Goal: Task Accomplishment & Management: Manage account settings

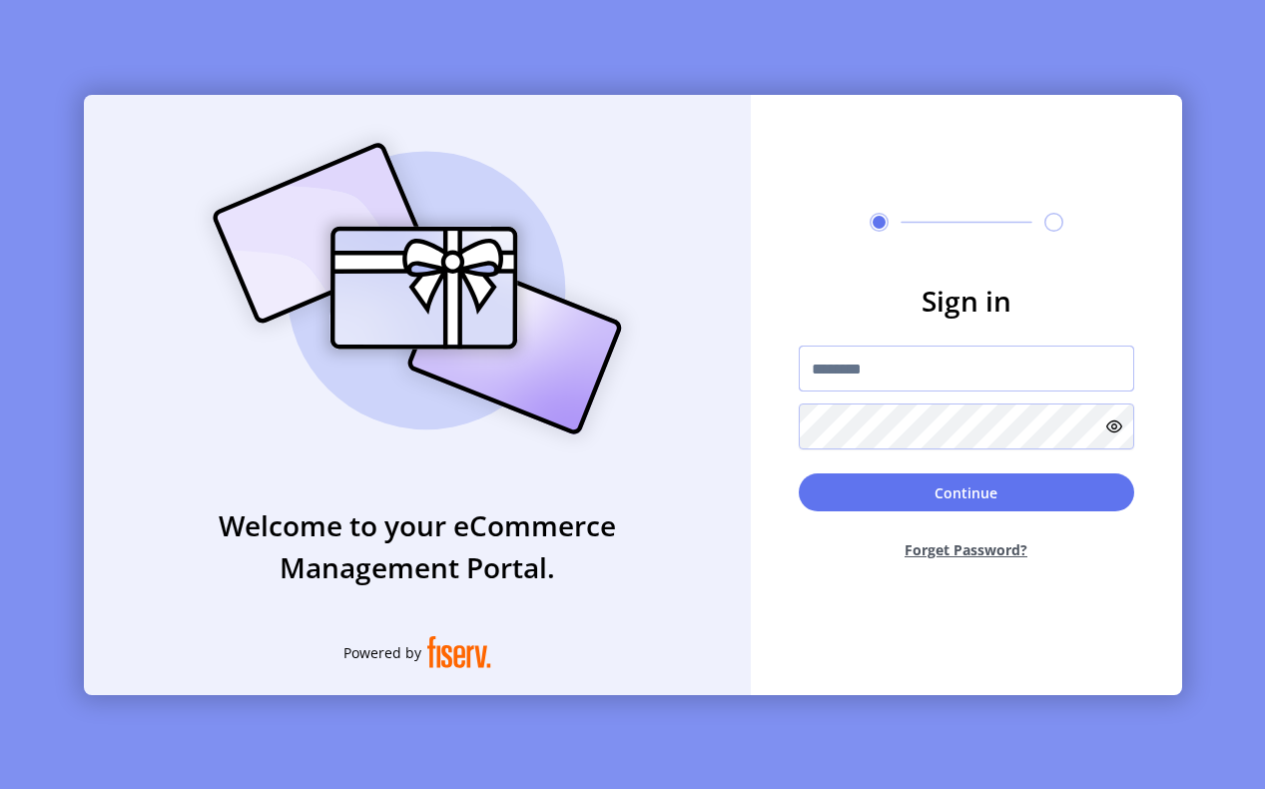
click at [903, 381] on input "text" at bounding box center [967, 369] width 336 height 46
click at [889, 375] on input "text" at bounding box center [967, 369] width 336 height 46
paste input "**********"
type input "**********"
click at [1112, 431] on icon at bounding box center [1115, 427] width 16 height 16
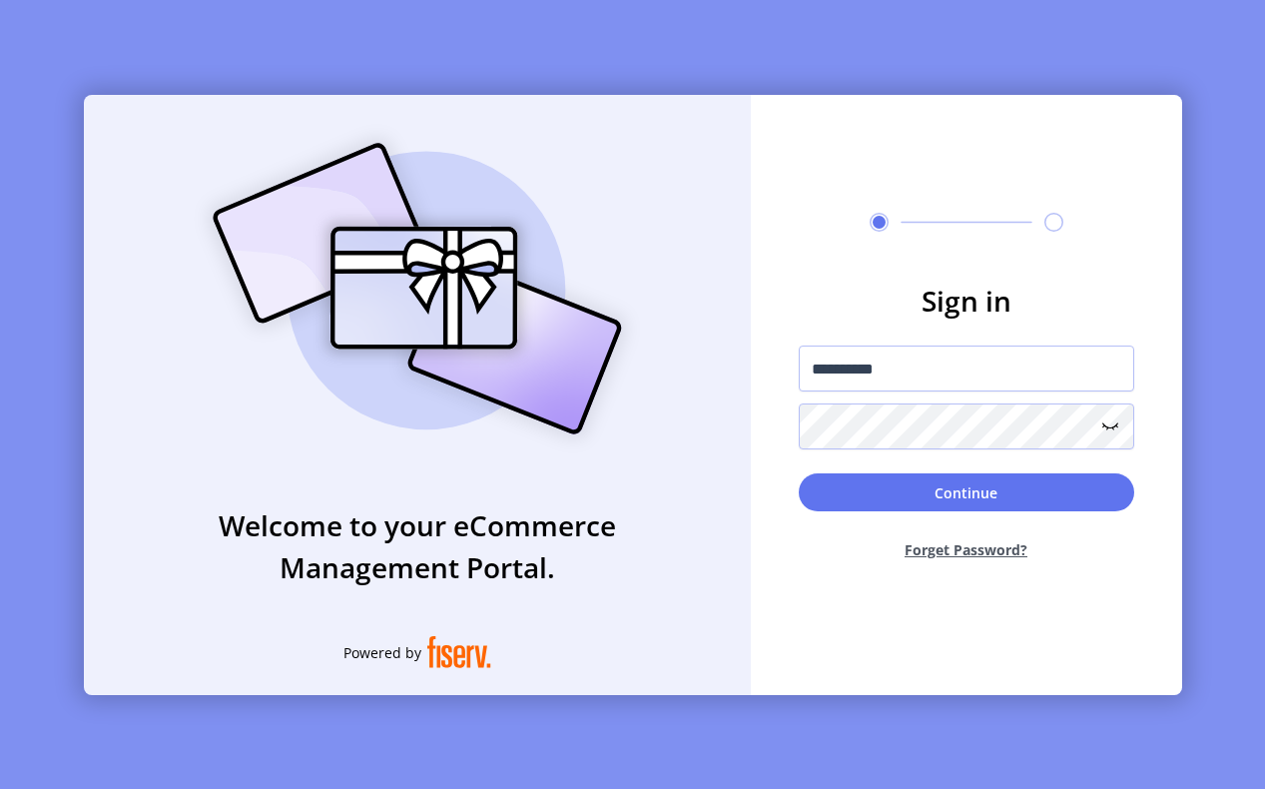
click at [1185, 384] on div "**********" at bounding box center [632, 394] width 1265 height 789
click at [1086, 494] on button "Continue" at bounding box center [967, 492] width 336 height 38
click at [920, 346] on input "text" at bounding box center [967, 369] width 336 height 46
paste input "**********"
type input "**********"
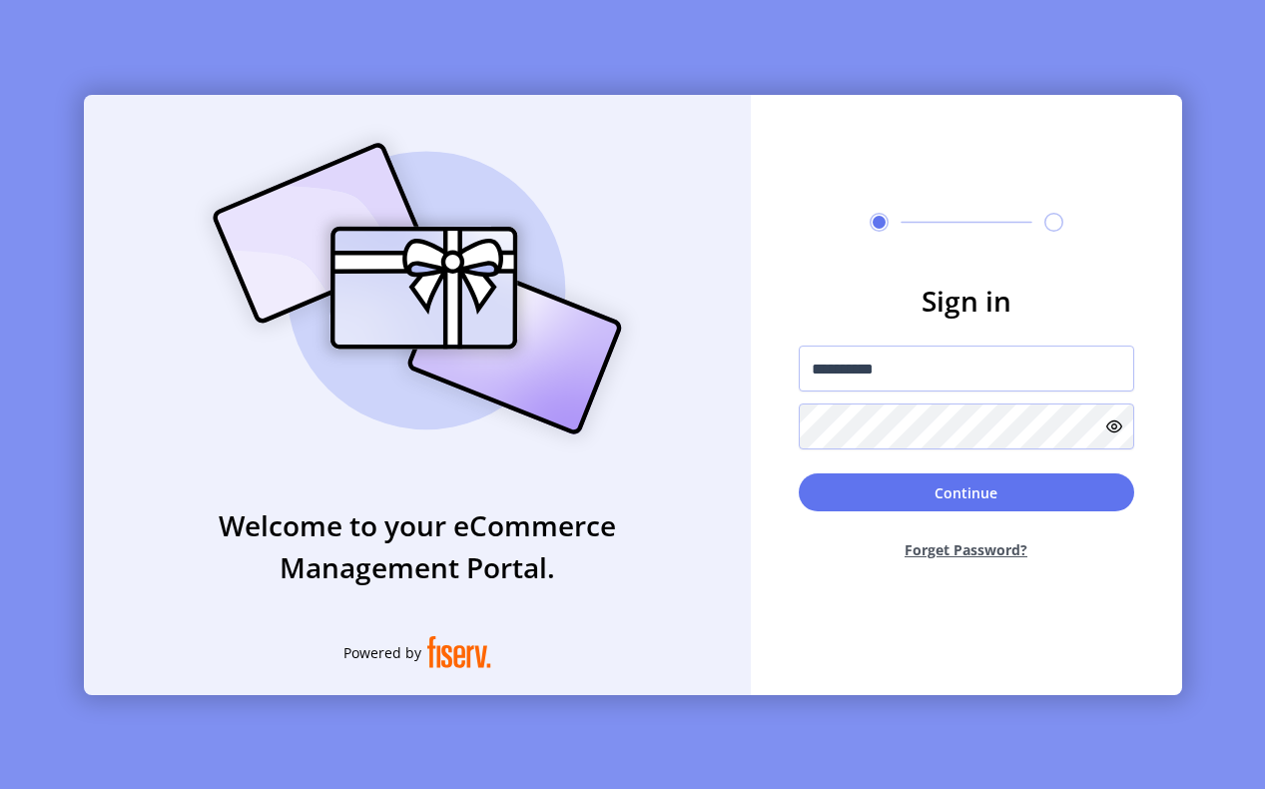
click at [1109, 424] on icon at bounding box center [1115, 427] width 16 height 16
click at [827, 491] on button "Continue" at bounding box center [967, 492] width 336 height 38
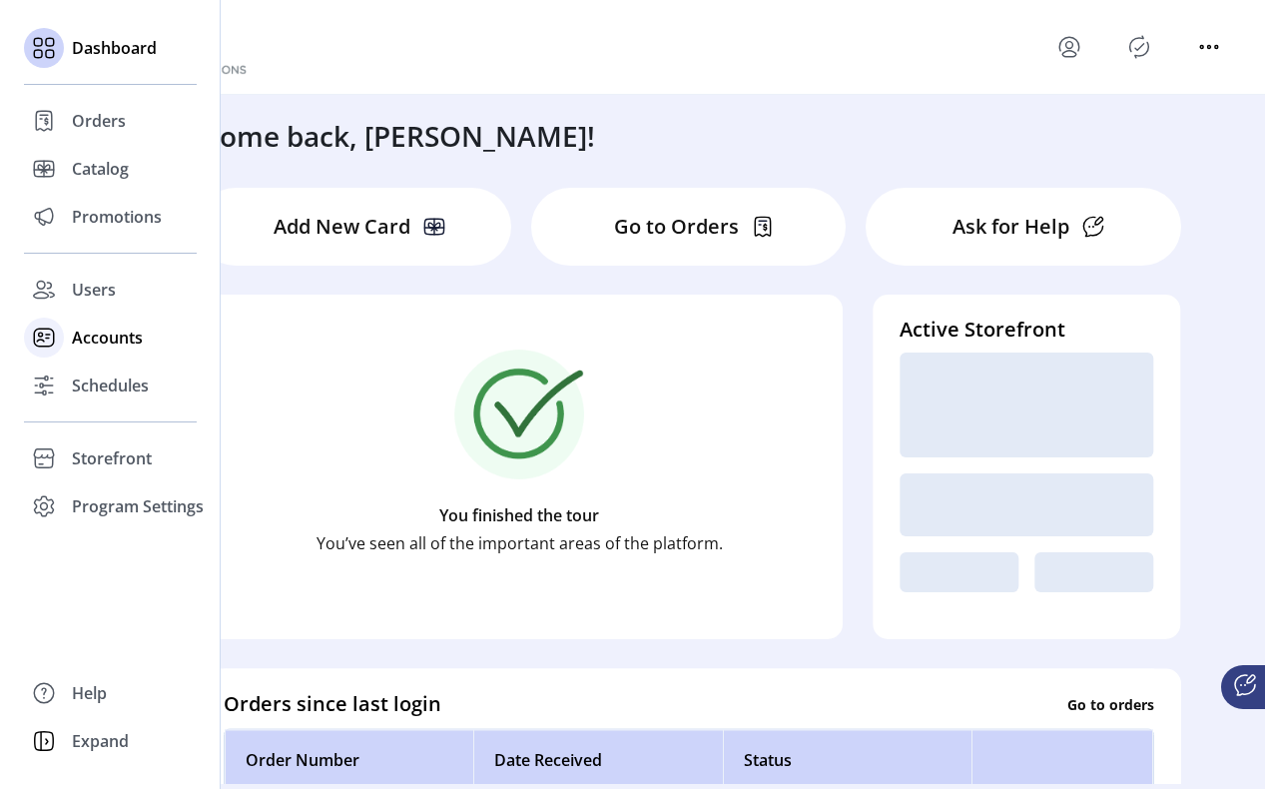
click at [58, 341] on icon at bounding box center [44, 338] width 32 height 32
click at [96, 453] on span "Storefront" at bounding box center [112, 458] width 80 height 24
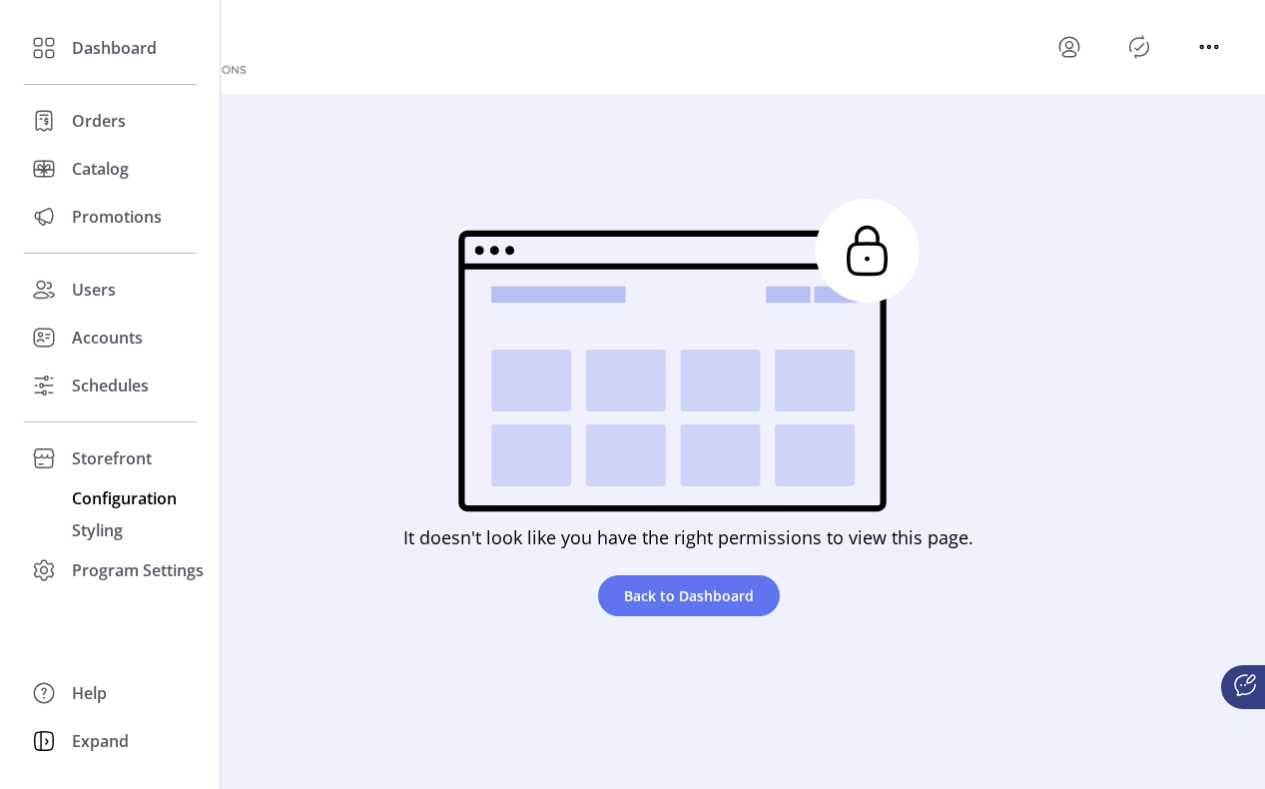
click at [114, 497] on span "Configuration" at bounding box center [124, 498] width 105 height 24
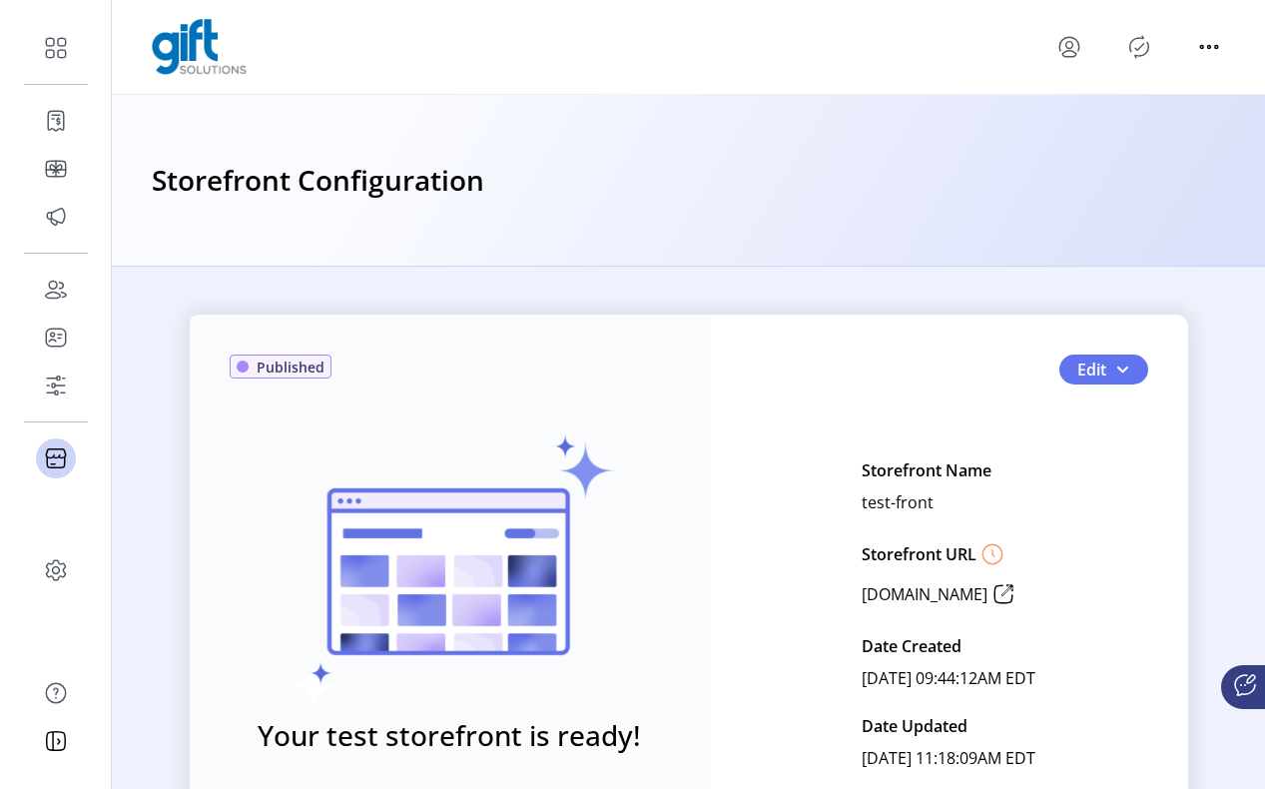
click at [1094, 386] on div "Published Your test storefront is ready! View Test Storefront Edit Storefront N…" at bounding box center [689, 614] width 999 height 599
click at [1101, 370] on span "Edit" at bounding box center [1092, 370] width 29 height 24
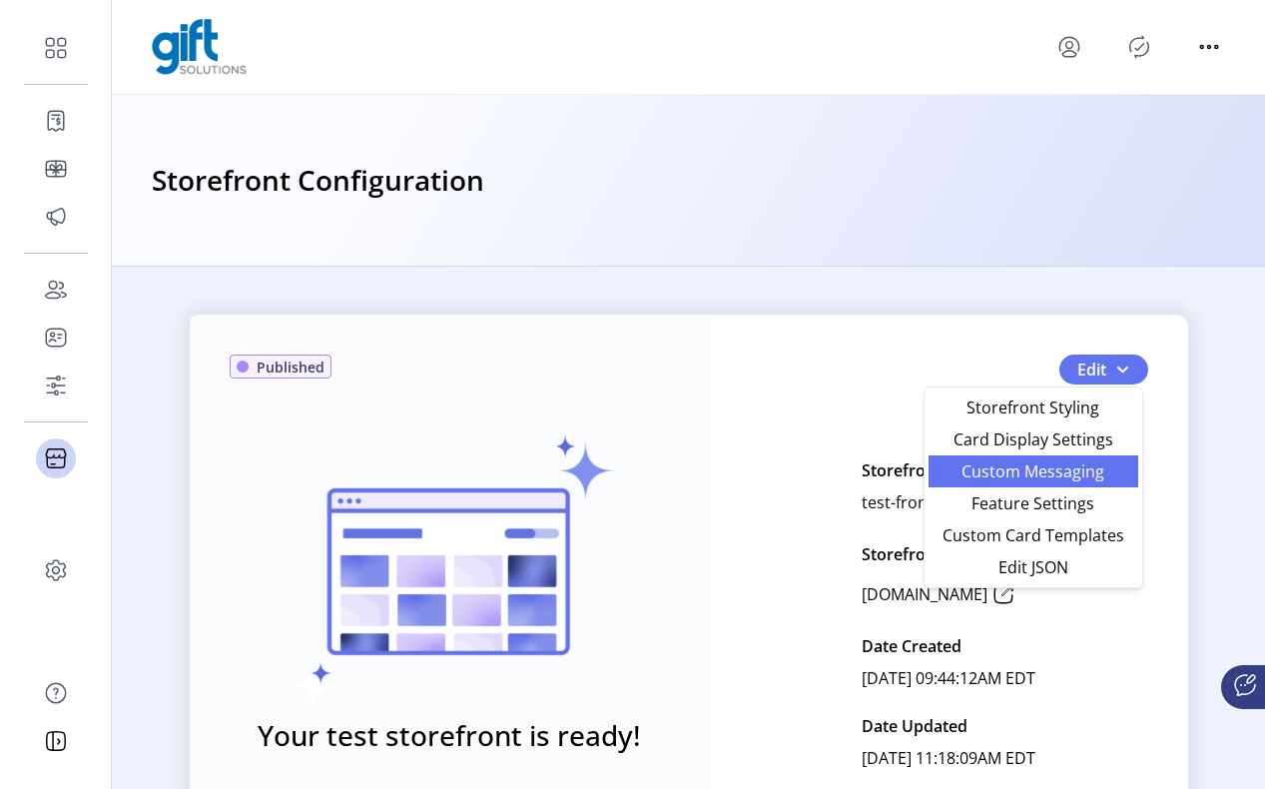
click at [1092, 476] on span "Custom Messaging" at bounding box center [1034, 471] width 186 height 16
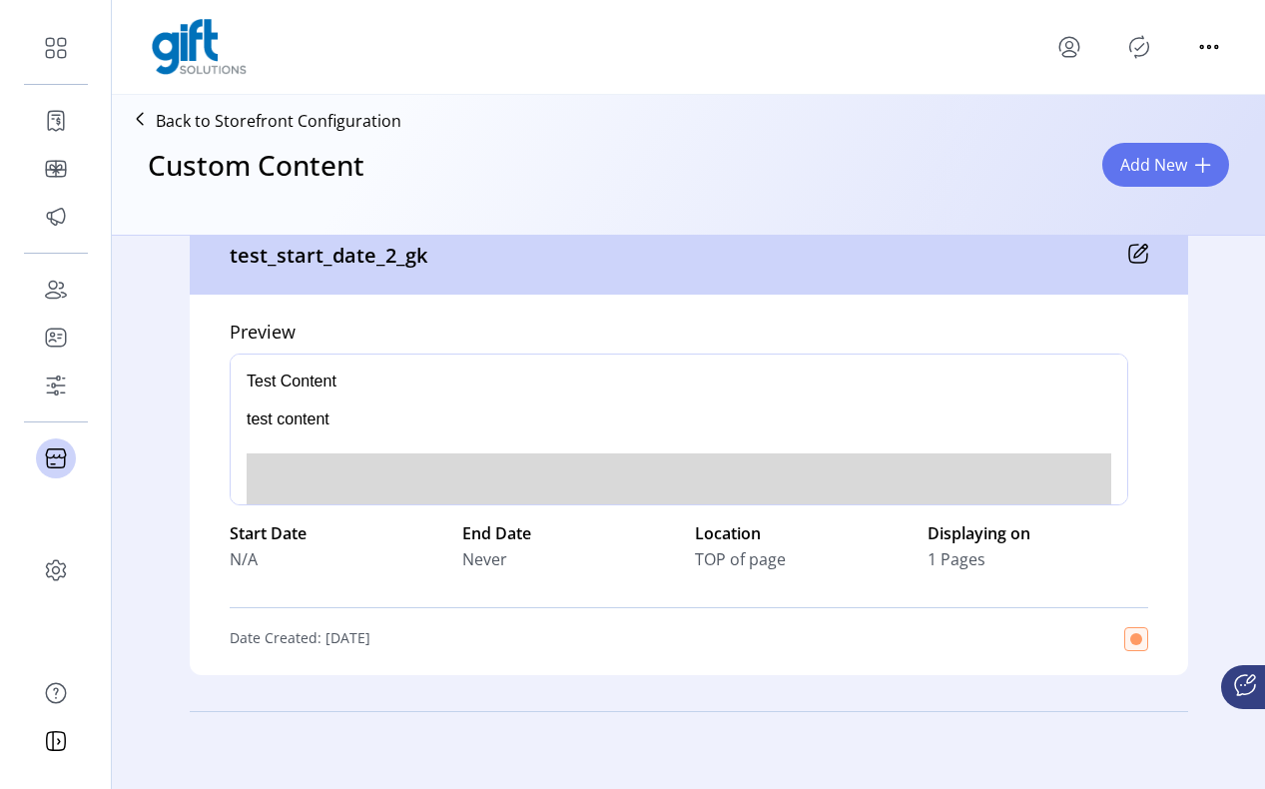
scroll to position [86, 0]
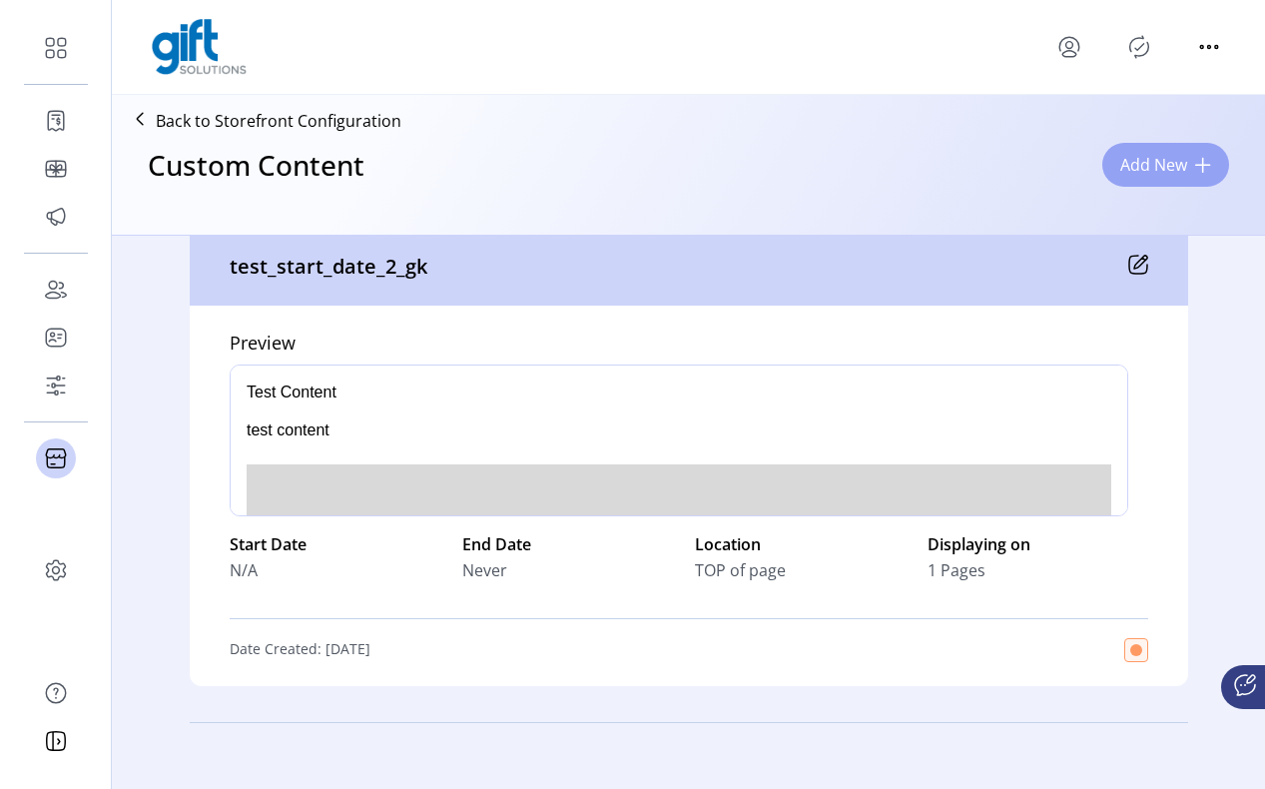
click at [1169, 169] on span "Add New" at bounding box center [1154, 165] width 67 height 24
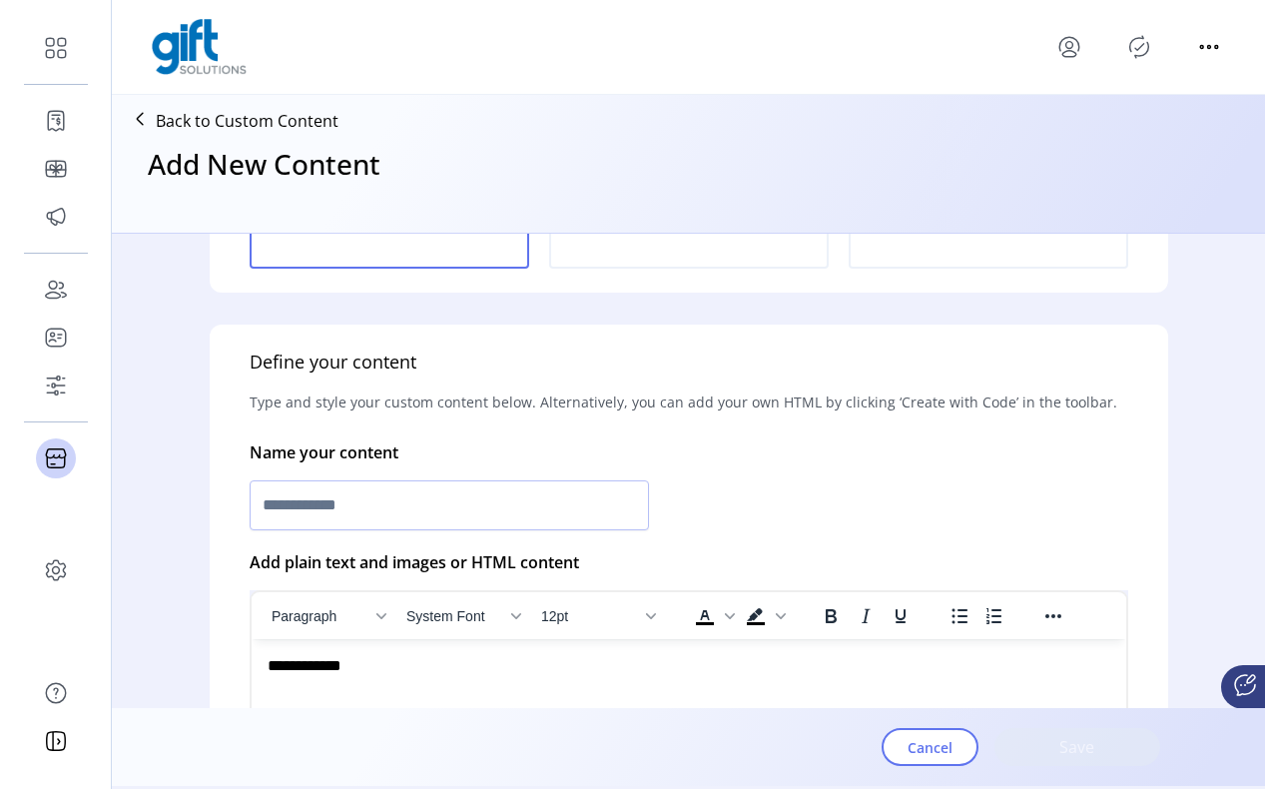
scroll to position [303, 0]
click at [468, 499] on input "text" at bounding box center [450, 503] width 400 height 50
type input "*"
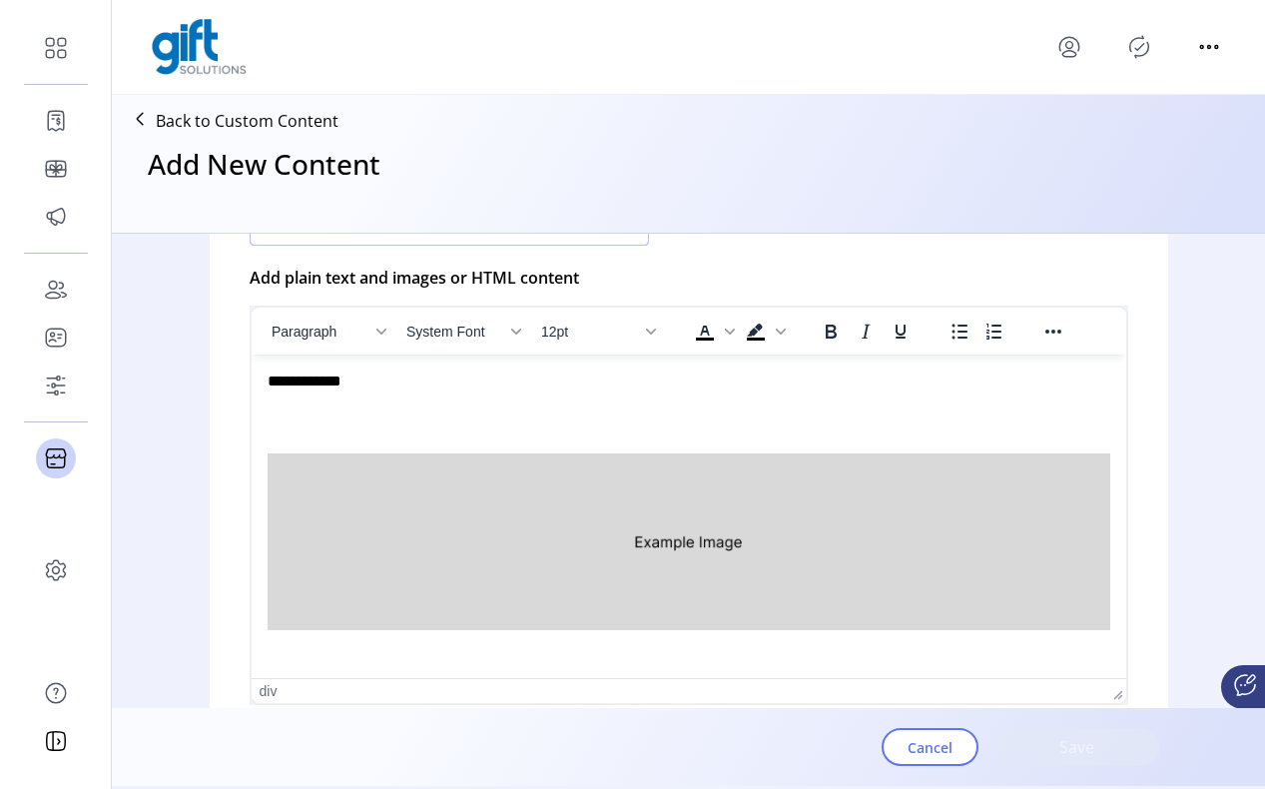
scroll to position [565, 0]
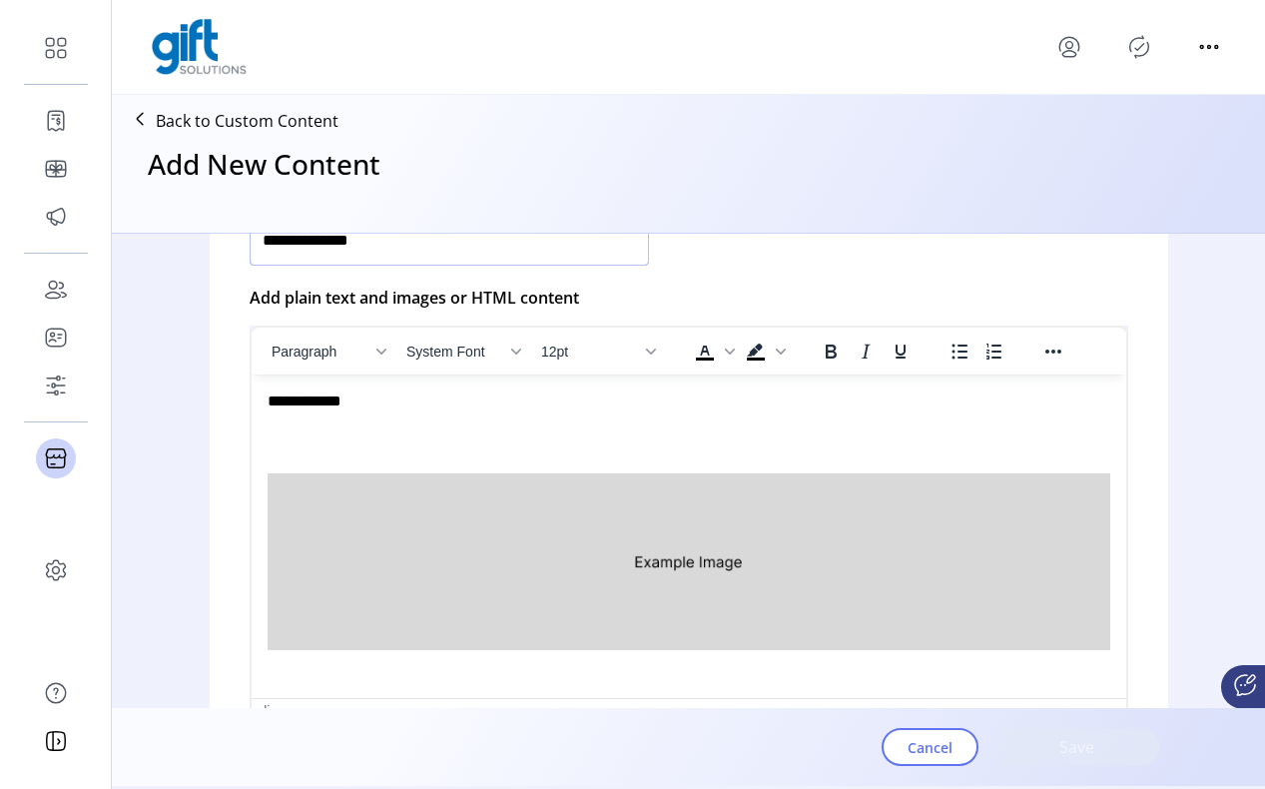
type input "**********"
click at [349, 518] on img "Rich Text Area. Press ALT-0 for help." at bounding box center [688, 561] width 843 height 177
drag, startPoint x: 260, startPoint y: 466, endPoint x: 464, endPoint y: 478, distance: 205.1
click at [465, 479] on html "**********" at bounding box center [688, 525] width 875 height 300
click at [289, 471] on p "Rich Text Area. Press ALT-0 for help." at bounding box center [688, 542] width 843 height 229
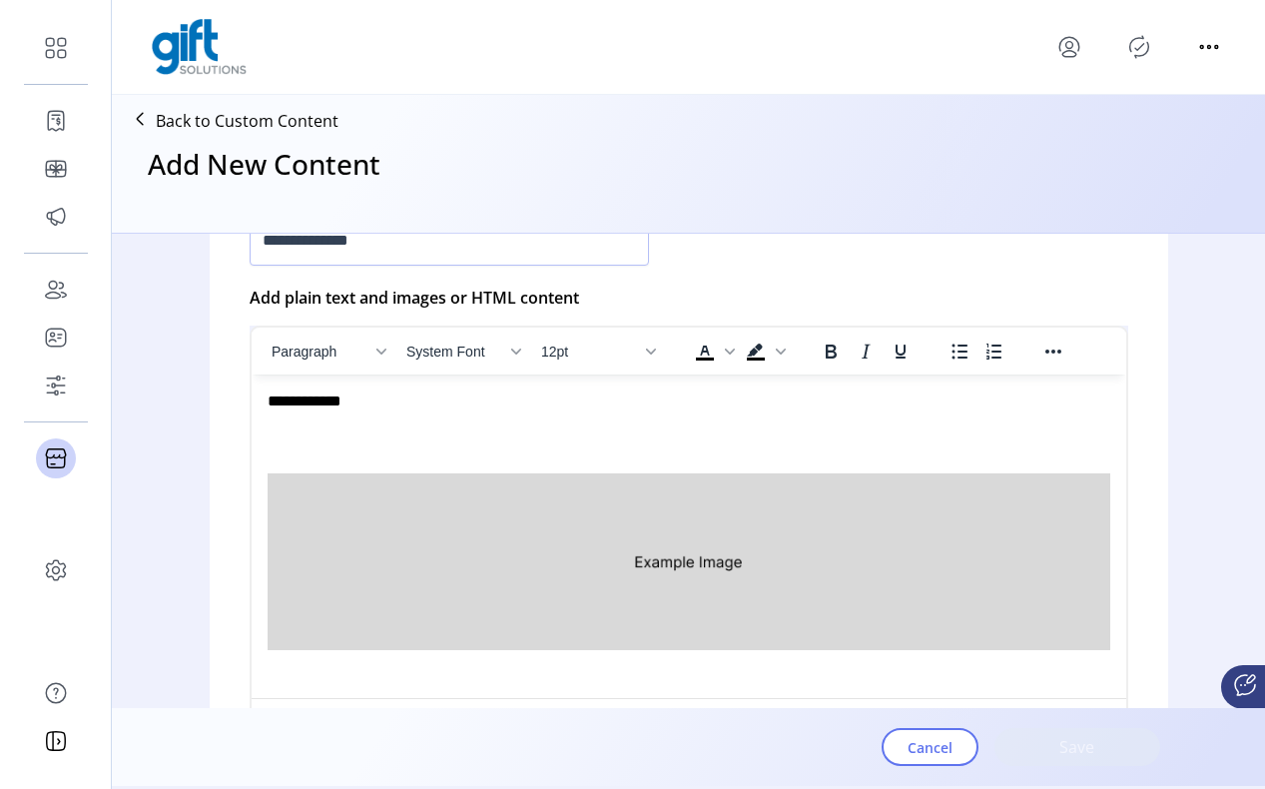
click at [289, 496] on img "Rich Text Area. Press ALT-0 for help." at bounding box center [688, 561] width 843 height 177
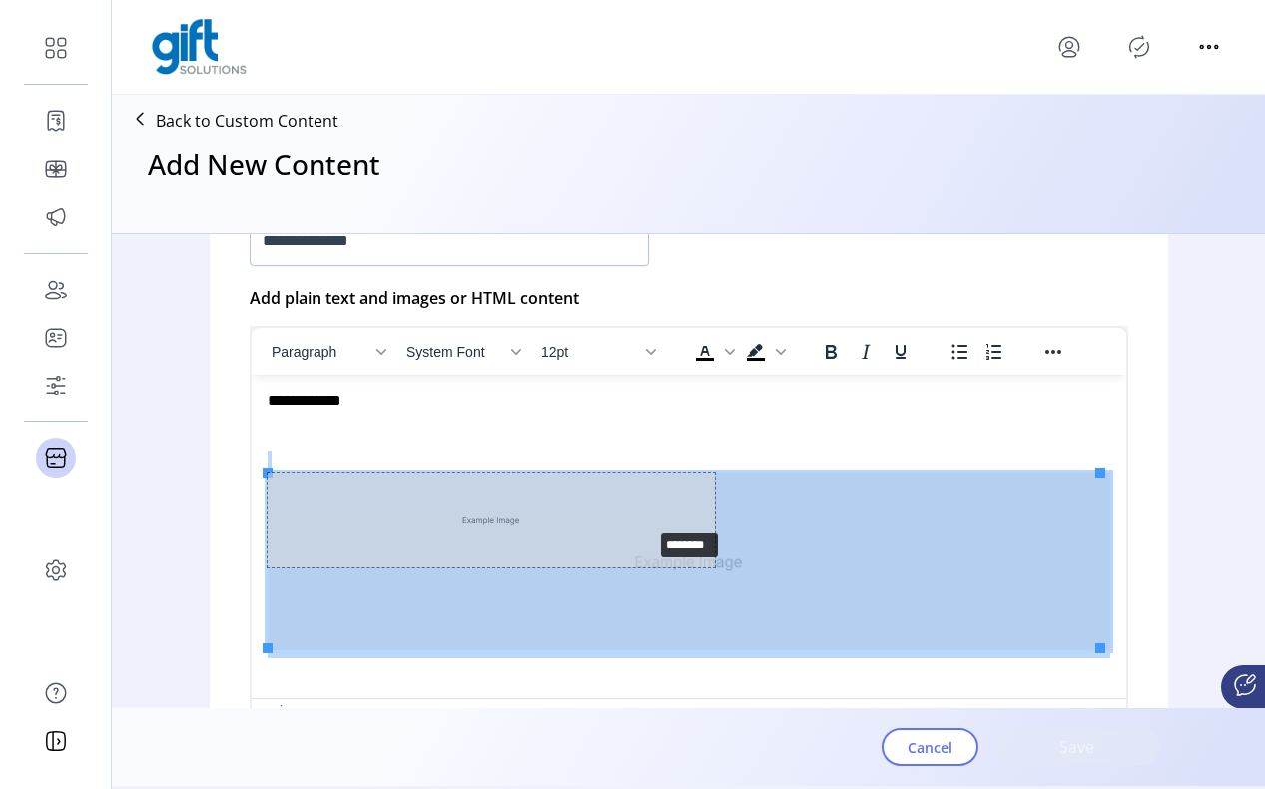
drag, startPoint x: 268, startPoint y: 473, endPoint x: 651, endPoint y: 528, distance: 387.5
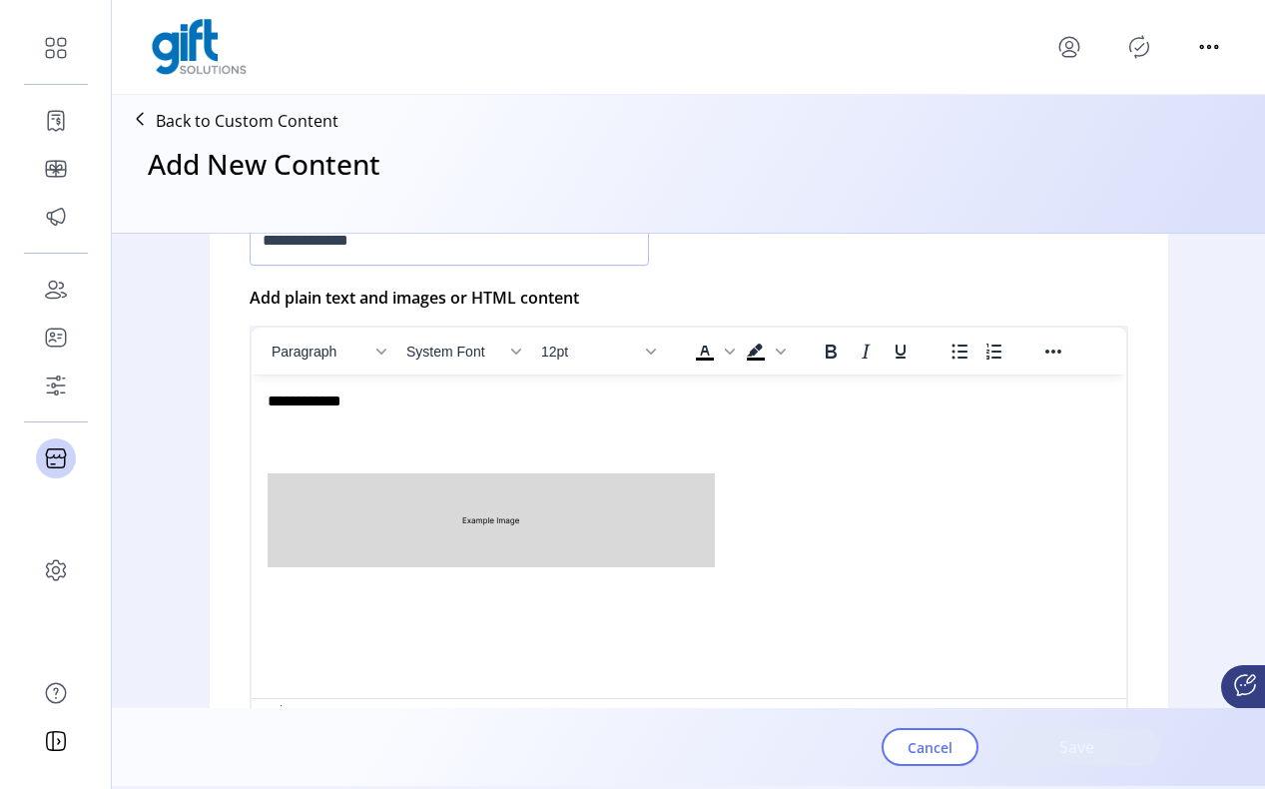
click at [272, 400] on div "**********" at bounding box center [683, 402] width 833 height 22
click at [268, 404] on div "**********" at bounding box center [683, 402] width 833 height 22
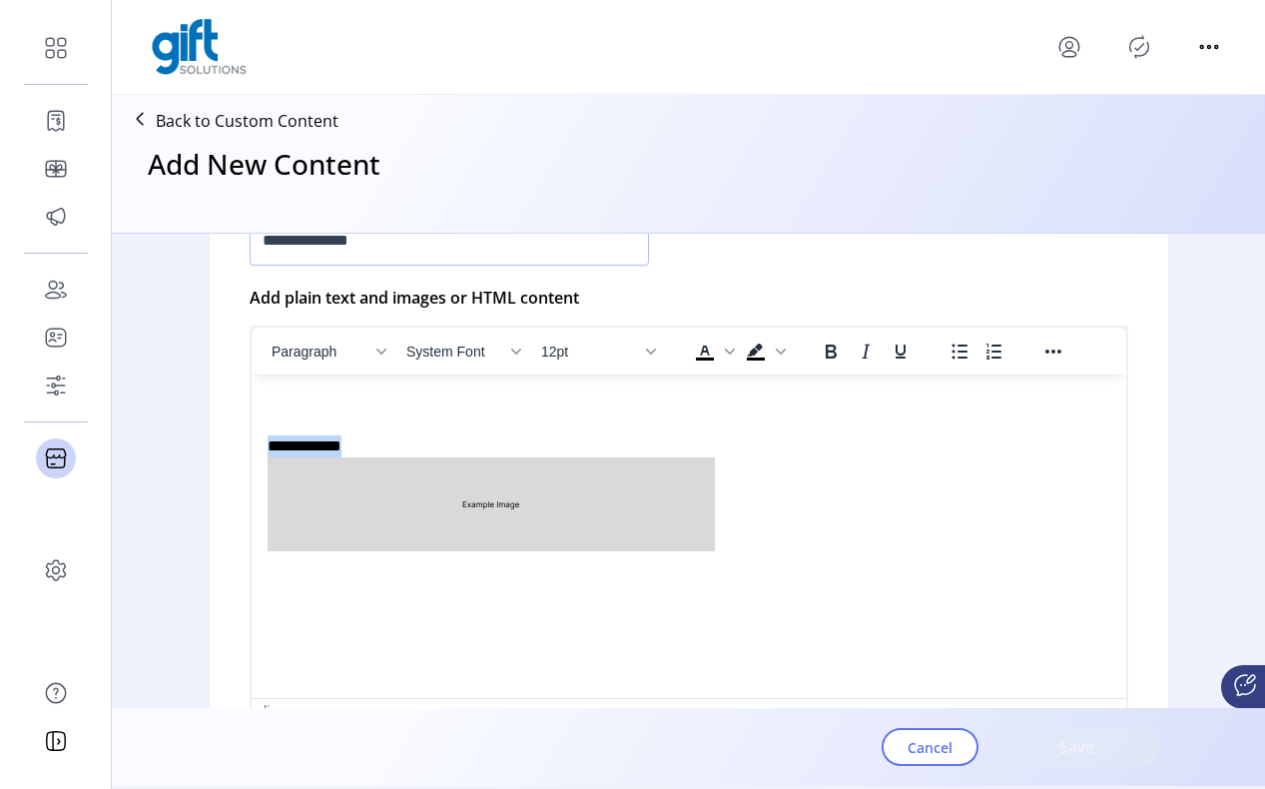
drag, startPoint x: 393, startPoint y: 444, endPoint x: 261, endPoint y: 447, distance: 131.9
click at [261, 447] on html "**********" at bounding box center [688, 474] width 875 height 199
click at [833, 342] on icon "Bold" at bounding box center [831, 352] width 24 height 24
click at [864, 352] on icon "Italic" at bounding box center [866, 352] width 24 height 24
click at [892, 351] on icon "Underline" at bounding box center [901, 352] width 24 height 24
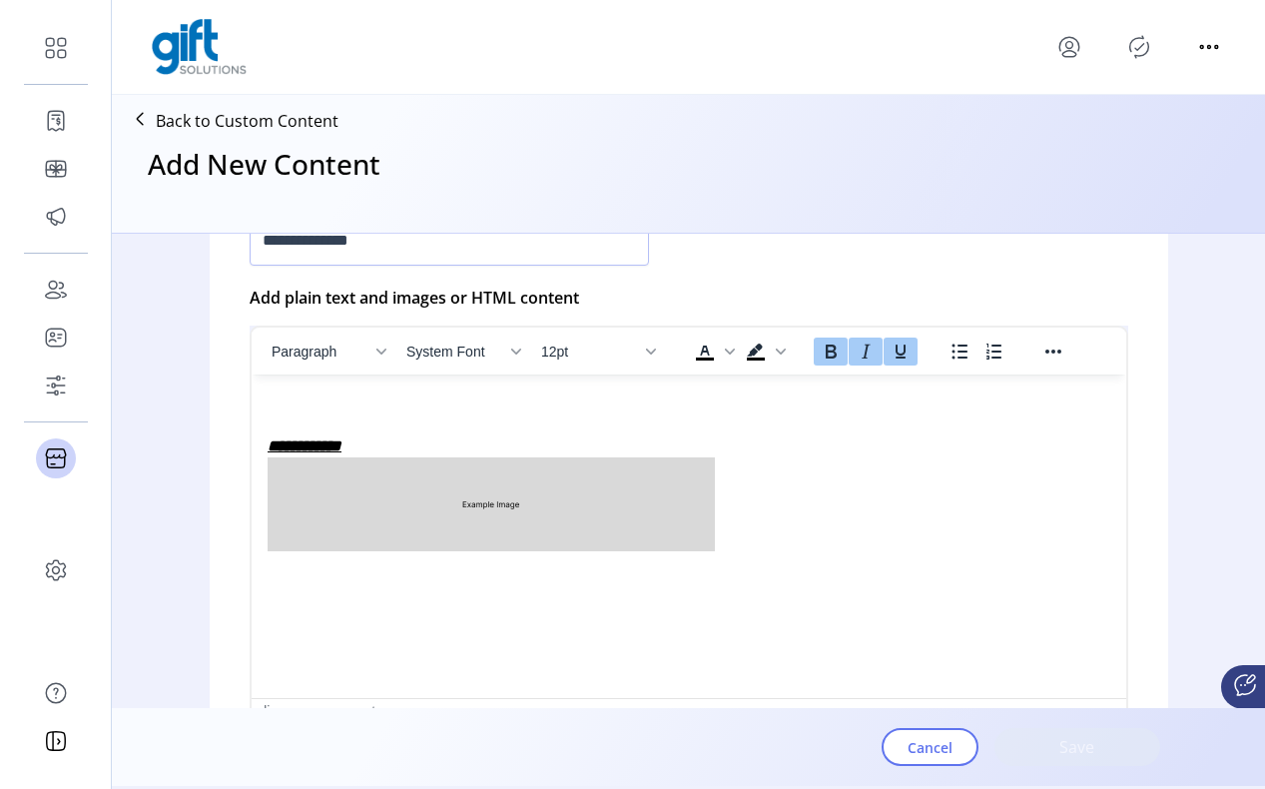
click at [896, 435] on div "**********" at bounding box center [683, 474] width 833 height 167
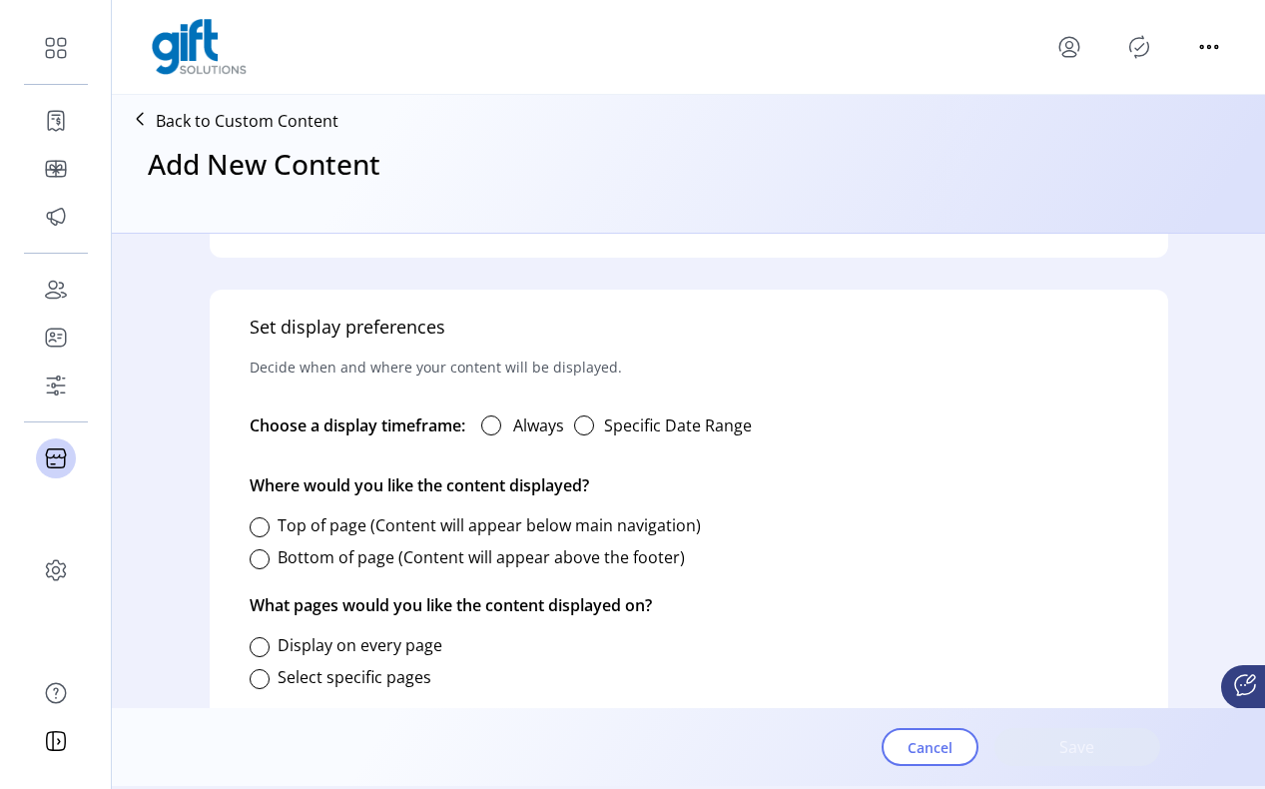
scroll to position [1067, 0]
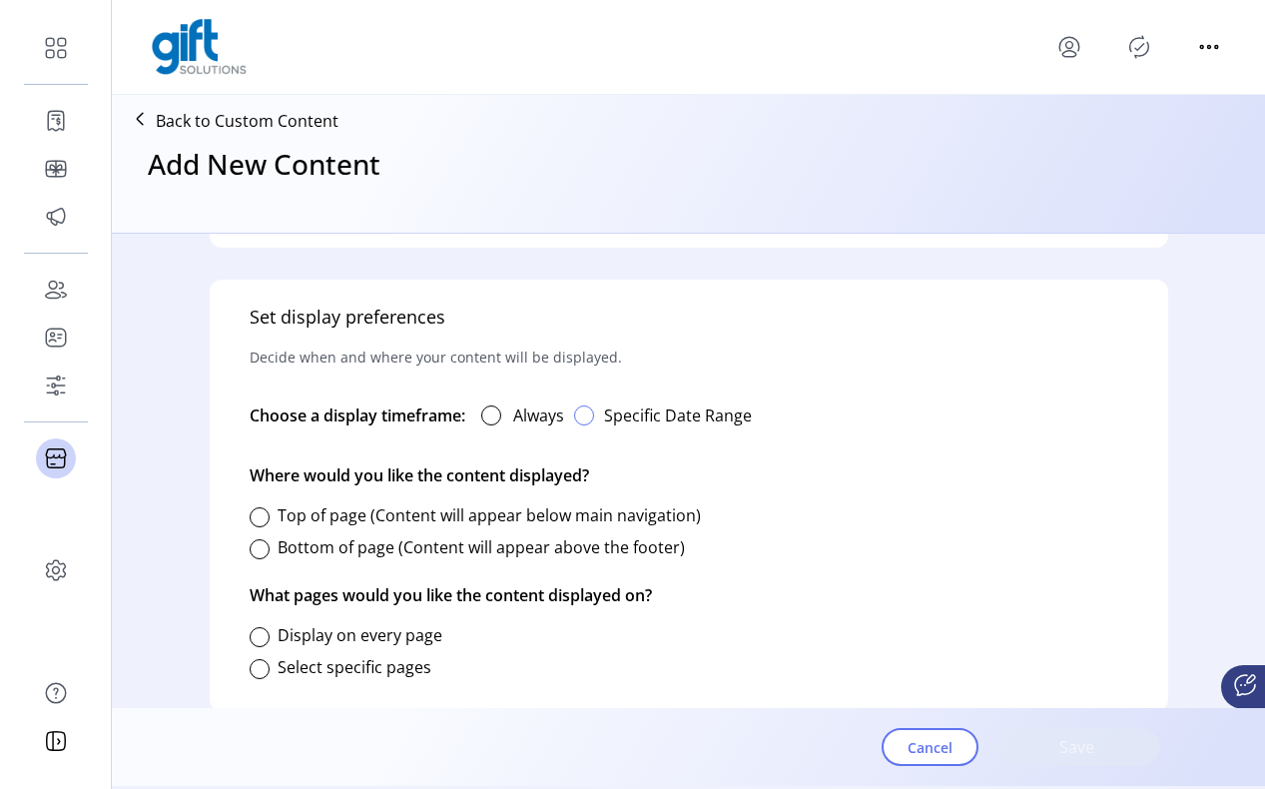
click at [588, 412] on div "button" at bounding box center [584, 416] width 20 height 20
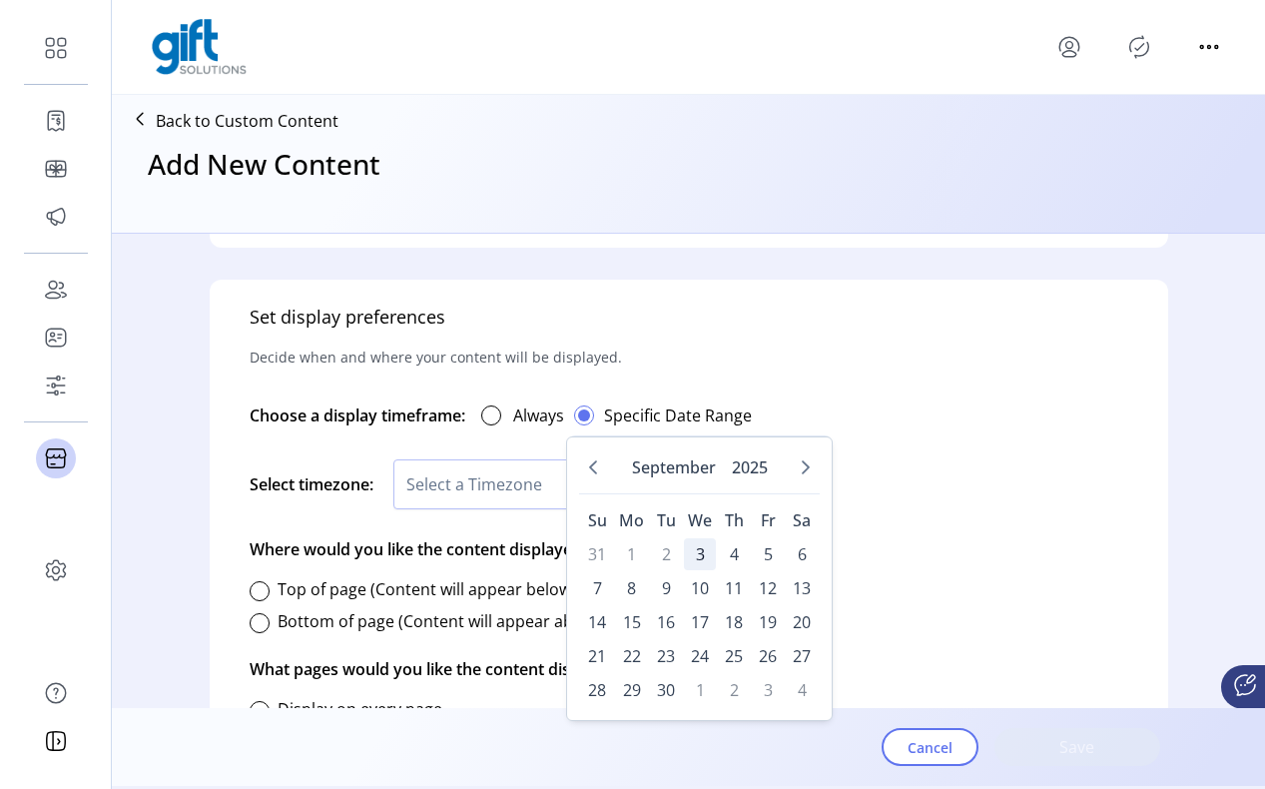
click at [702, 549] on span "3" at bounding box center [700, 554] width 32 height 32
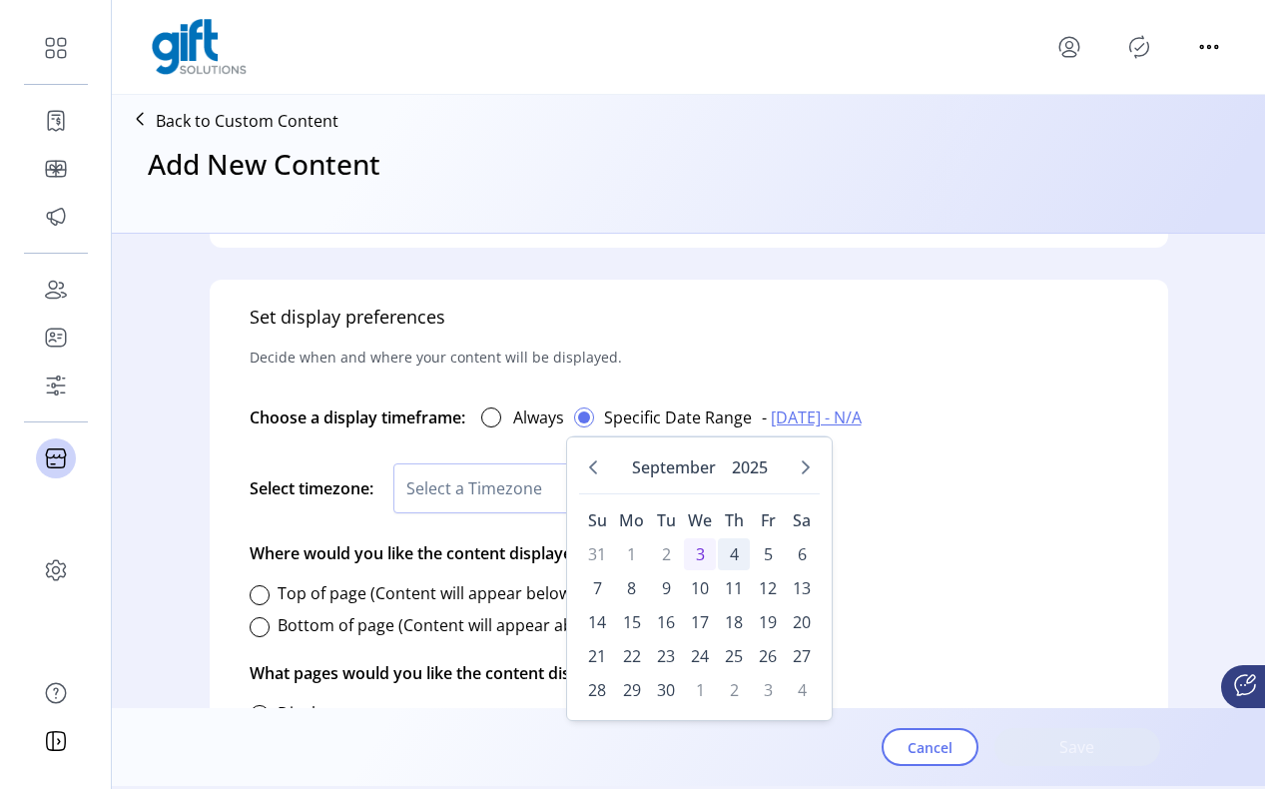
click at [728, 558] on span "4" at bounding box center [734, 554] width 32 height 32
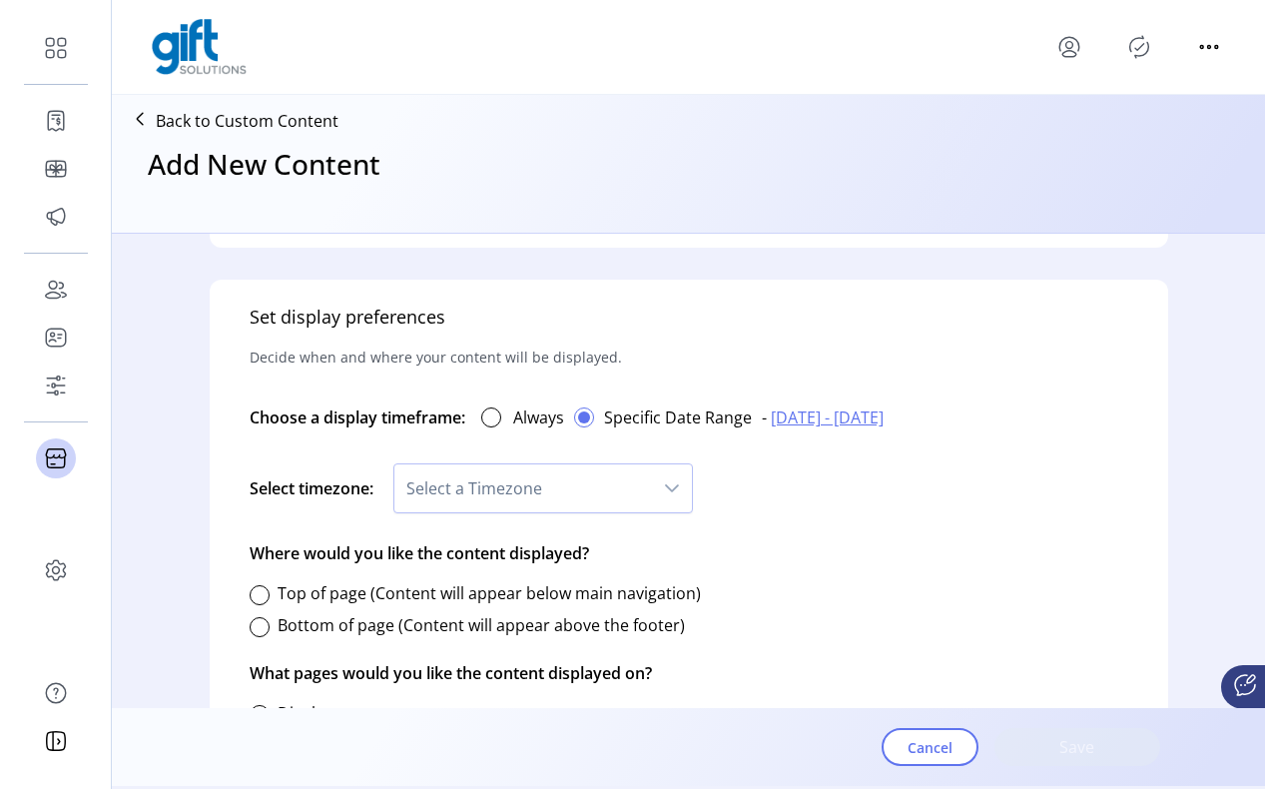
click at [661, 474] on div "dropdown trigger" at bounding box center [672, 488] width 40 height 48
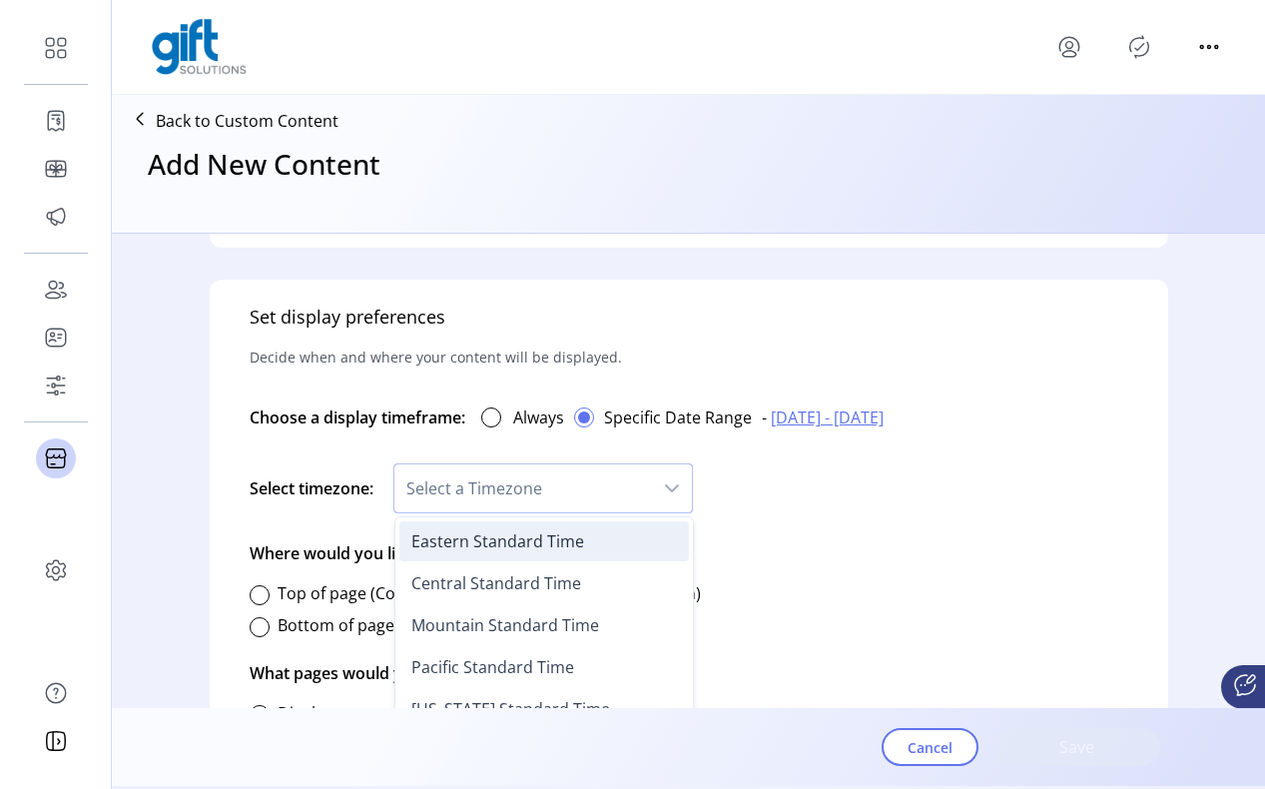
click at [627, 541] on li "Eastern Standard Time" at bounding box center [545, 541] width 290 height 40
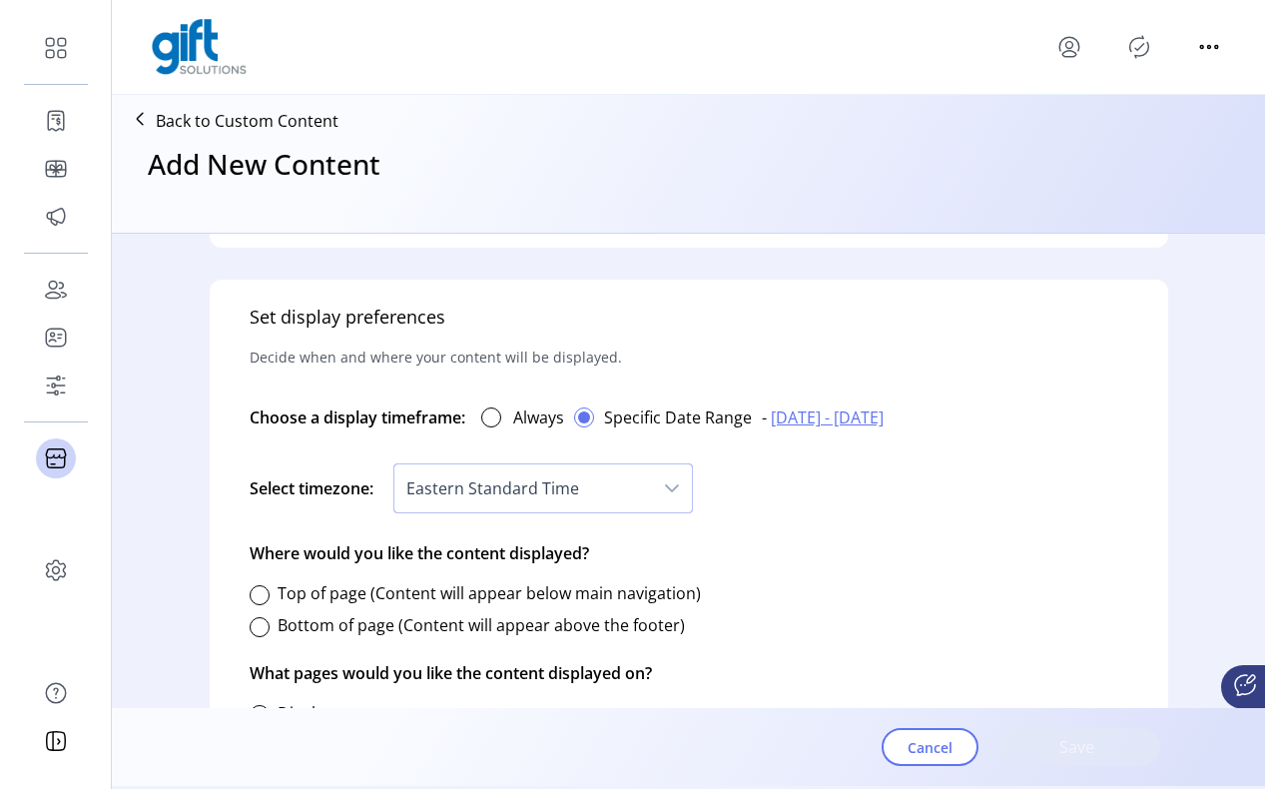
scroll to position [1180, 0]
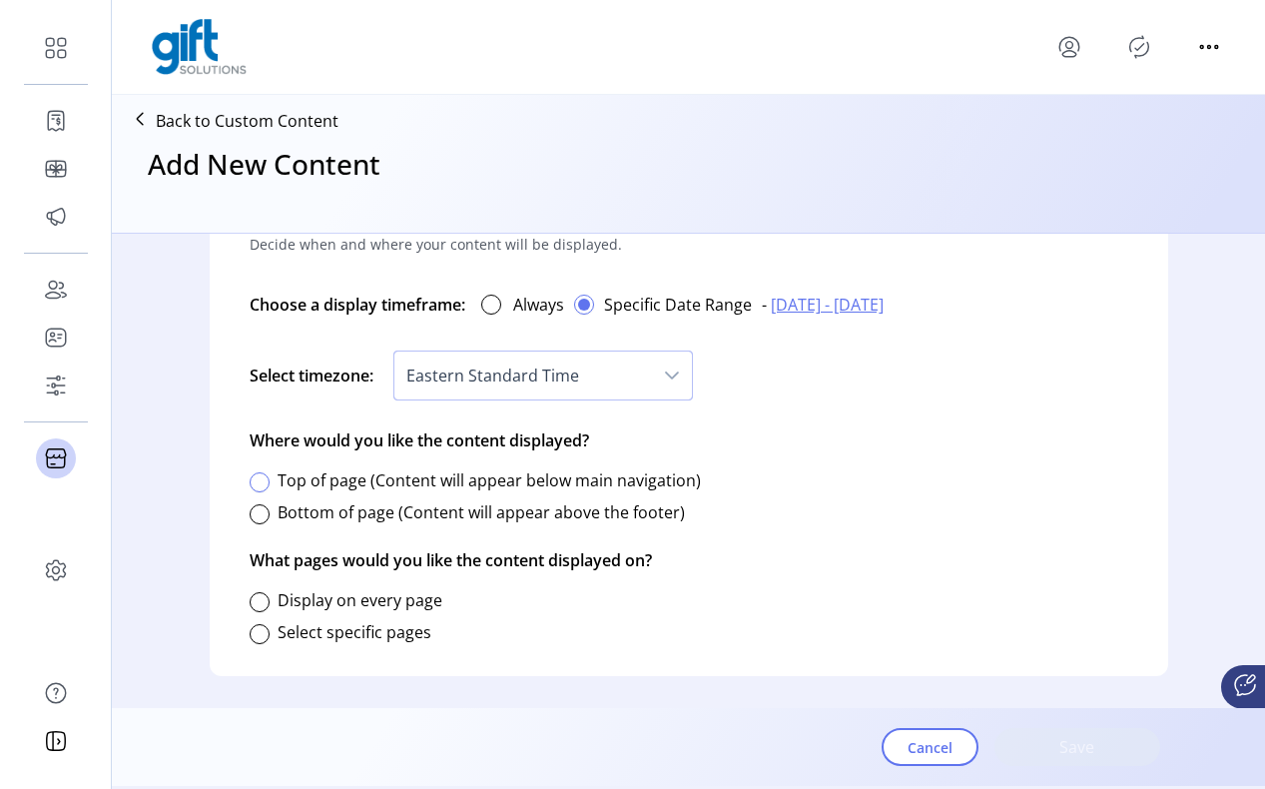
click at [258, 483] on div at bounding box center [260, 482] width 20 height 20
click at [262, 599] on div at bounding box center [260, 602] width 20 height 20
click at [262, 633] on div at bounding box center [260, 634] width 20 height 20
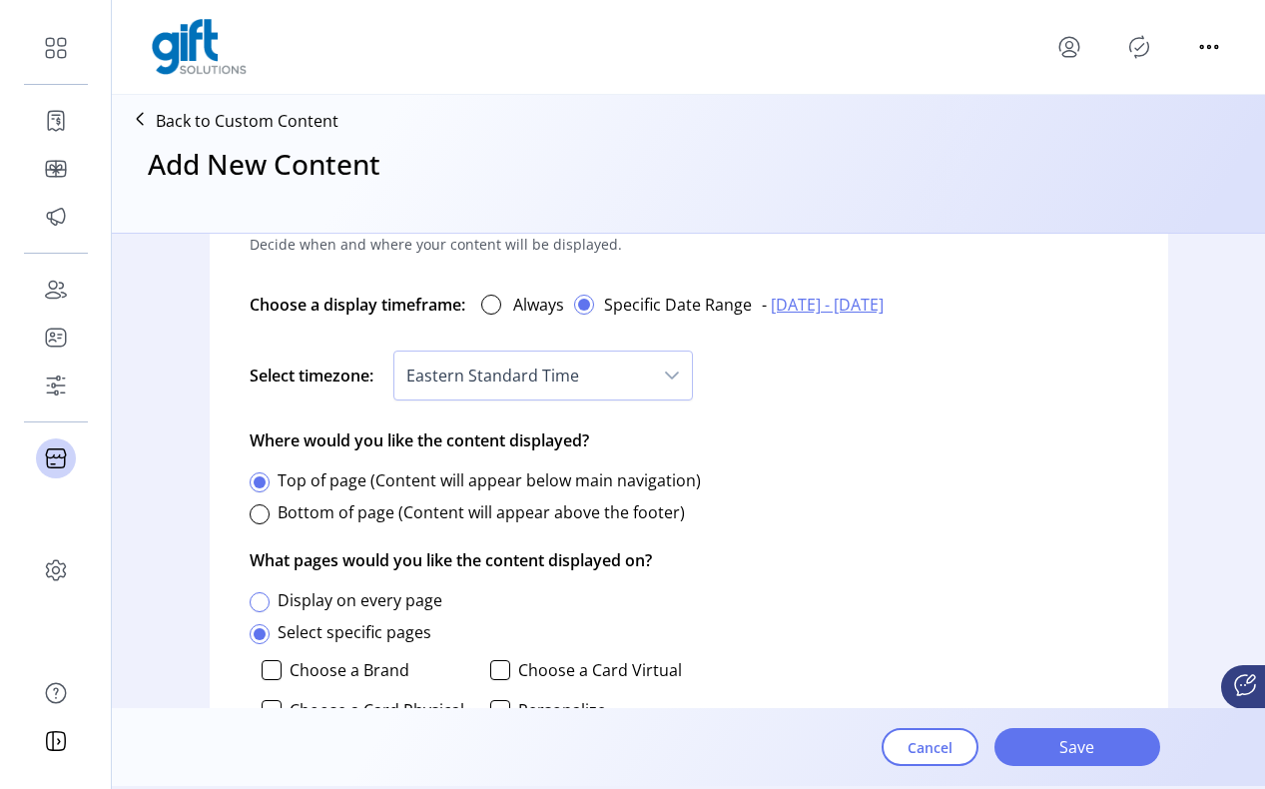
click at [259, 596] on div at bounding box center [260, 602] width 20 height 20
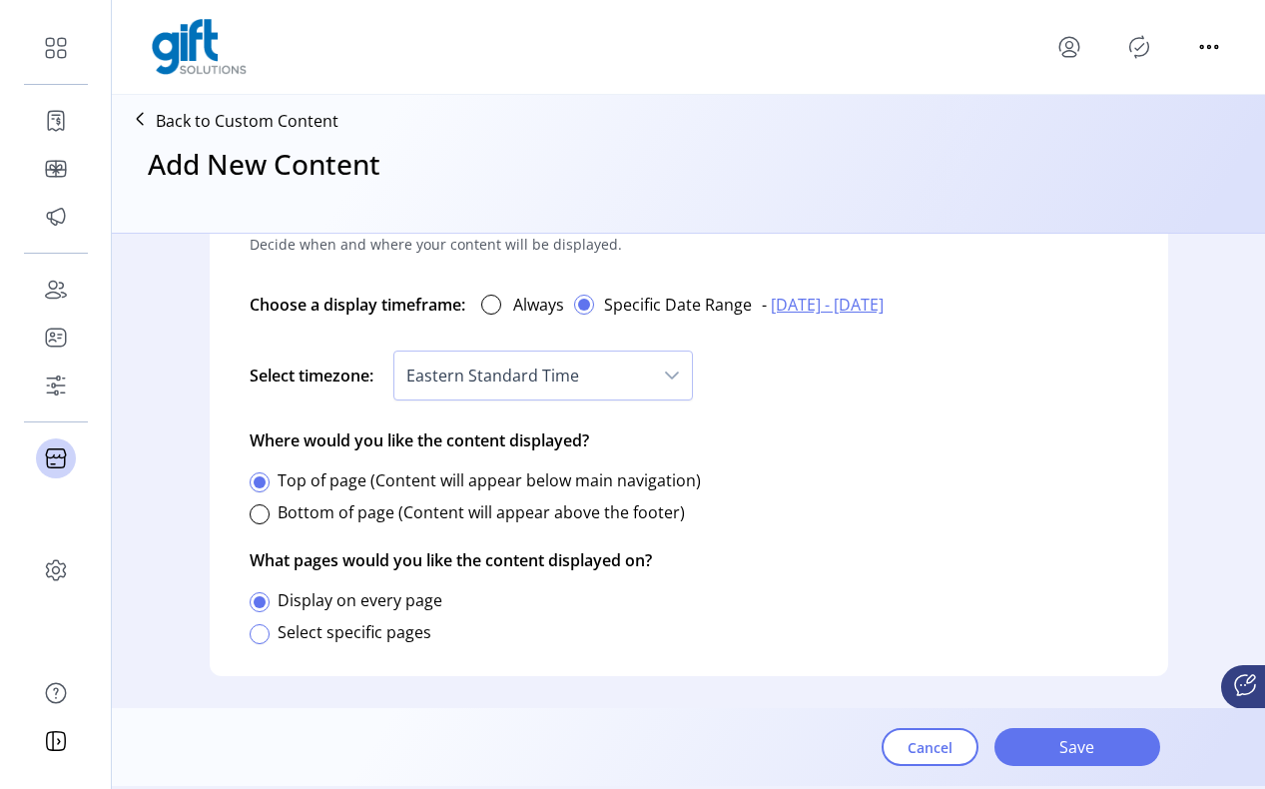
click at [258, 626] on div at bounding box center [260, 634] width 20 height 20
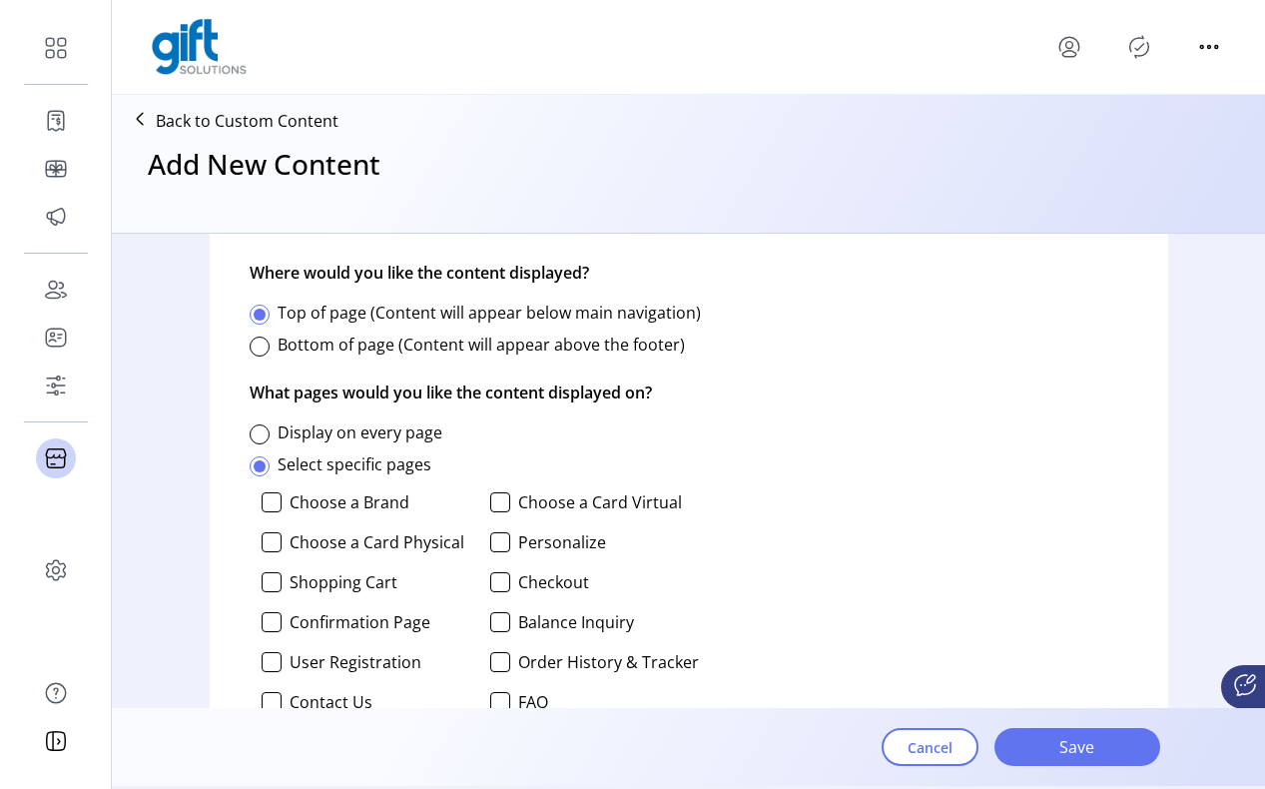
scroll to position [1358, 0]
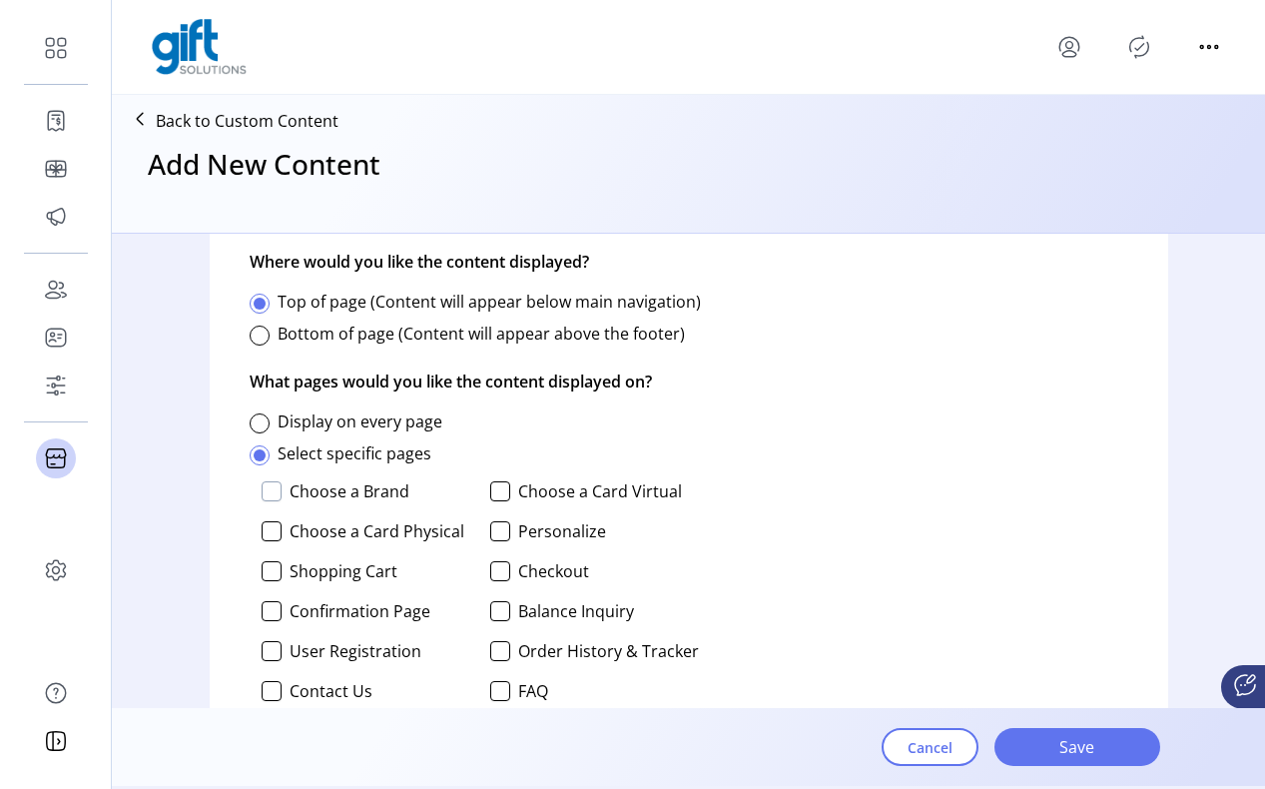
click at [269, 493] on div at bounding box center [272, 491] width 20 height 20
click at [279, 572] on div at bounding box center [272, 571] width 20 height 20
click at [495, 492] on div at bounding box center [500, 491] width 20 height 20
click at [1062, 740] on span "Save" at bounding box center [1078, 747] width 114 height 24
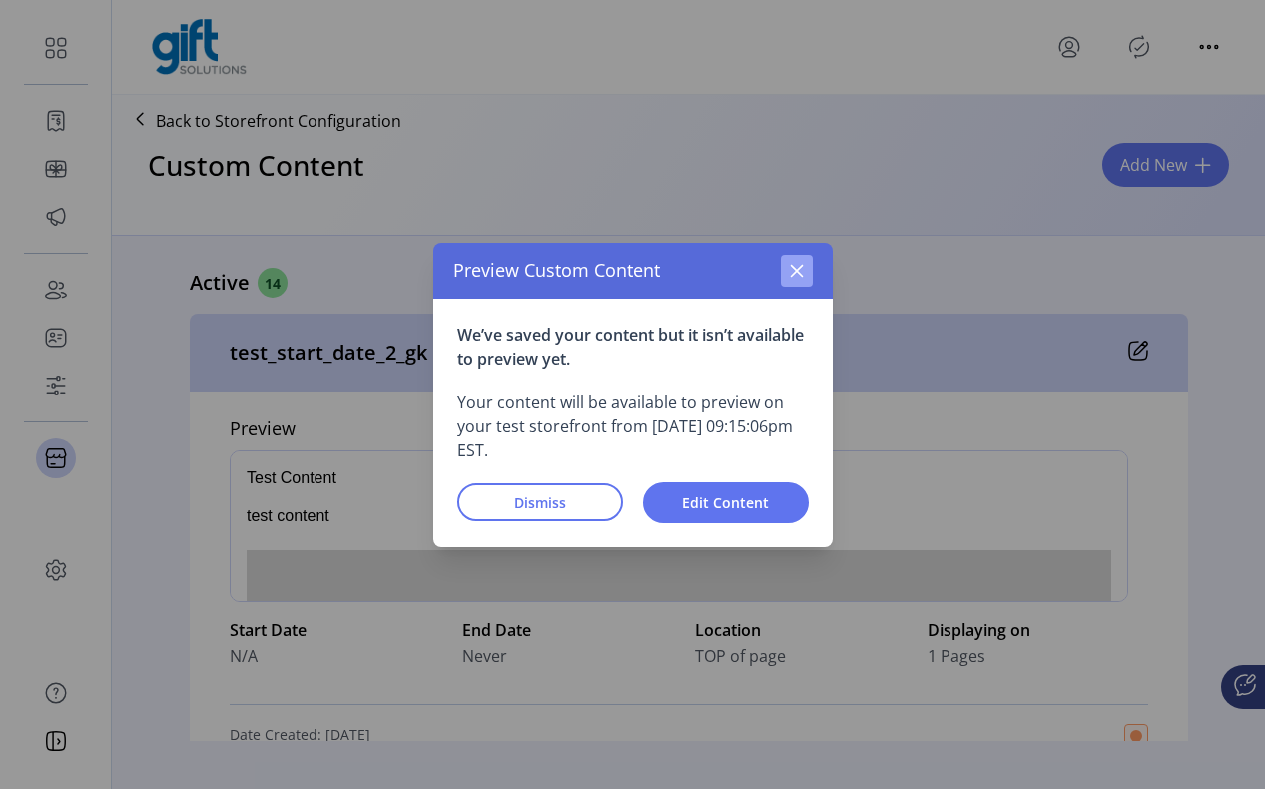
click at [786, 270] on button "button" at bounding box center [797, 271] width 32 height 32
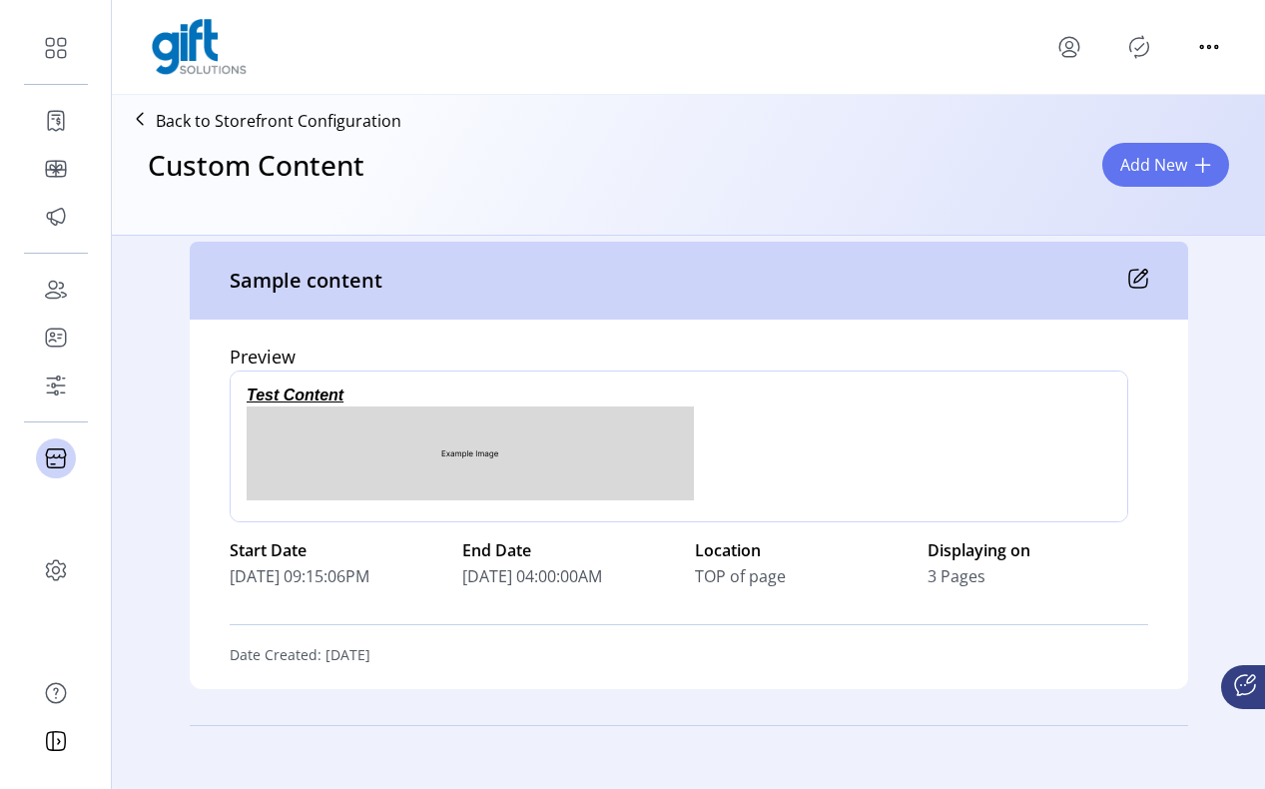
scroll to position [7564, 0]
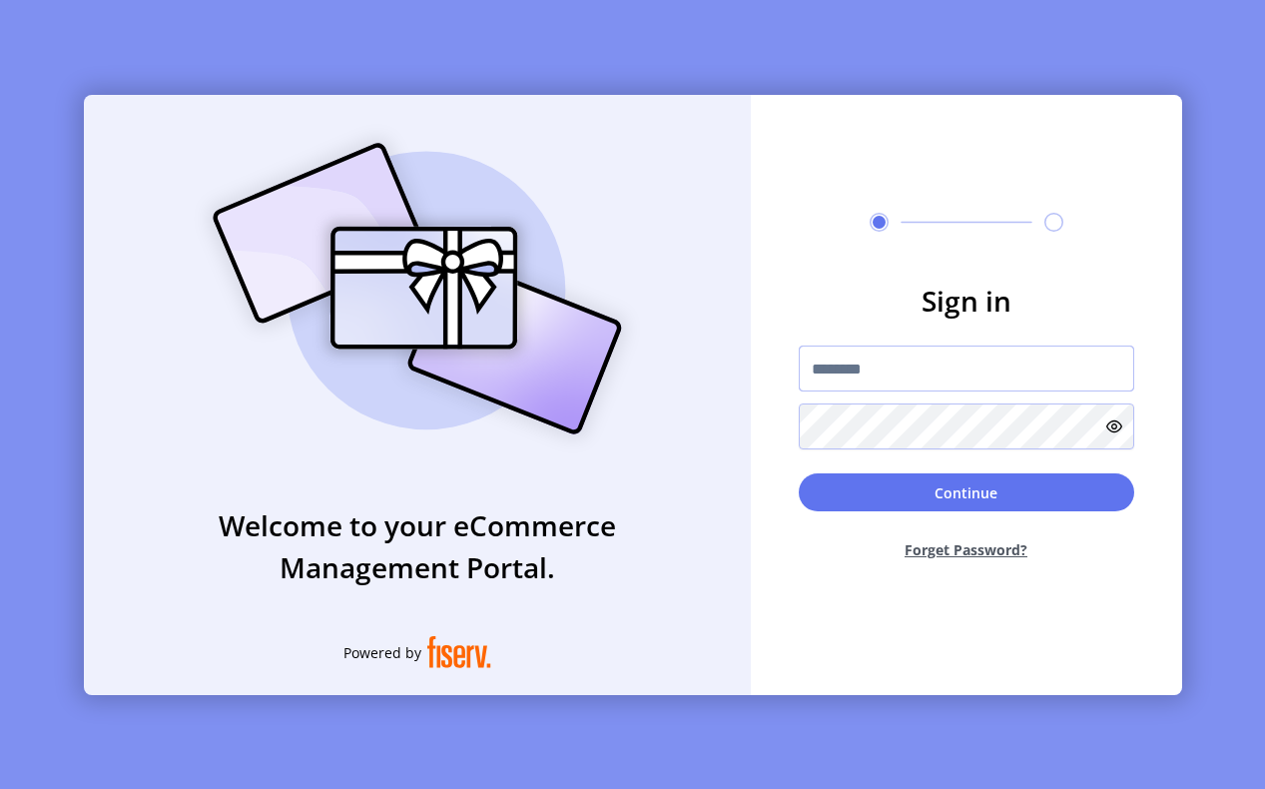
click at [857, 384] on input "text" at bounding box center [967, 369] width 336 height 46
click at [873, 378] on input "text" at bounding box center [967, 369] width 336 height 46
paste input "**********"
type input "**********"
click at [1116, 432] on icon at bounding box center [1115, 427] width 16 height 16
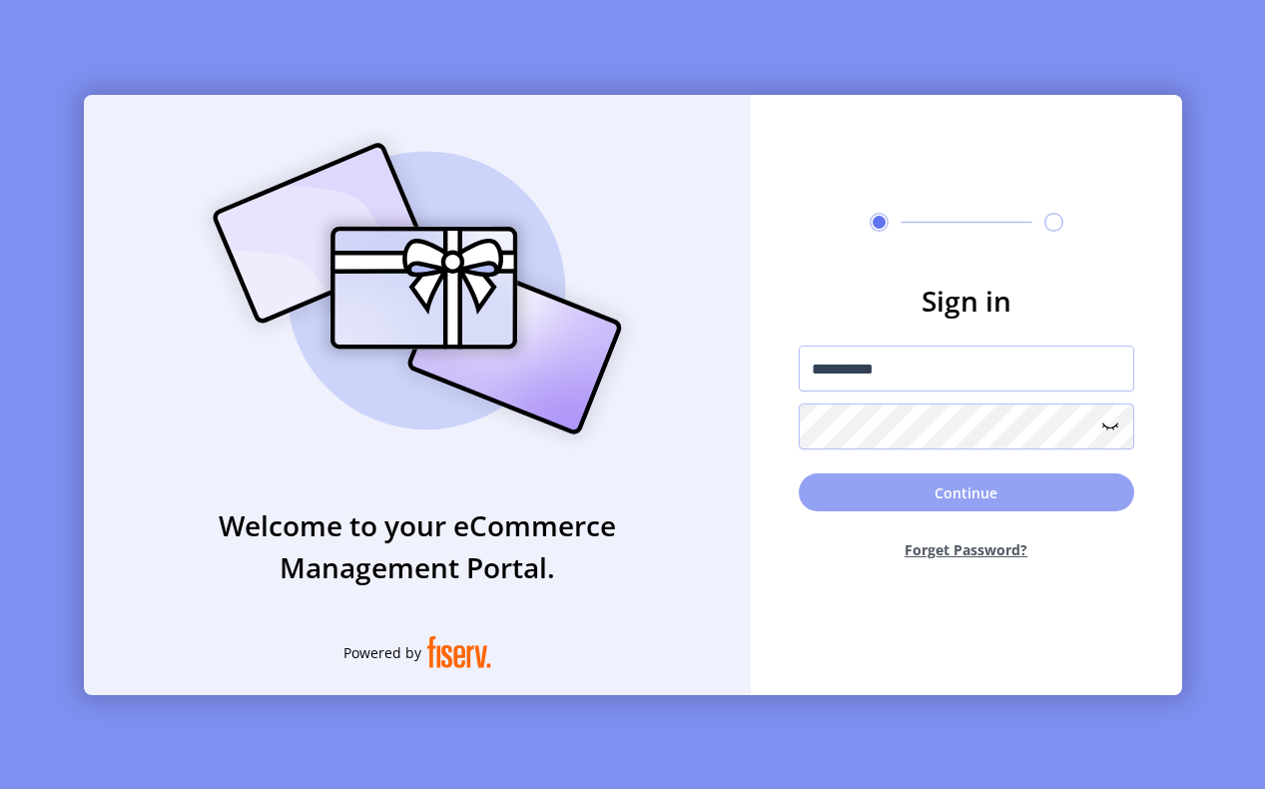
click at [818, 500] on button "Continue" at bounding box center [967, 492] width 336 height 38
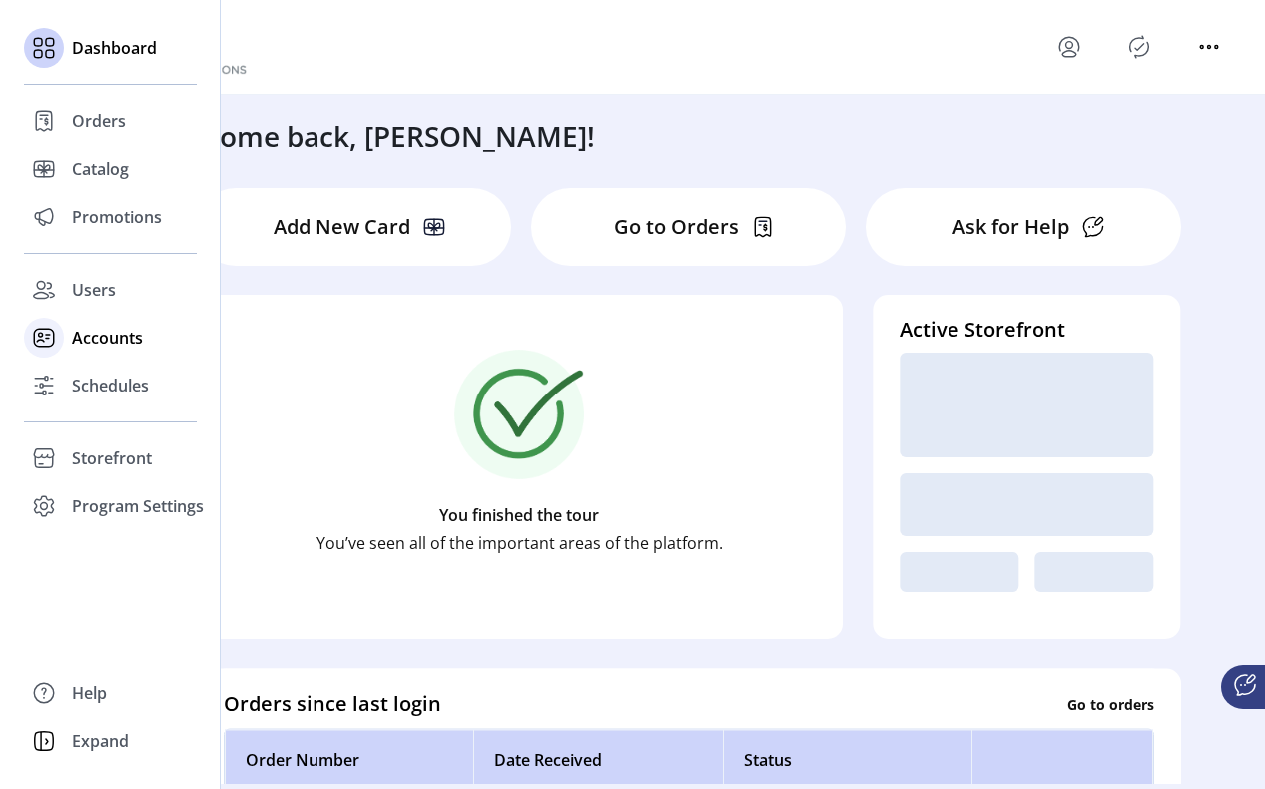
click at [45, 345] on icon at bounding box center [44, 338] width 32 height 32
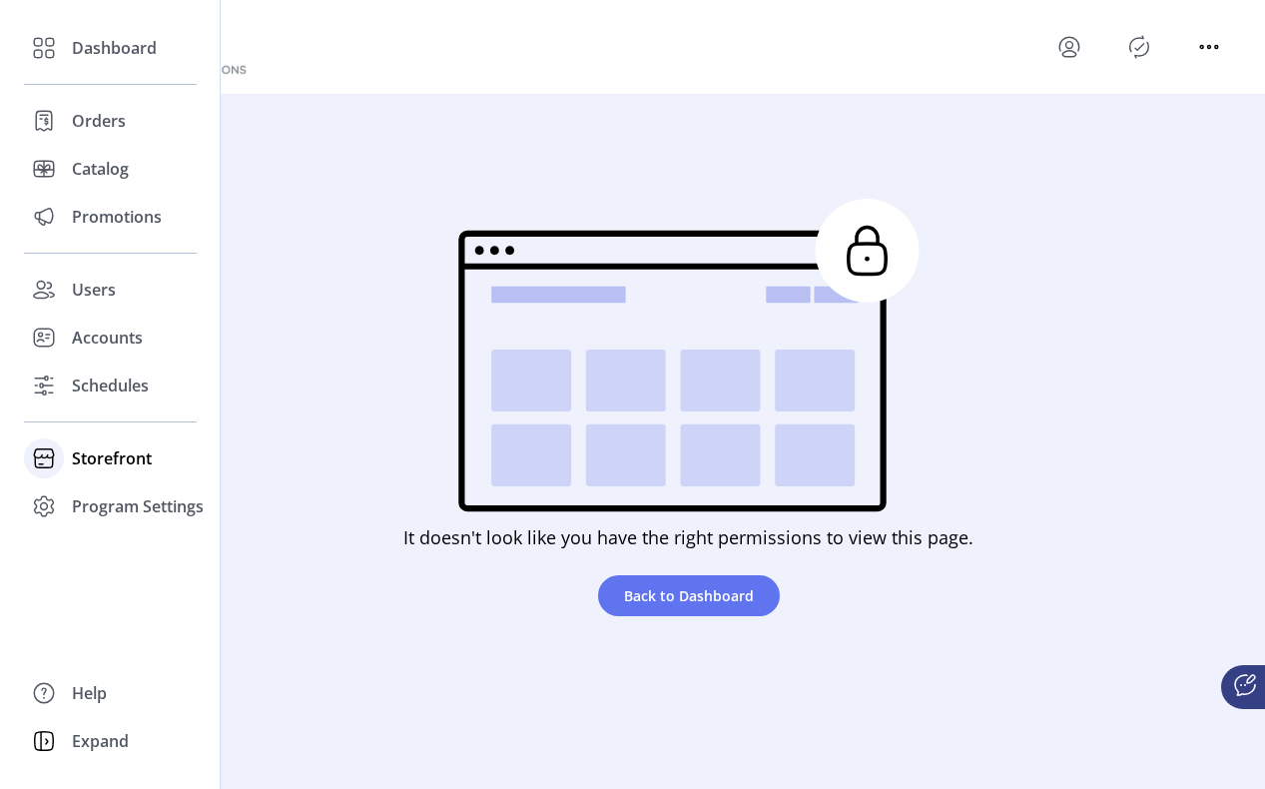
click at [74, 449] on span "Storefront" at bounding box center [112, 458] width 80 height 24
click at [107, 503] on span "Configuration" at bounding box center [124, 498] width 105 height 24
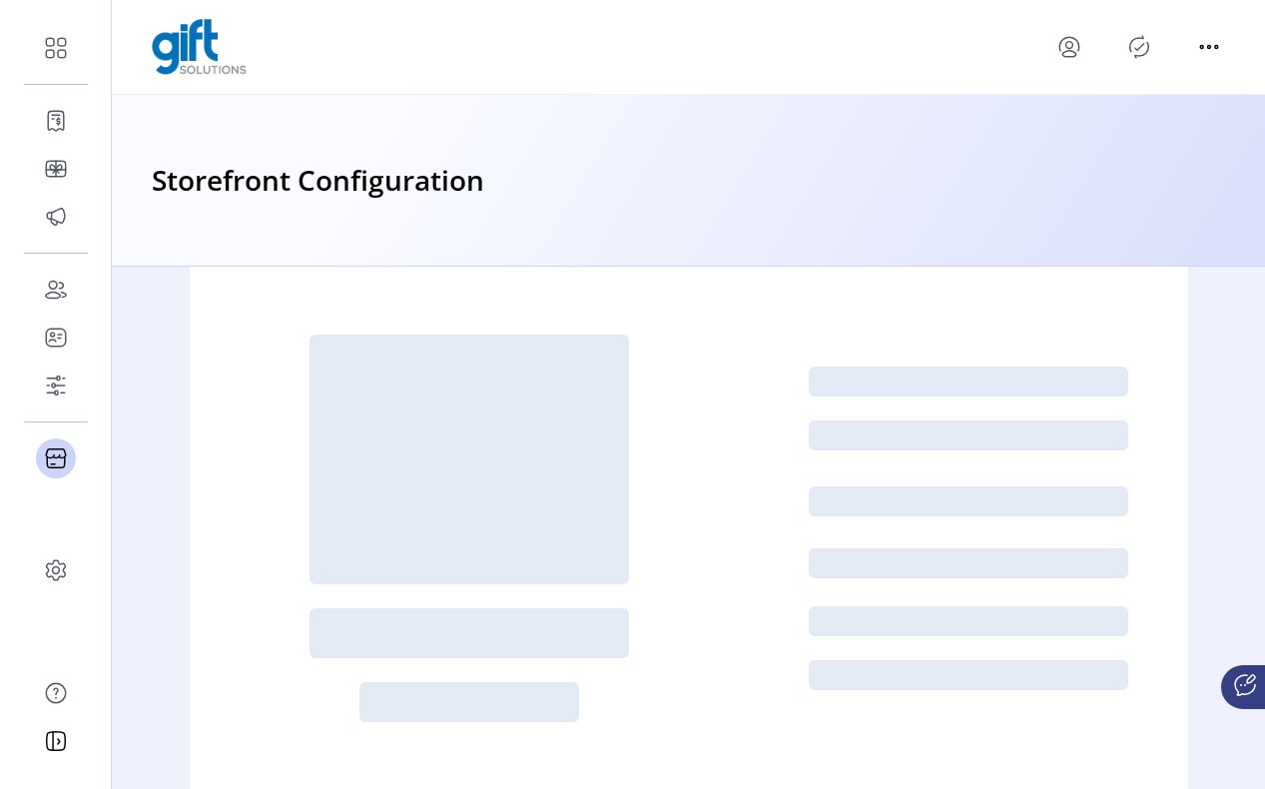
scroll to position [13, 0]
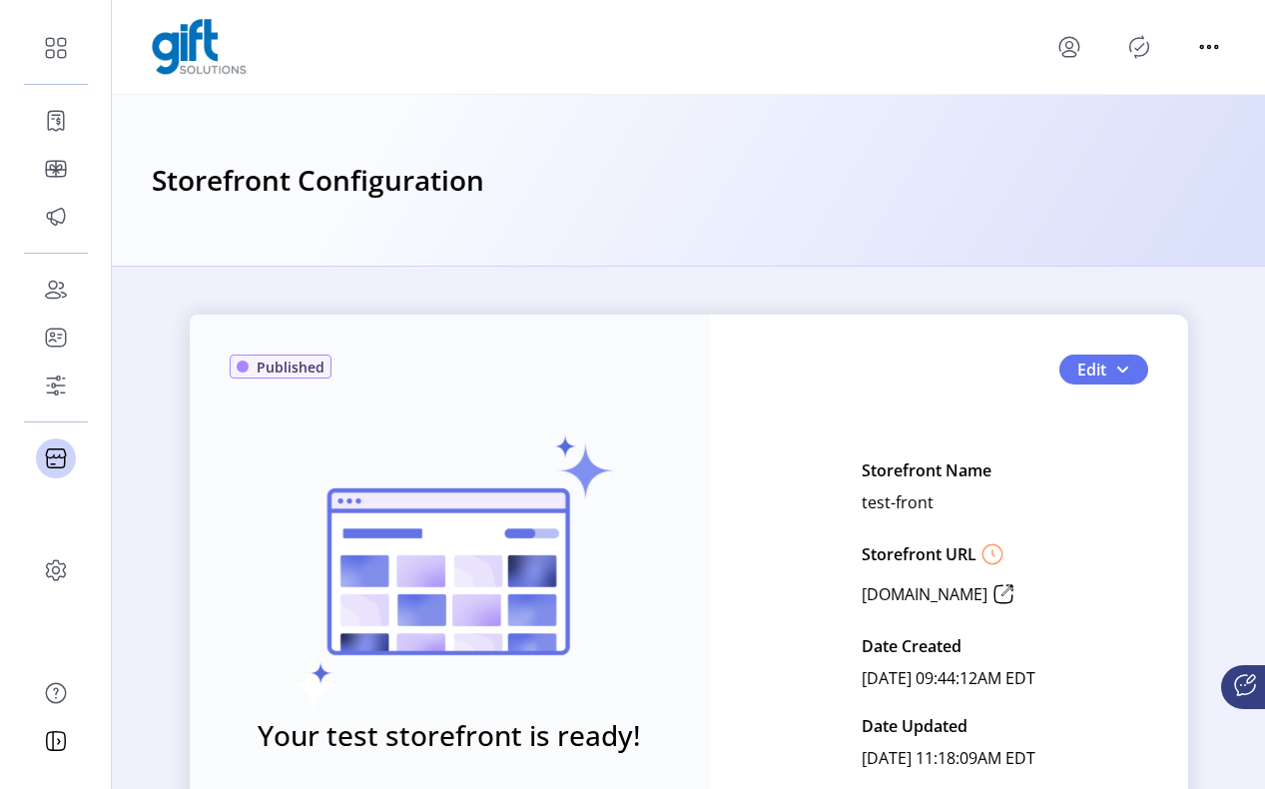
click at [1243, 685] on icon at bounding box center [1246, 685] width 24 height 24
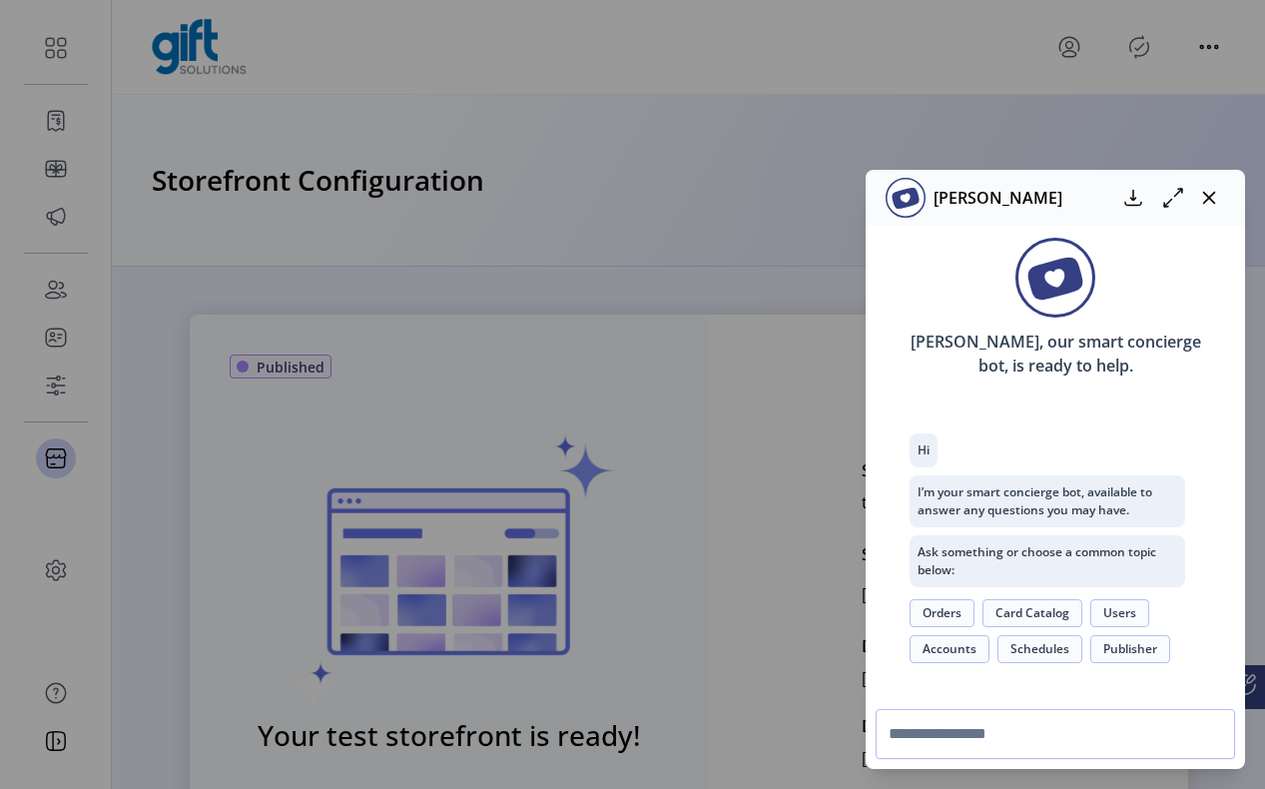
click at [965, 611] on button "Orders" at bounding box center [942, 613] width 65 height 28
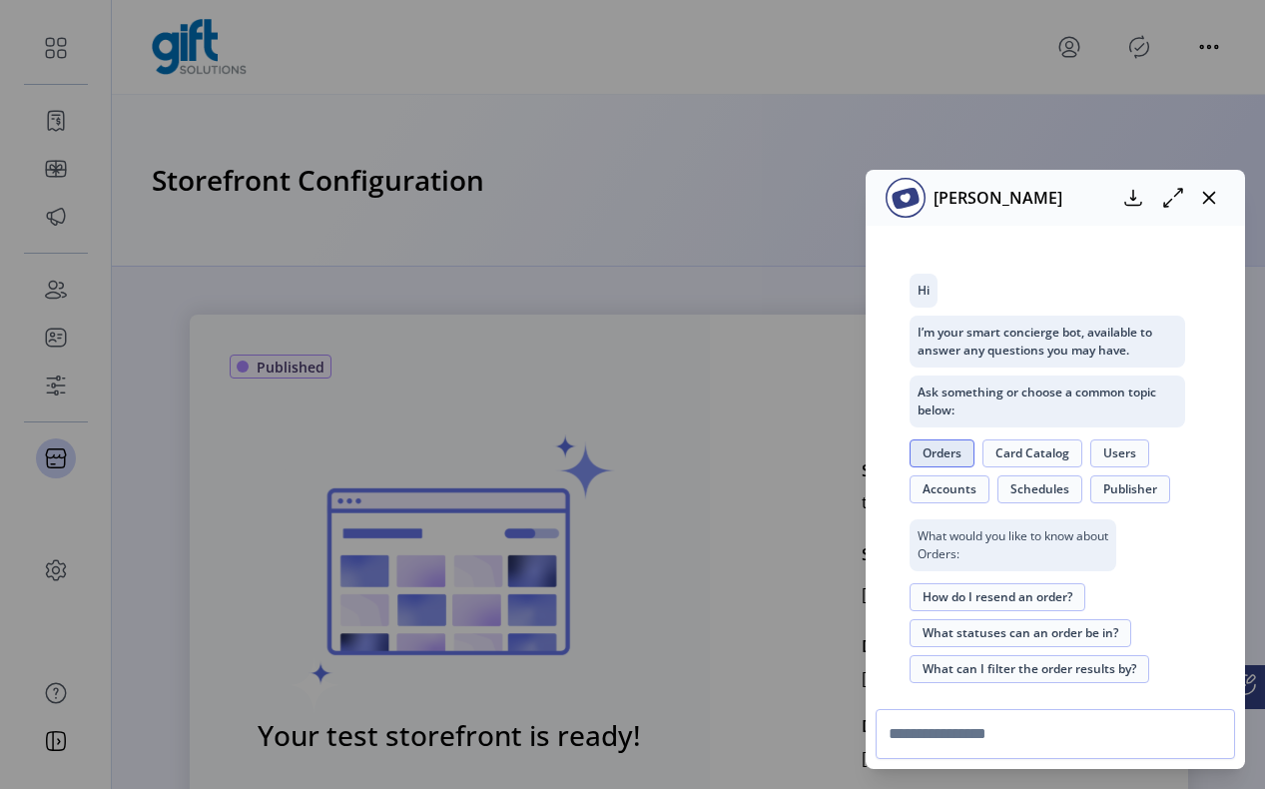
click at [1062, 596] on button "How do I resend an order?" at bounding box center [998, 597] width 176 height 28
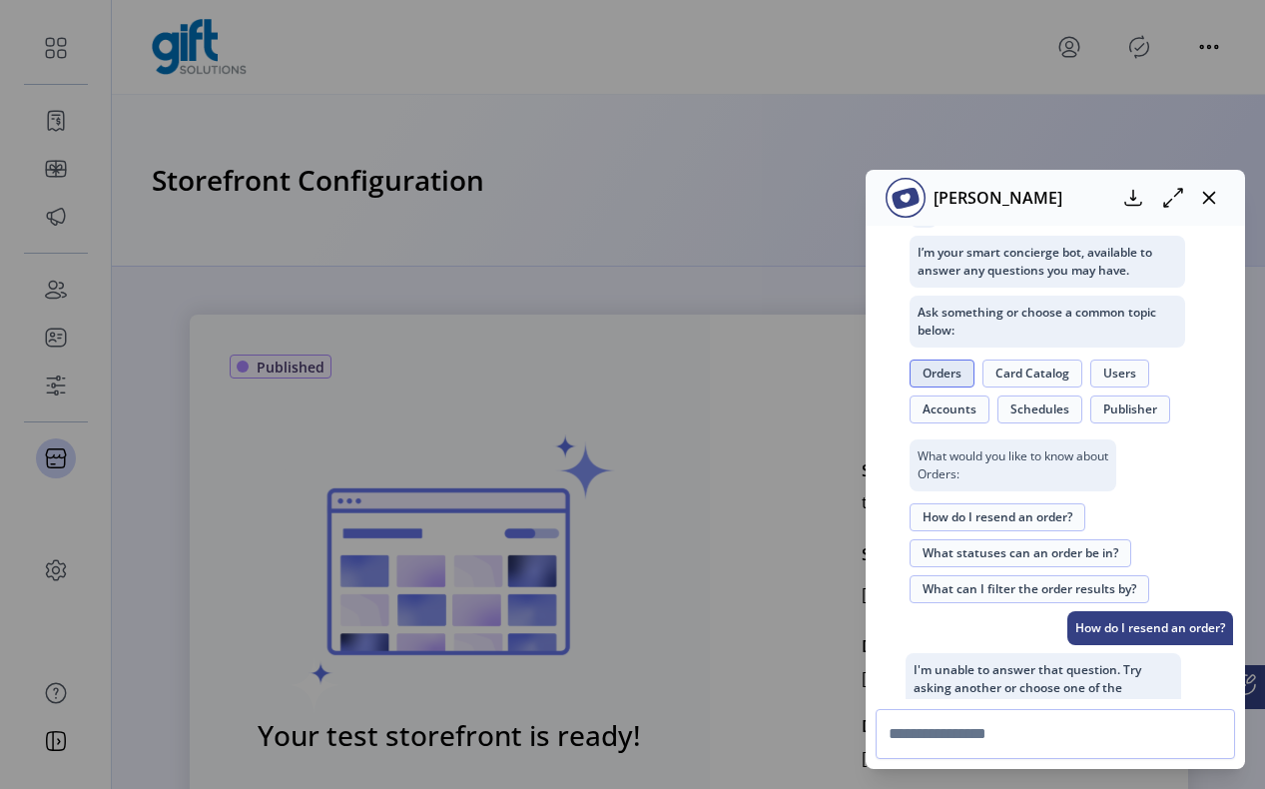
scroll to position [535, 0]
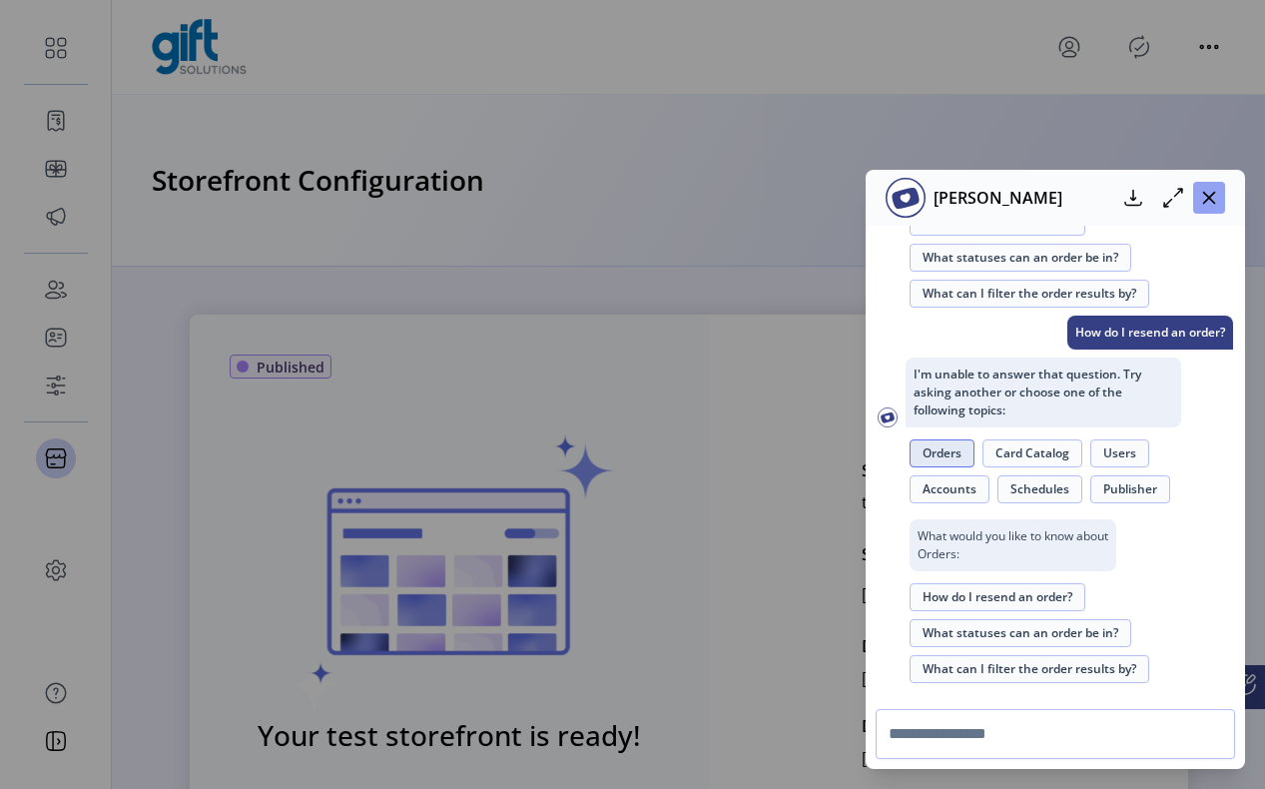
click at [1213, 195] on icon "button" at bounding box center [1210, 198] width 16 height 16
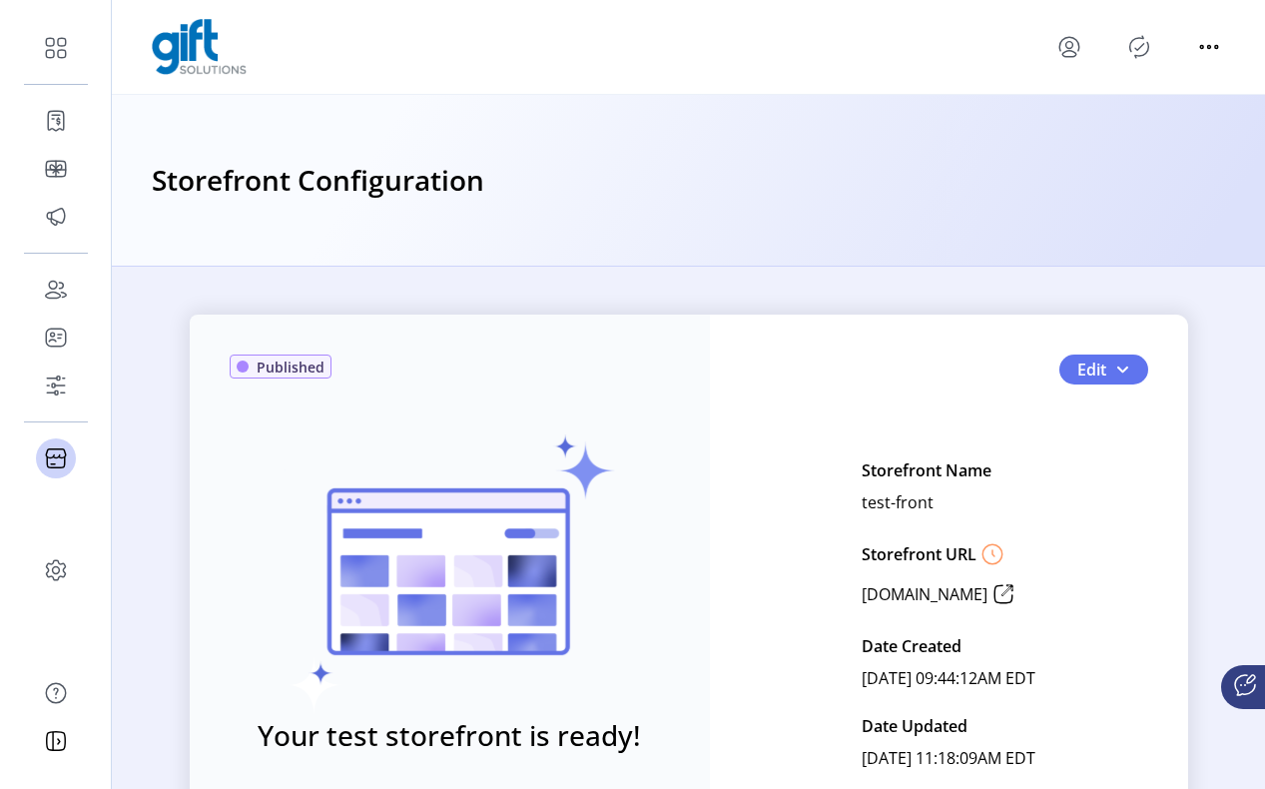
scroll to position [173, 0]
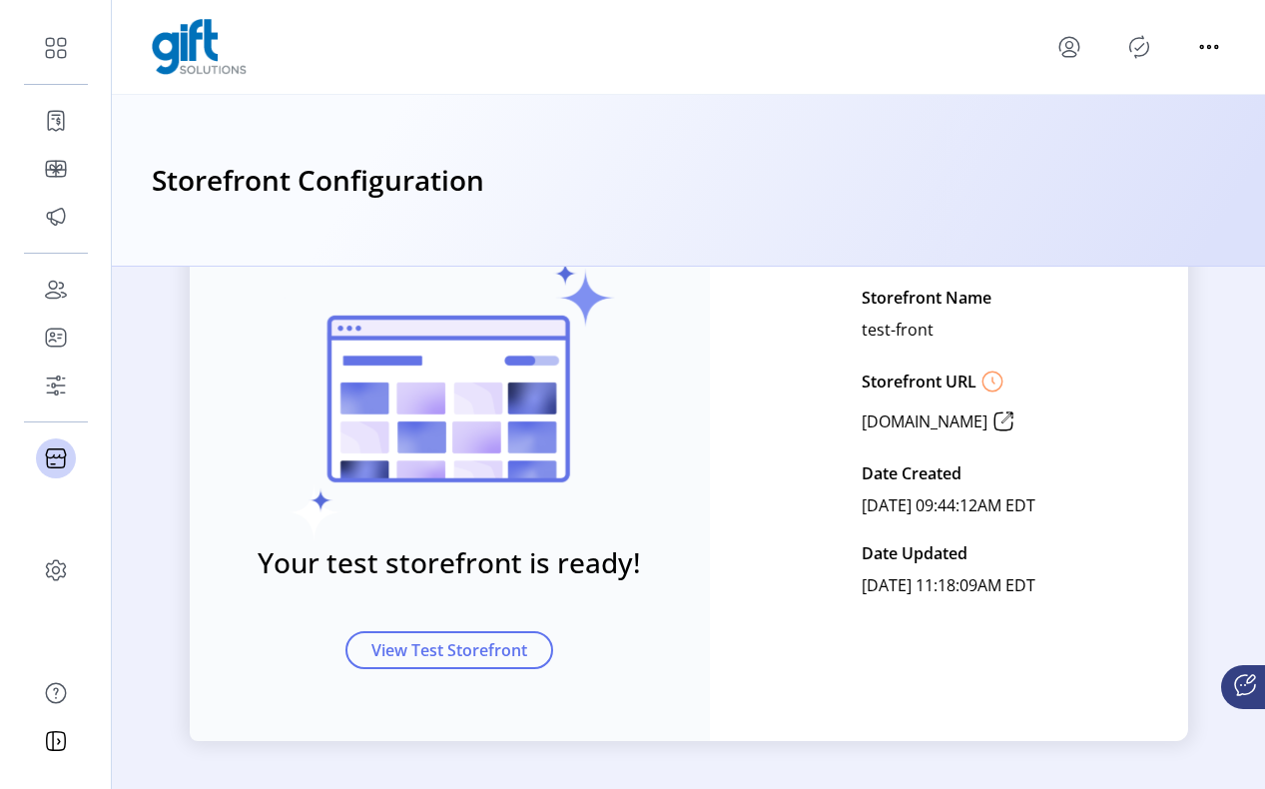
click at [1236, 693] on icon at bounding box center [1246, 685] width 24 height 24
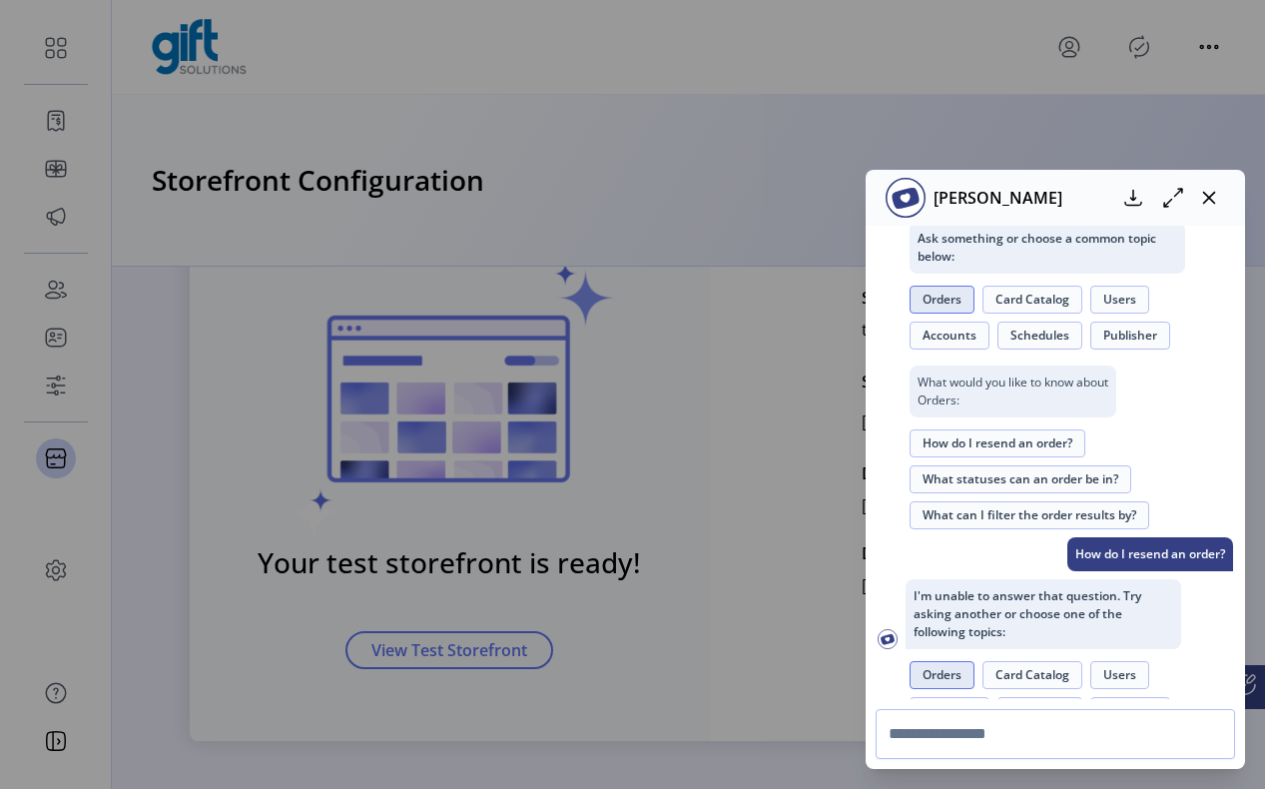
scroll to position [535, 0]
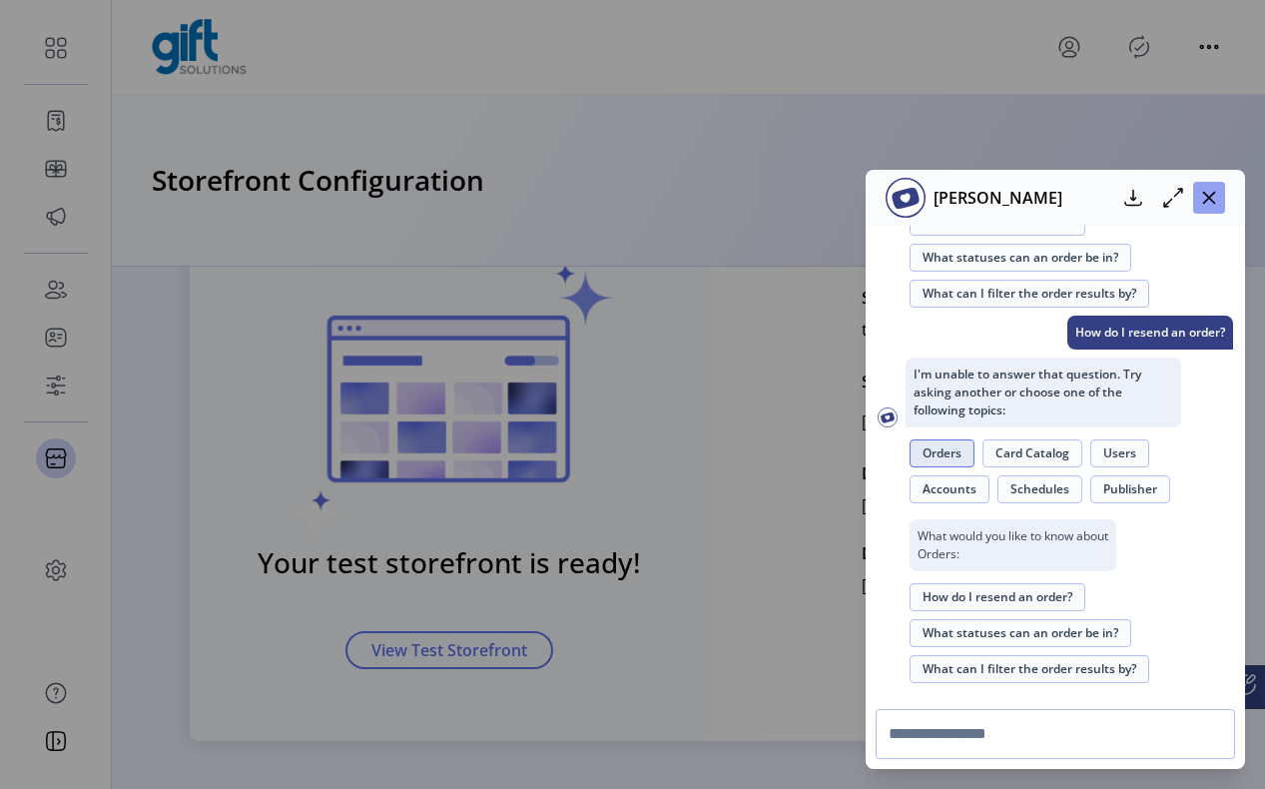
click at [1214, 205] on icon "button" at bounding box center [1210, 198] width 16 height 16
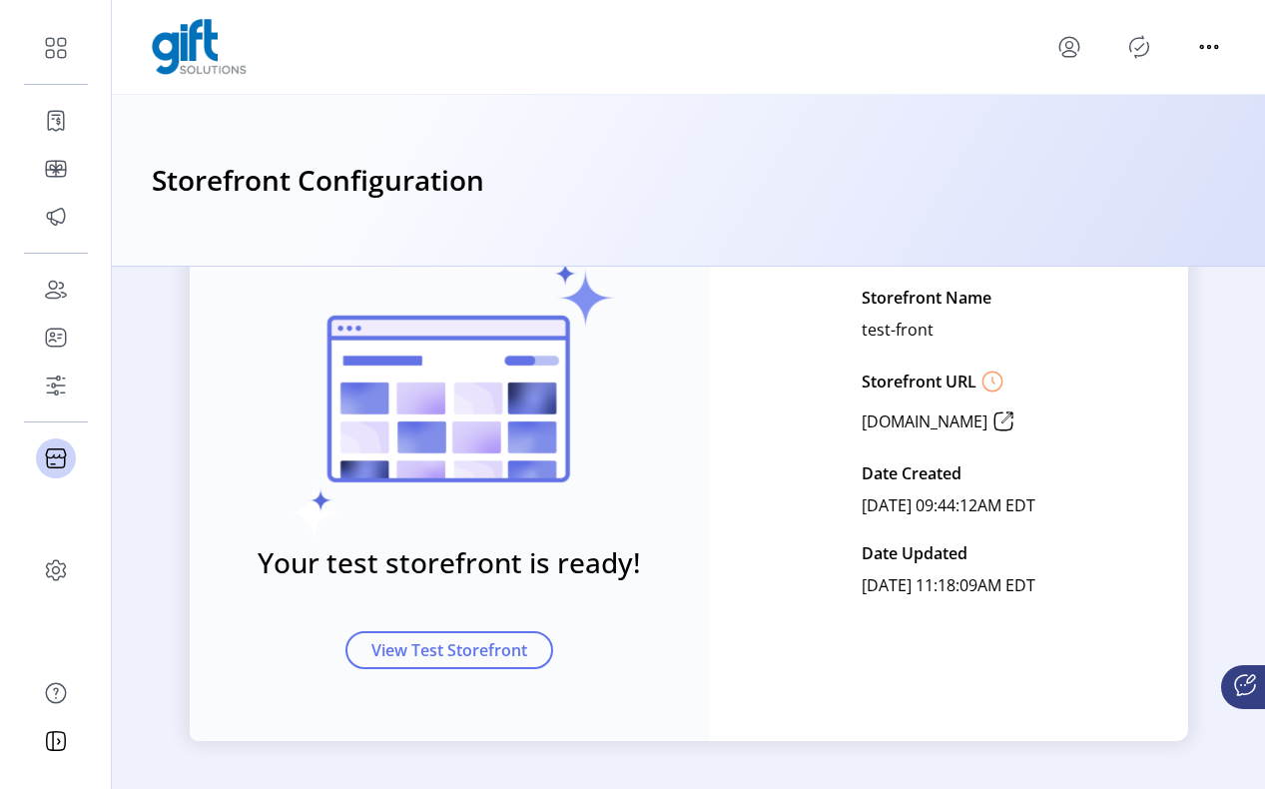
click at [977, 379] on icon at bounding box center [993, 382] width 32 height 32
click at [1020, 426] on icon at bounding box center [1004, 422] width 32 height 32
click at [518, 640] on span "View Test Storefront" at bounding box center [450, 650] width 156 height 24
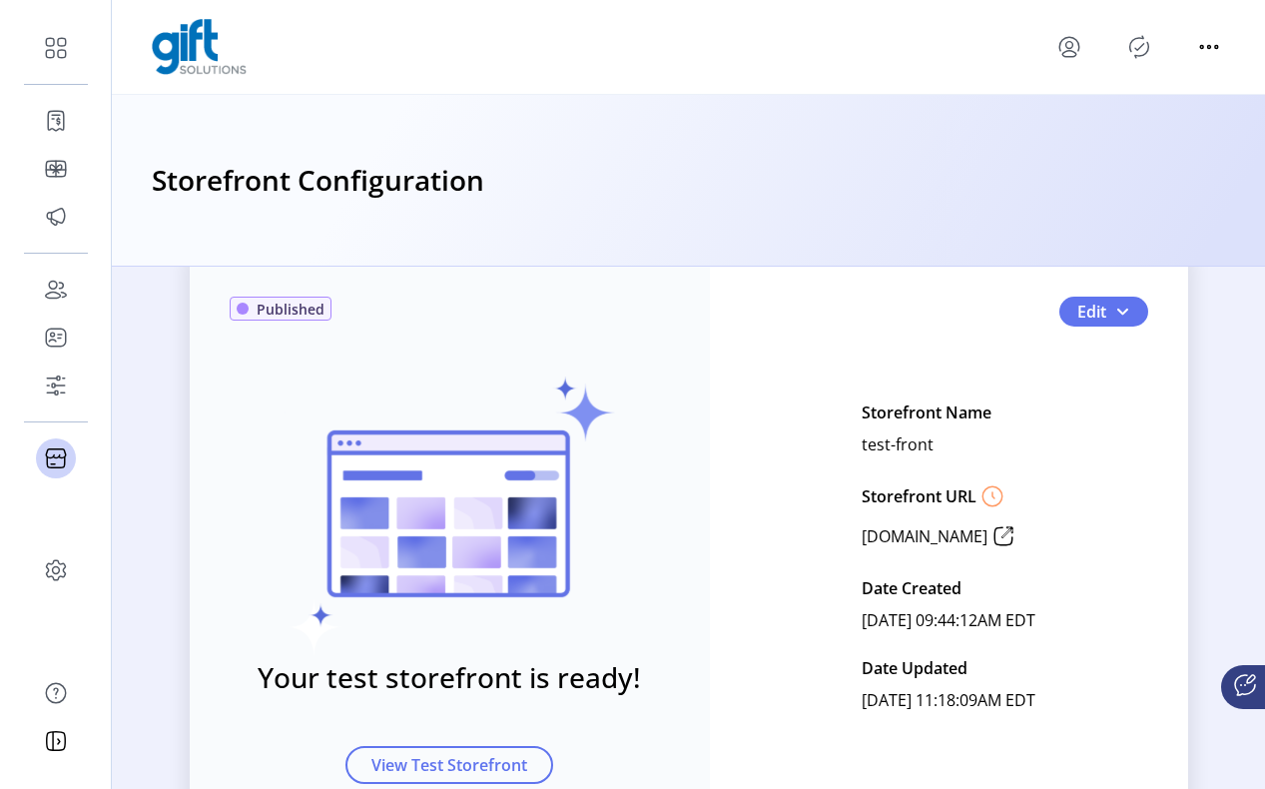
scroll to position [0, 0]
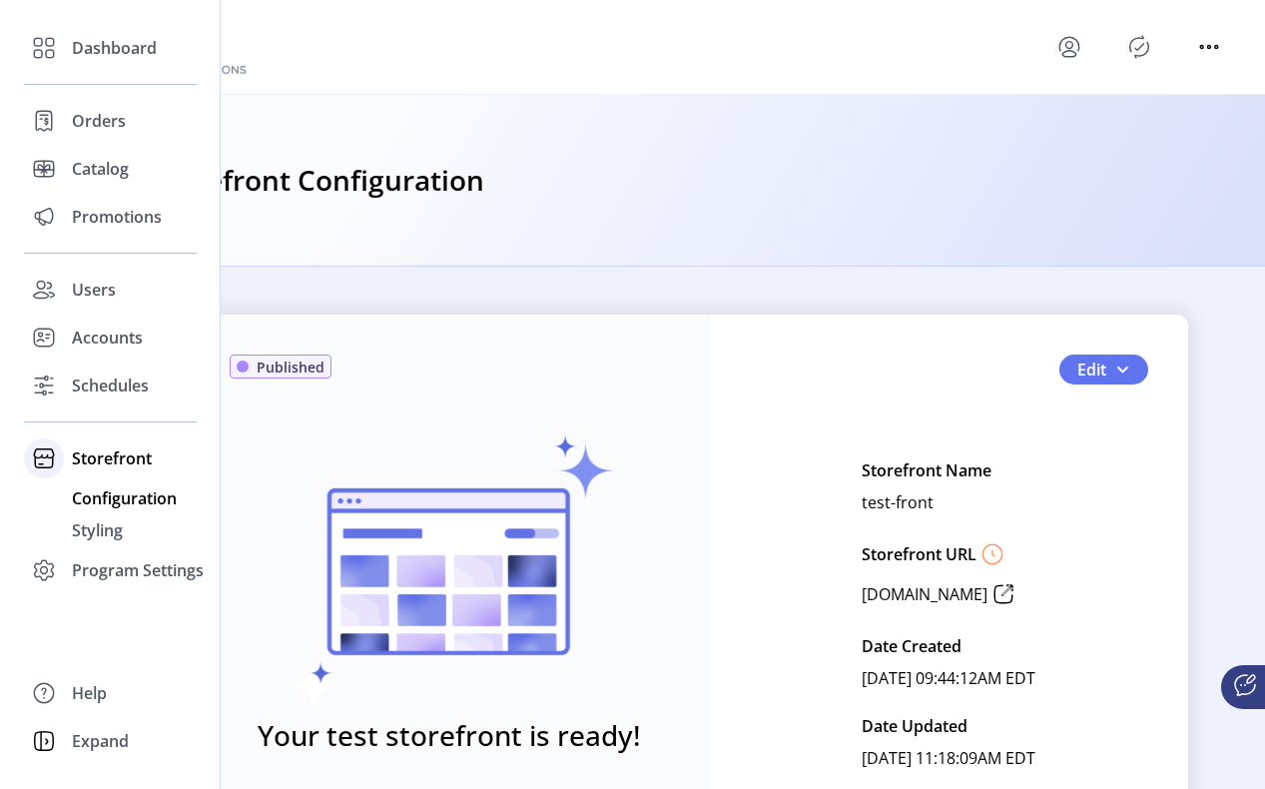
click at [53, 453] on icon at bounding box center [44, 453] width 21 height 10
click at [66, 455] on div "Storefront" at bounding box center [110, 458] width 173 height 48
click at [92, 498] on span "Configuration" at bounding box center [124, 498] width 105 height 24
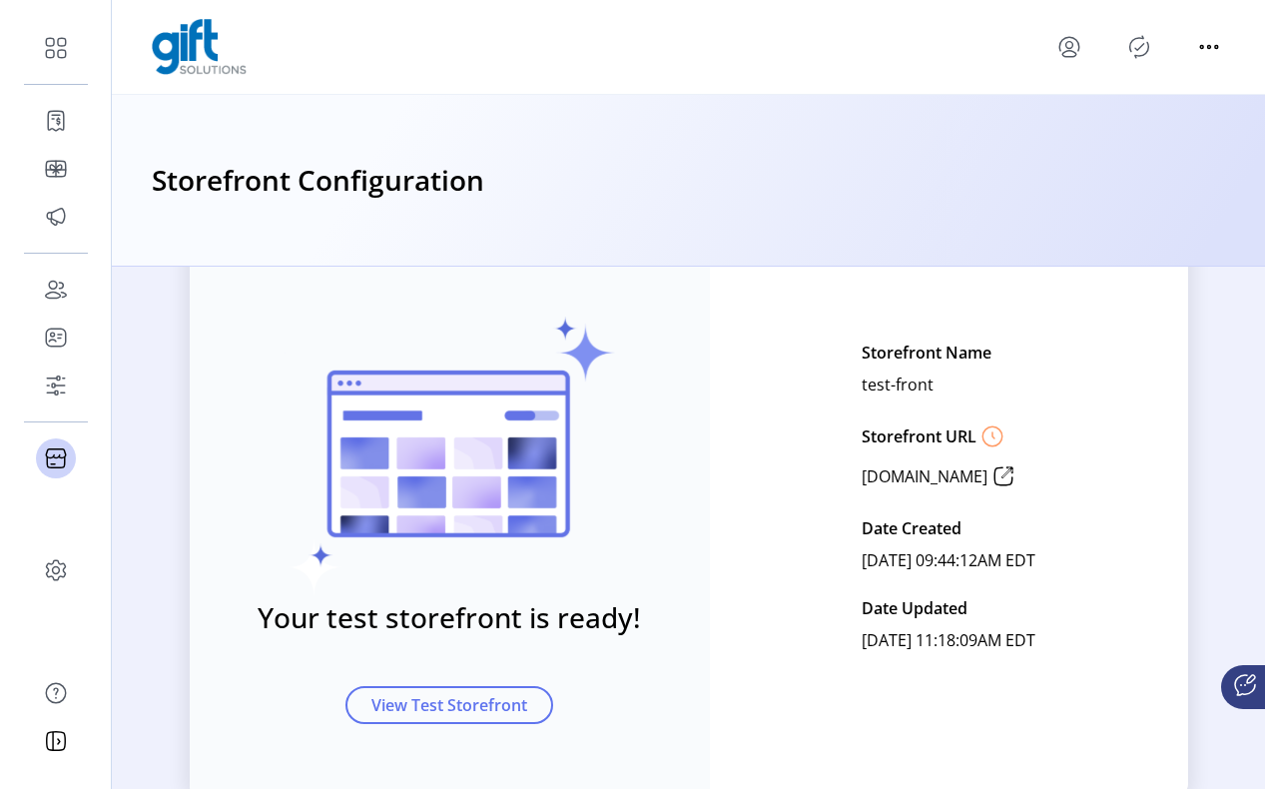
scroll to position [103, 0]
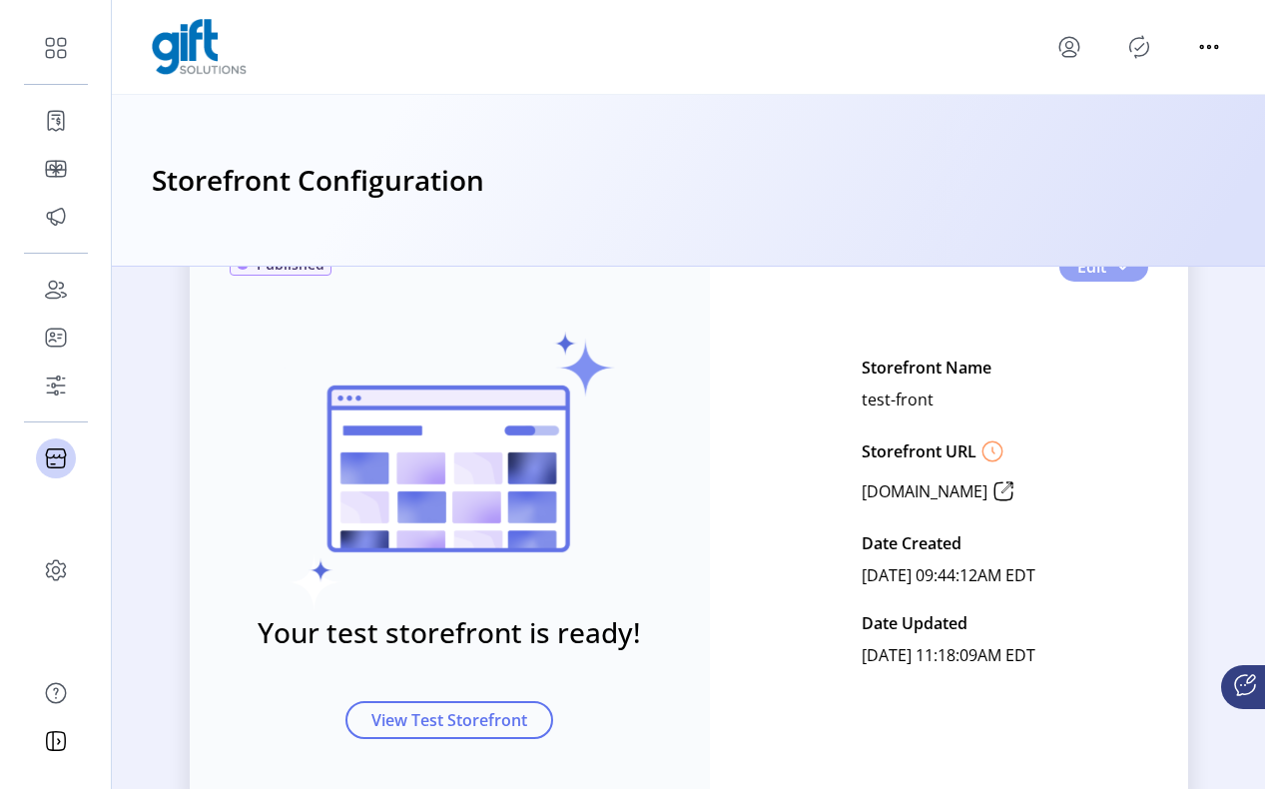
click at [1101, 275] on span "Edit" at bounding box center [1092, 267] width 29 height 24
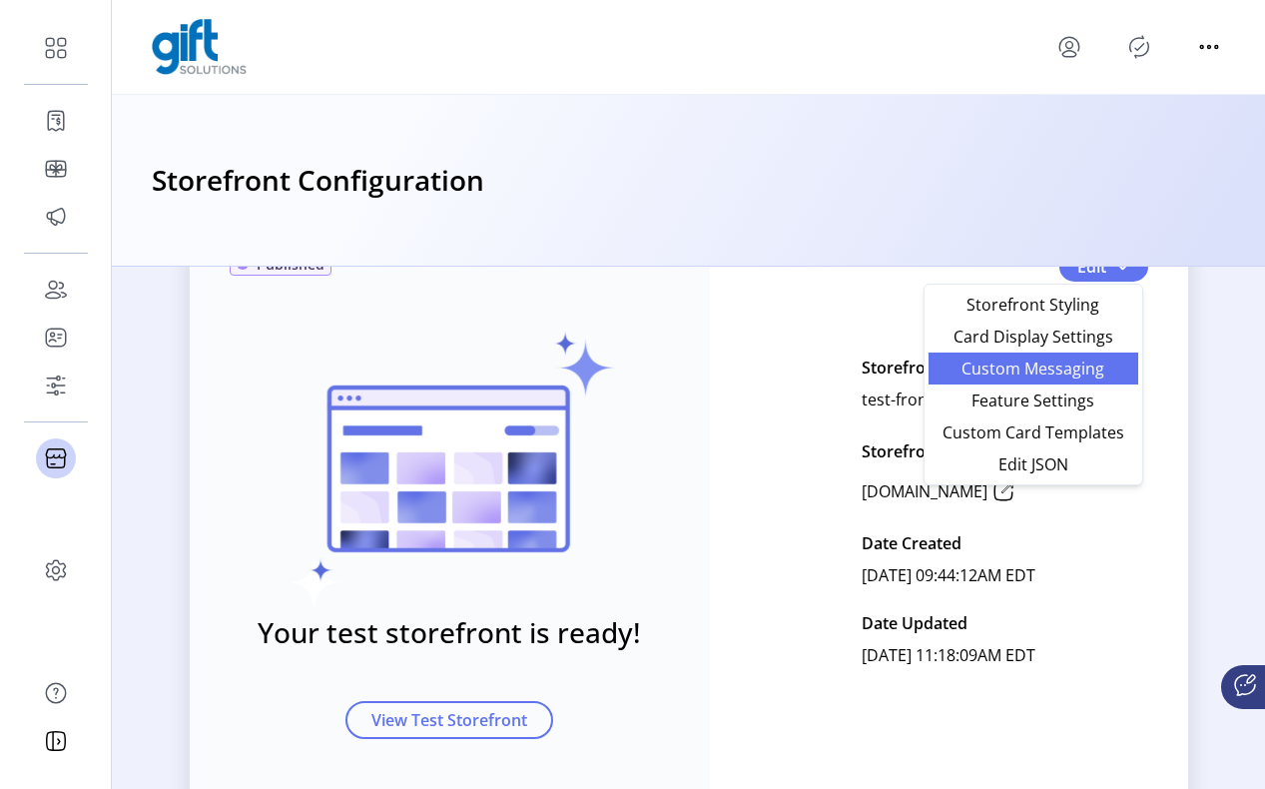
click at [1072, 364] on span "Custom Messaging" at bounding box center [1034, 369] width 186 height 16
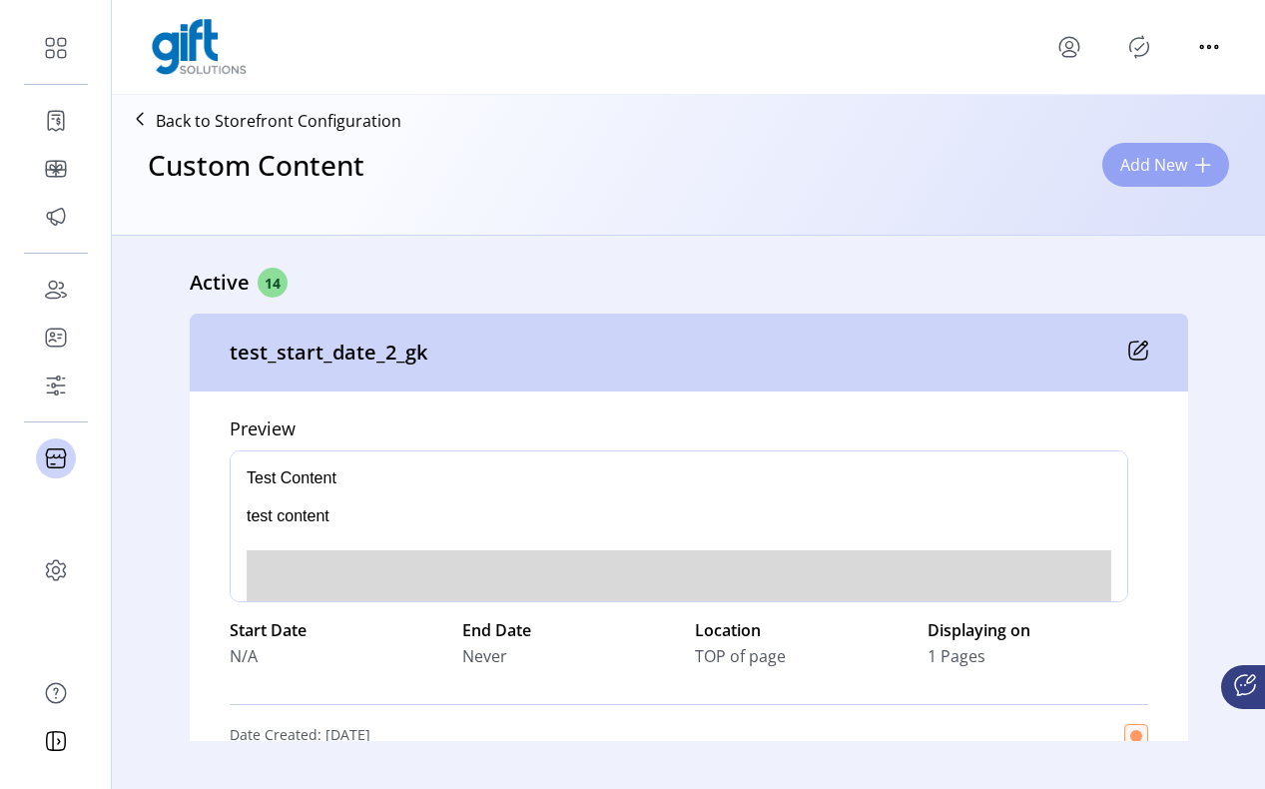
click at [1149, 167] on span "Add New" at bounding box center [1154, 165] width 67 height 24
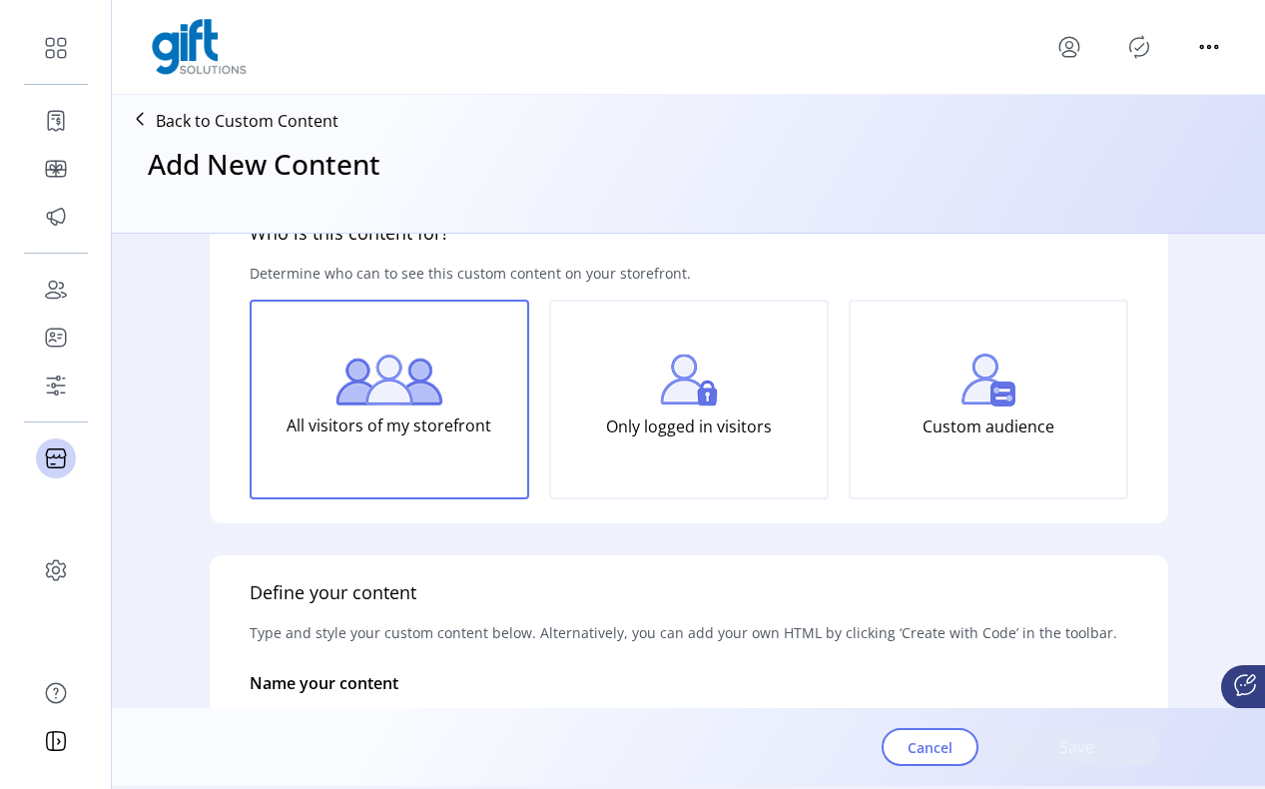
scroll to position [90, 0]
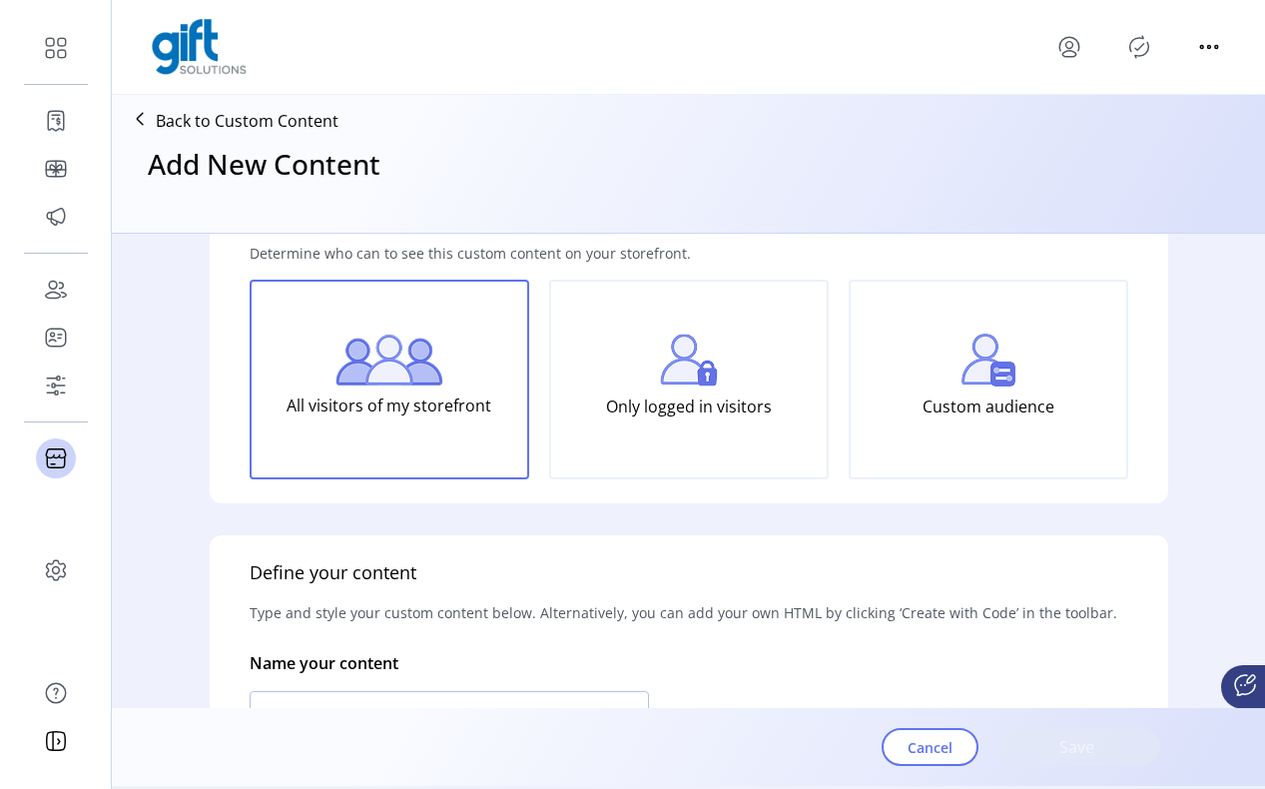
click at [956, 398] on p "Custom audience" at bounding box center [989, 407] width 132 height 40
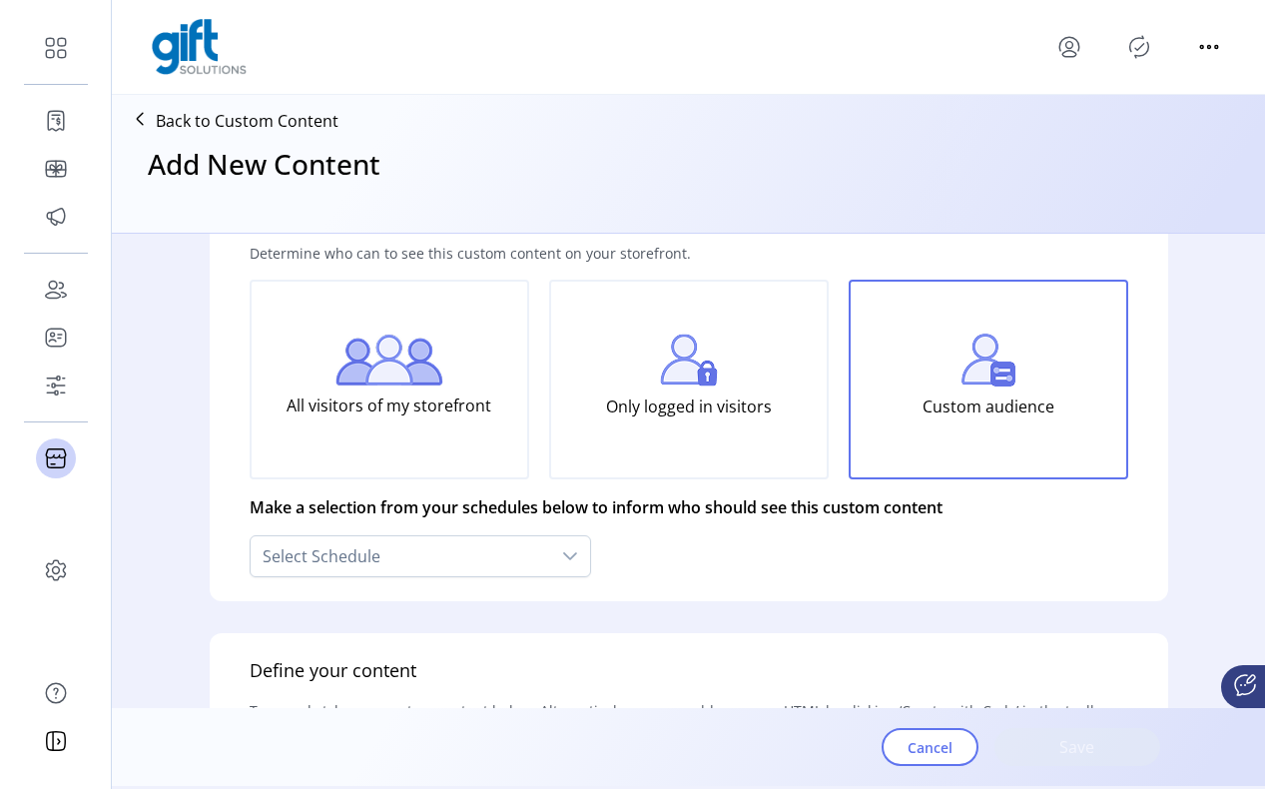
click at [794, 415] on div "Only logged in visitors" at bounding box center [689, 380] width 280 height 200
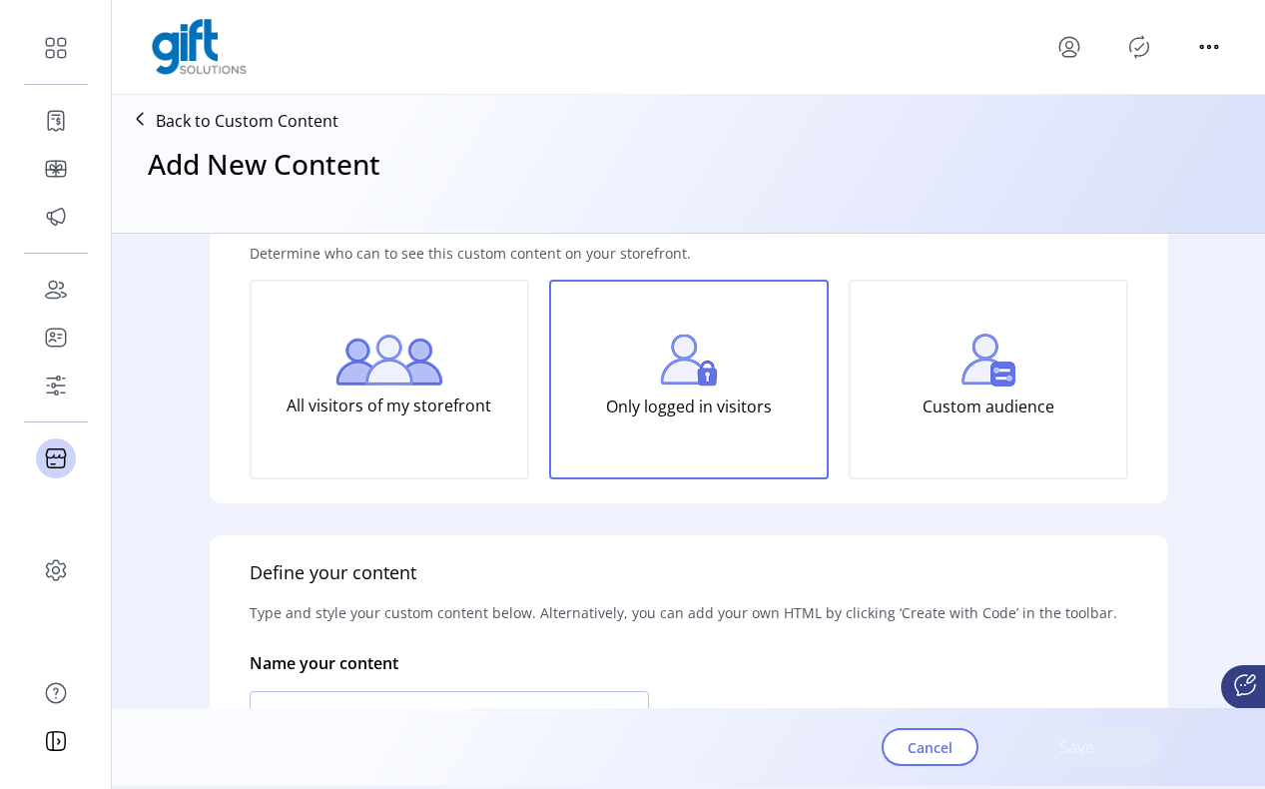
click at [426, 500] on div "Who is this content for? Determine who can to see this custom content on your s…" at bounding box center [689, 340] width 959 height 328
click at [436, 443] on div "All visitors of my storefront" at bounding box center [390, 380] width 280 height 200
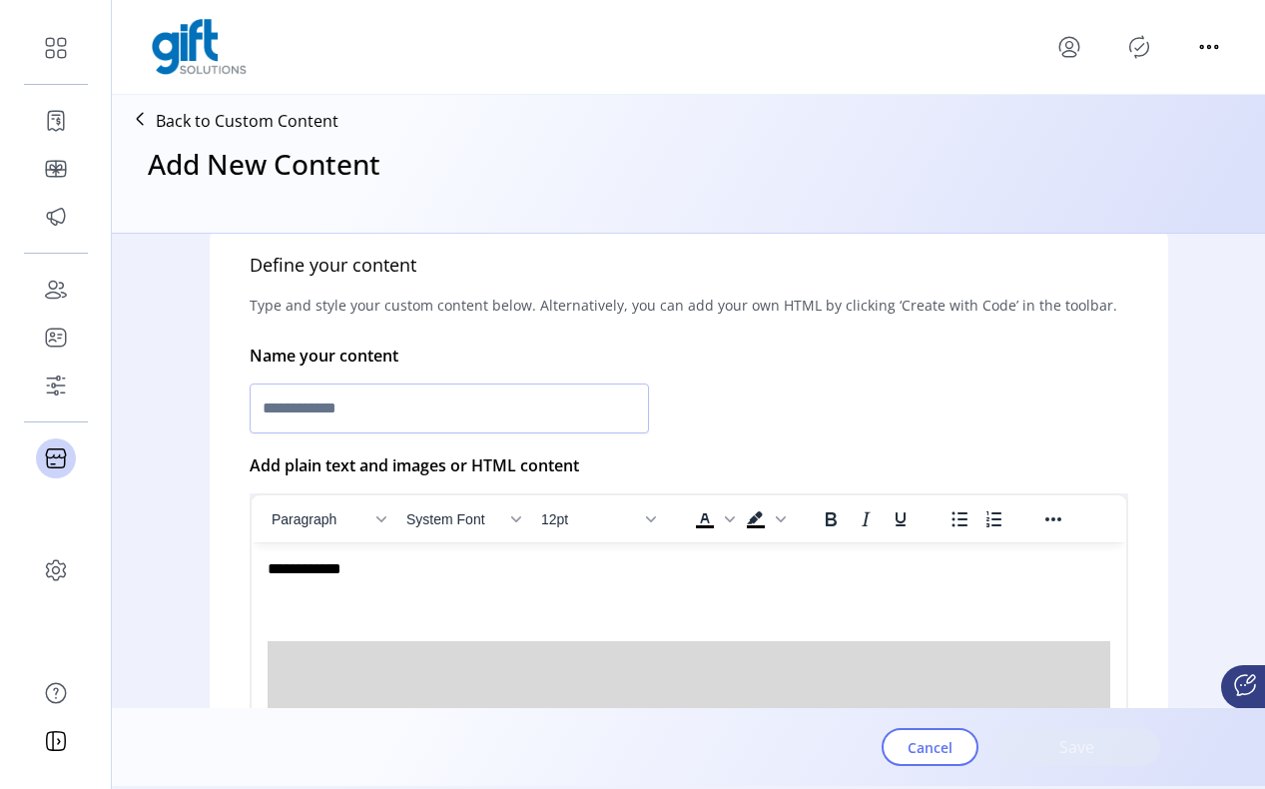
scroll to position [397, 0]
click at [325, 524] on span "Paragraph" at bounding box center [321, 520] width 98 height 16
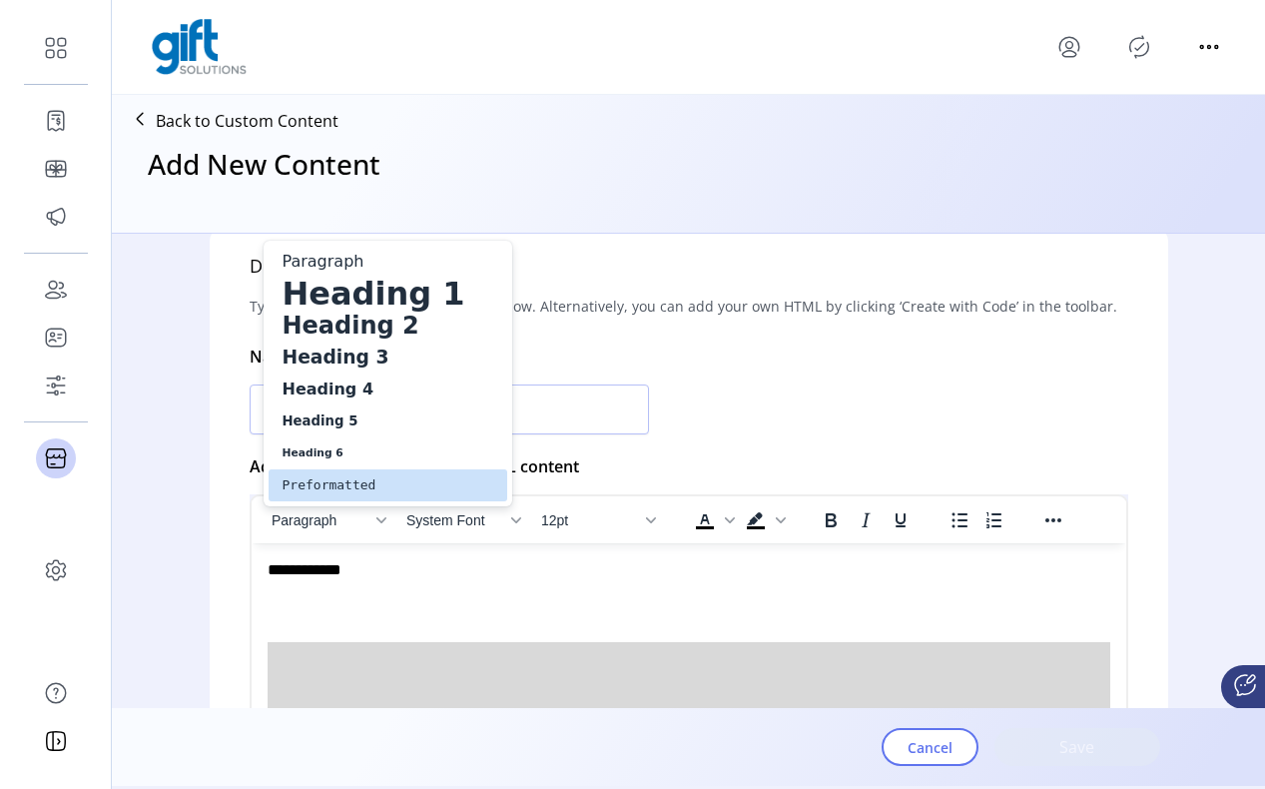
click at [380, 559] on div "**********" at bounding box center [683, 570] width 833 height 22
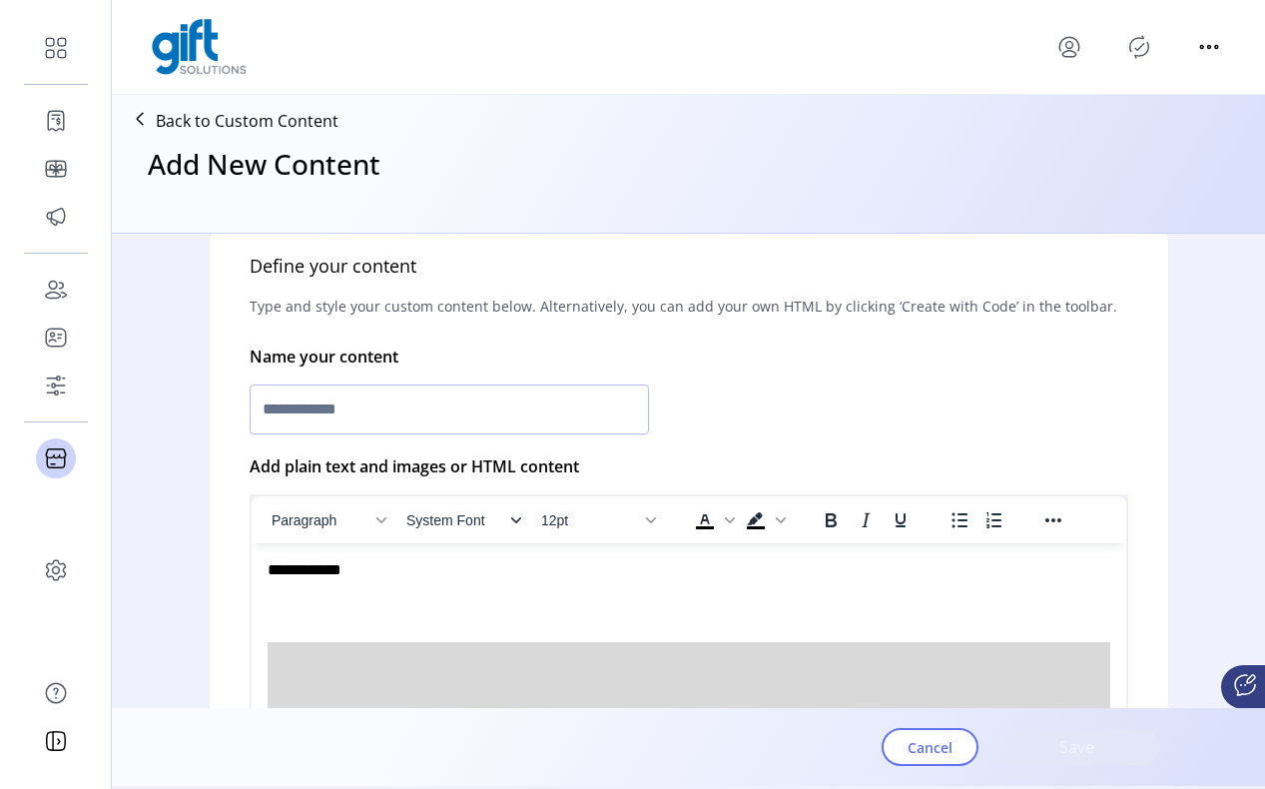
click at [440, 516] on span "System Font" at bounding box center [456, 520] width 98 height 16
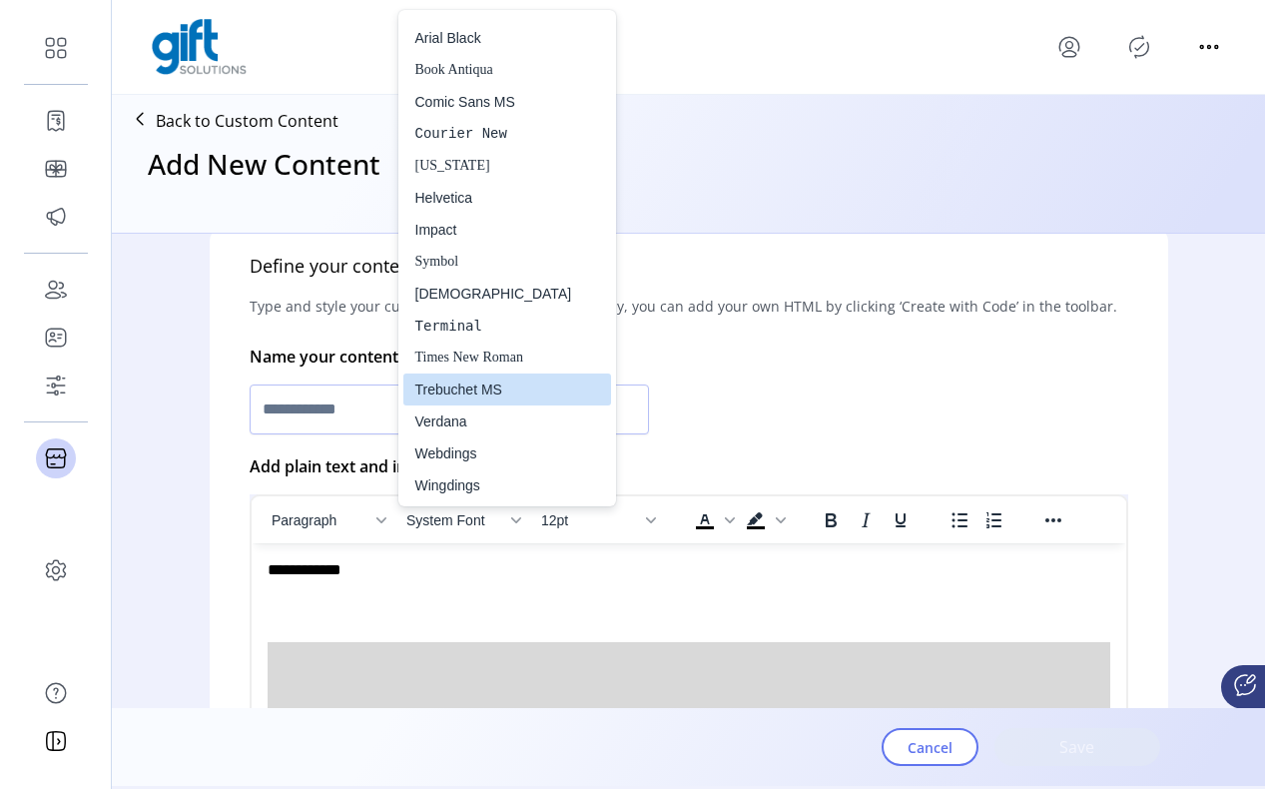
scroll to position [0, 0]
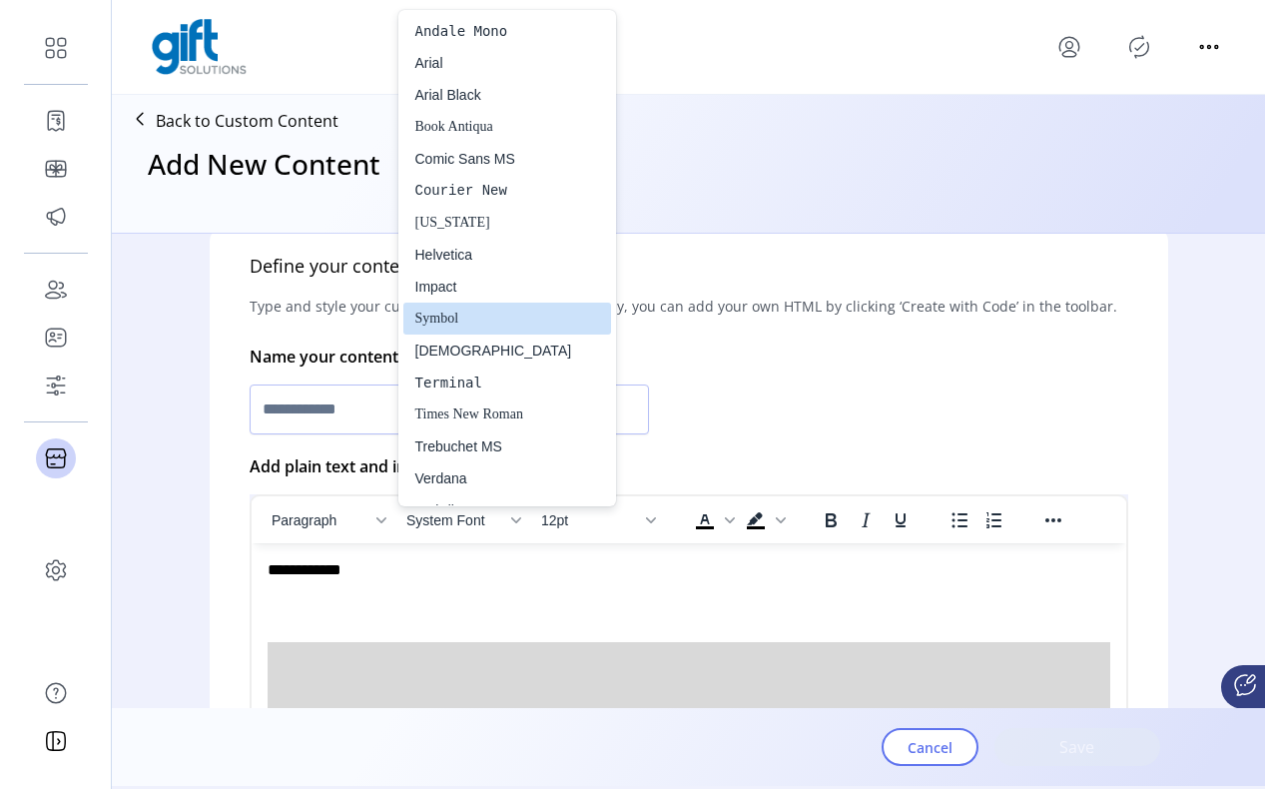
click at [466, 323] on div "Symbol" at bounding box center [494, 319] width 157 height 24
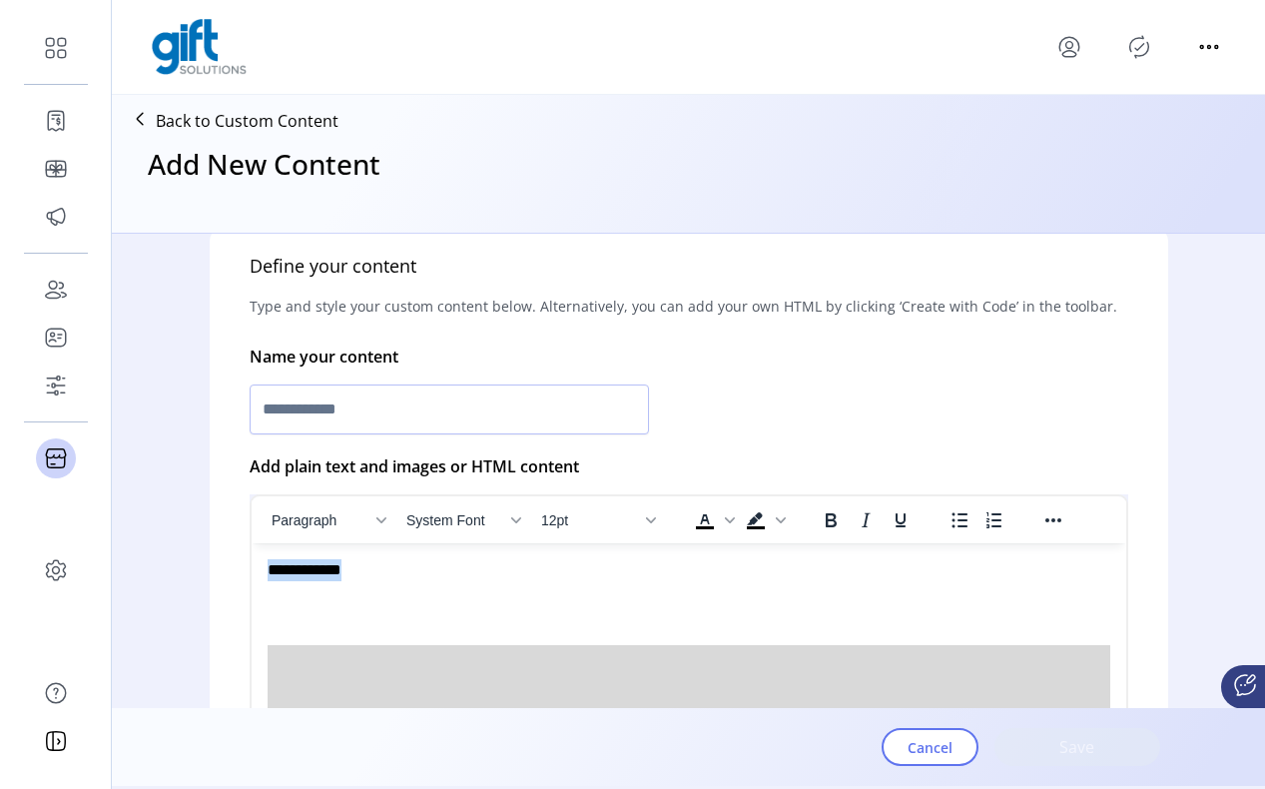
drag, startPoint x: 375, startPoint y: 579, endPoint x: 251, endPoint y: 577, distance: 123.9
click at [251, 577] on html "**********" at bounding box center [688, 694] width 875 height 303
click at [473, 526] on span "System Font" at bounding box center [456, 520] width 98 height 16
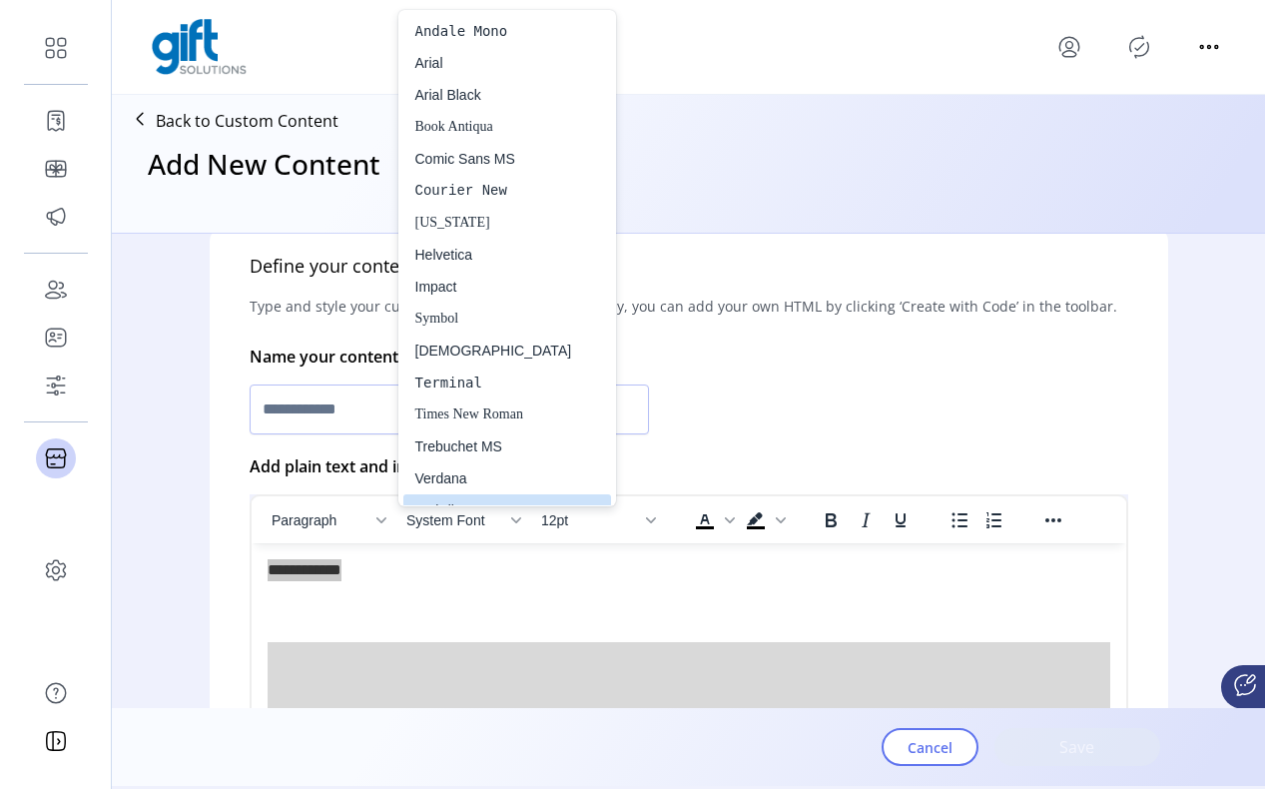
scroll to position [21, 0]
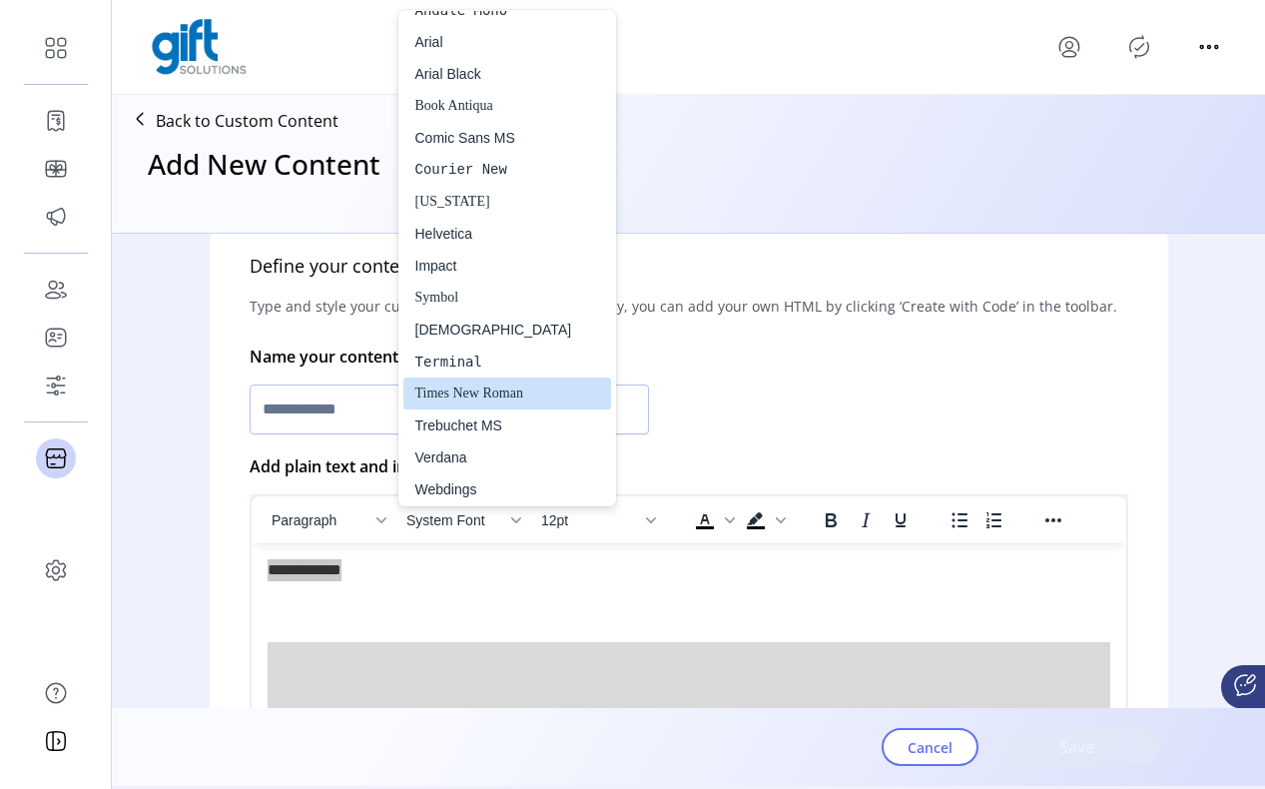
click at [485, 400] on div "Times New Roman" at bounding box center [494, 394] width 157 height 24
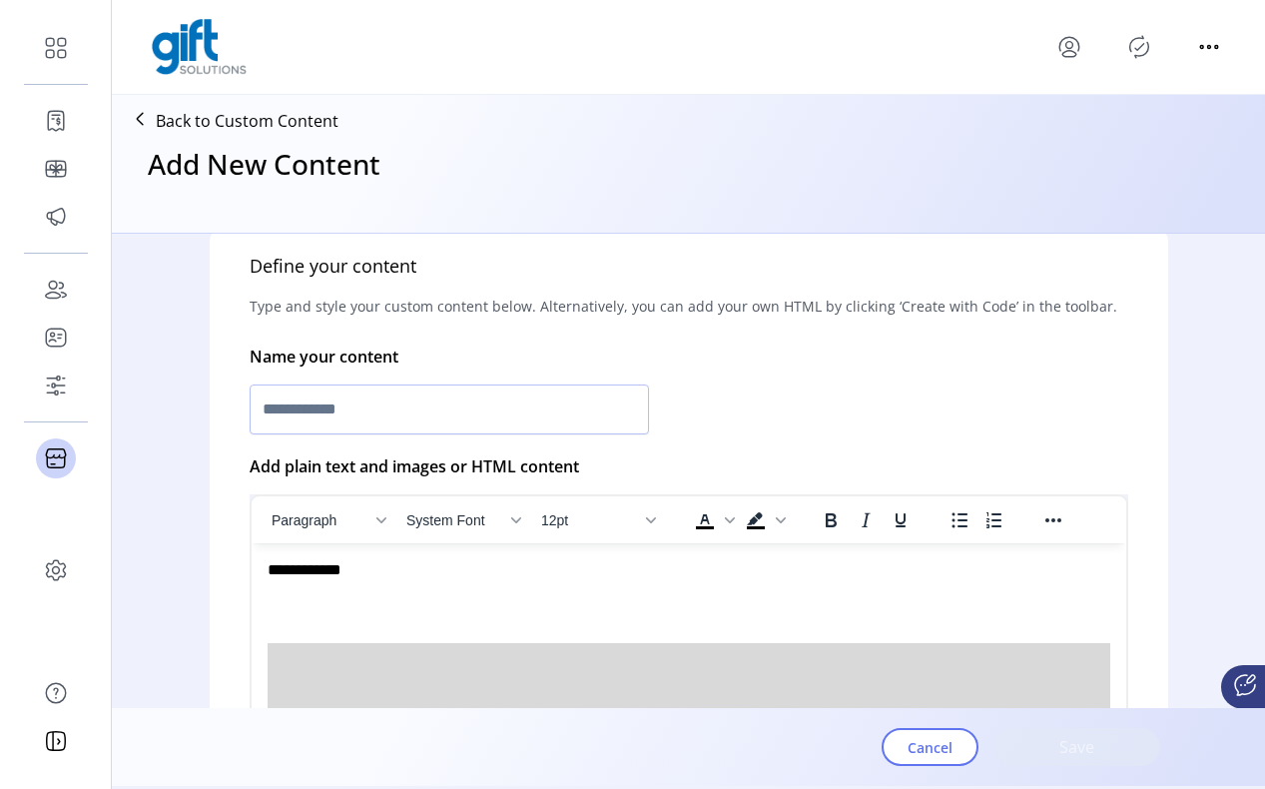
click at [486, 592] on body "**********" at bounding box center [688, 693] width 843 height 268
click at [358, 646] on img "Rich Text Area. Press ALT-0 for help." at bounding box center [688, 731] width 843 height 177
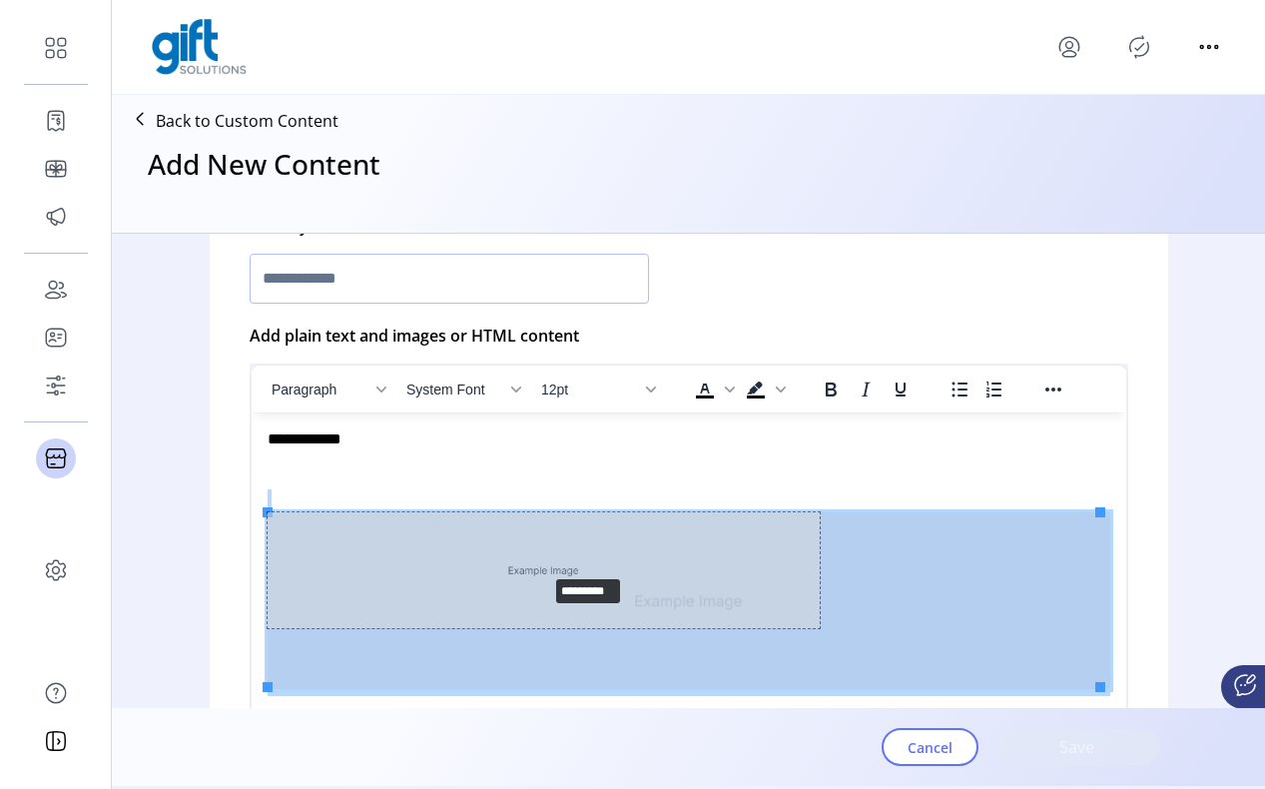
drag, startPoint x: 266, startPoint y: 509, endPoint x: 616, endPoint y: 590, distance: 359.8
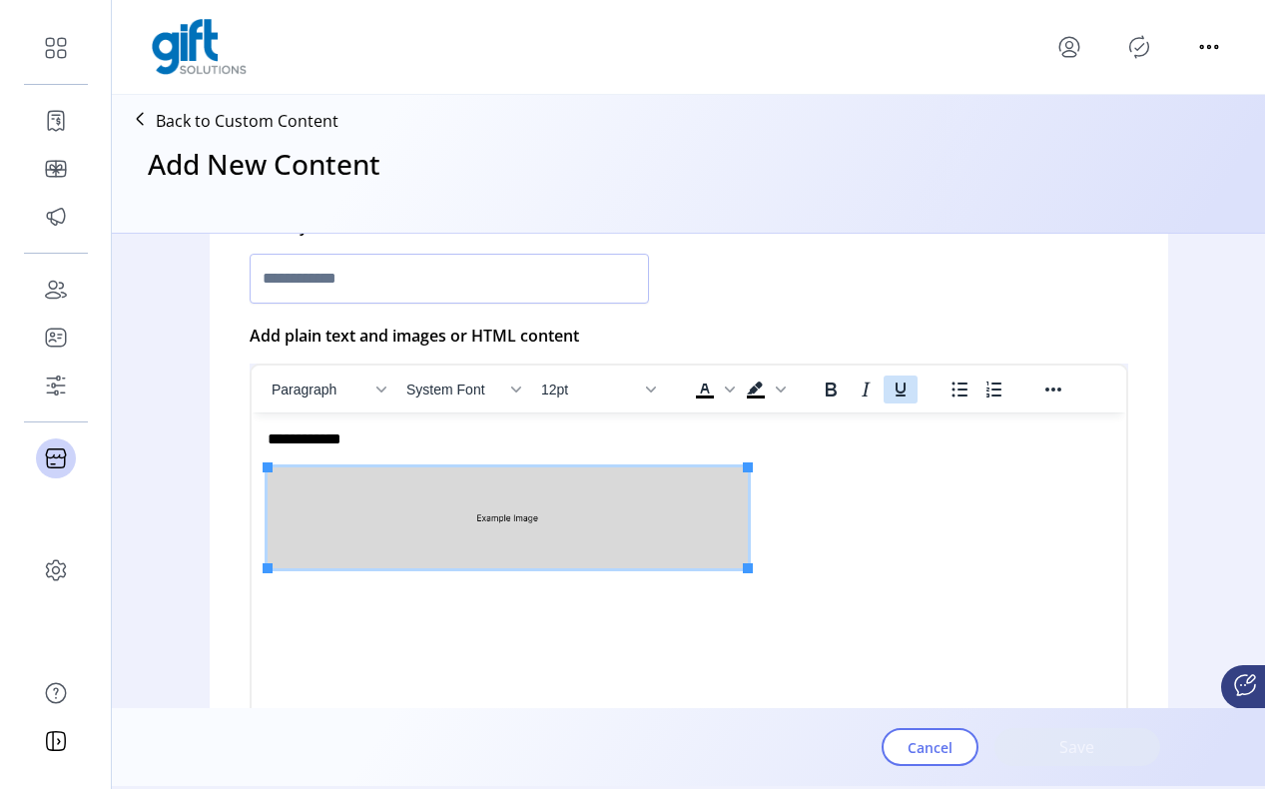
click at [889, 389] on icon "Underline" at bounding box center [901, 390] width 24 height 24
click at [316, 435] on span "**********" at bounding box center [304, 438] width 74 height 15
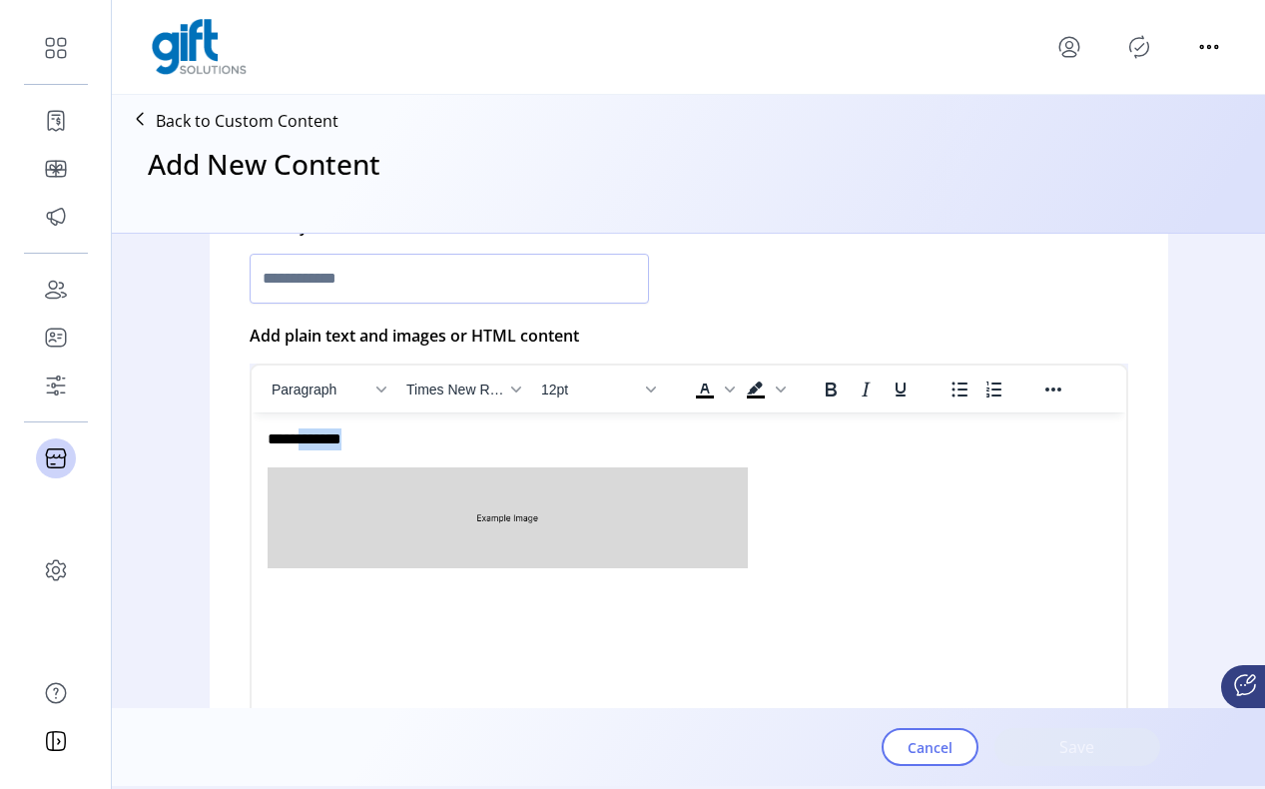
click at [316, 435] on span "**********" at bounding box center [304, 438] width 74 height 15
click at [900, 404] on div at bounding box center [866, 389] width 129 height 39
click at [902, 394] on icon "Underline" at bounding box center [901, 390] width 24 height 24
click at [490, 433] on div "**********" at bounding box center [683, 439] width 833 height 23
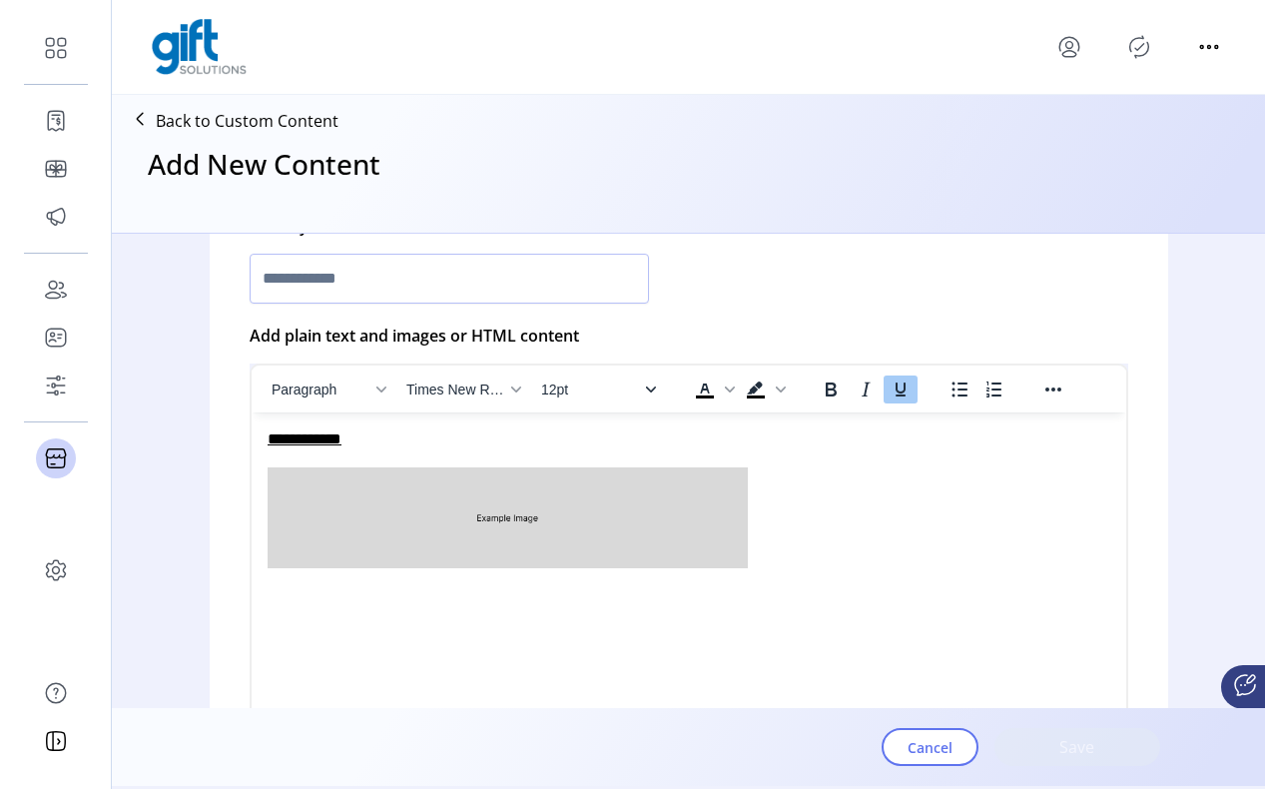
click at [539, 392] on button "12pt" at bounding box center [598, 390] width 130 height 28
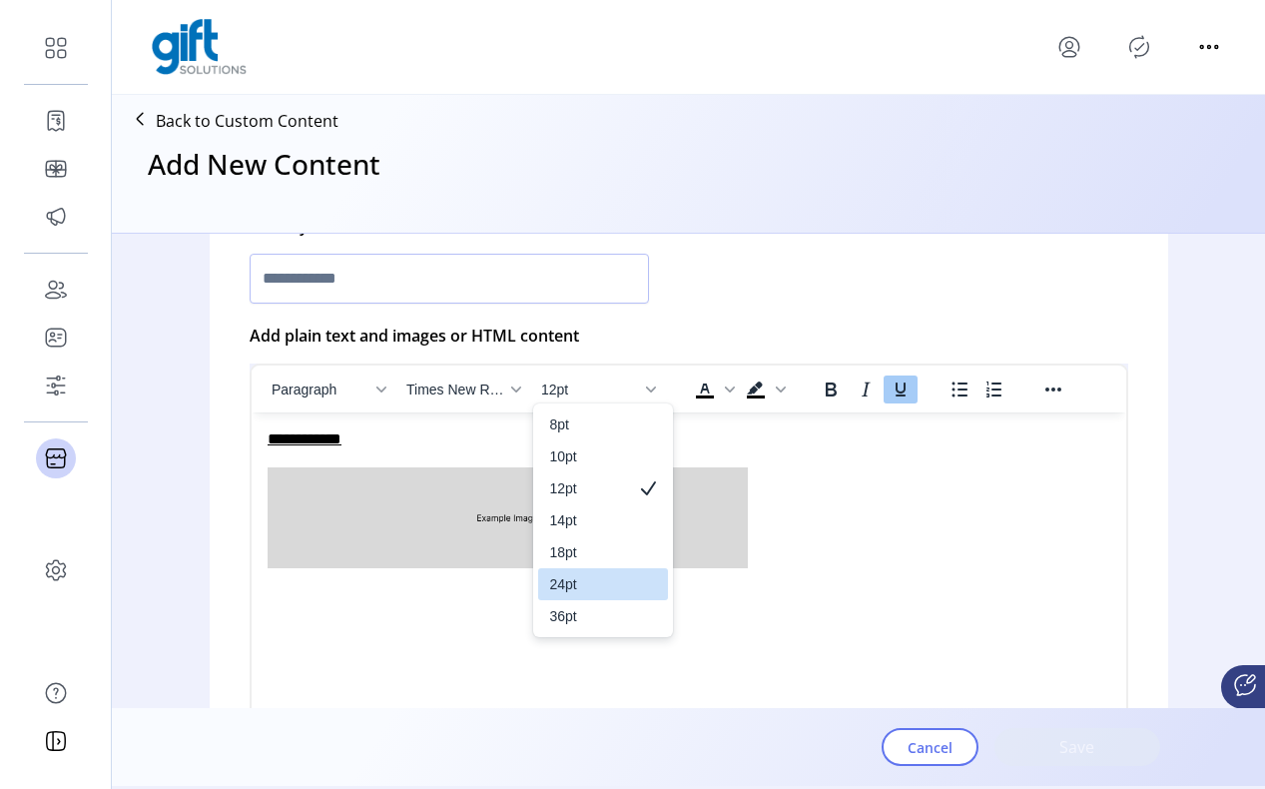
click at [539, 584] on div "24pt" at bounding box center [603, 584] width 130 height 32
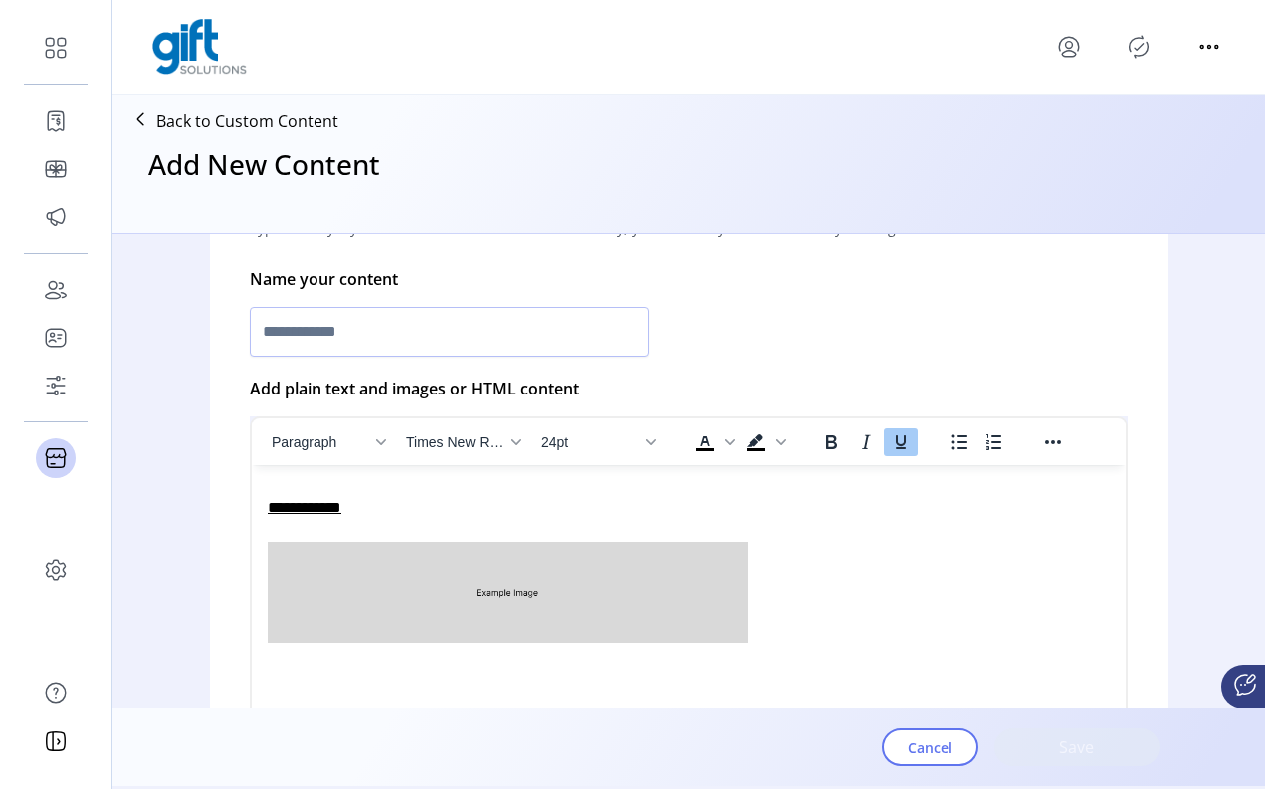
scroll to position [468, 0]
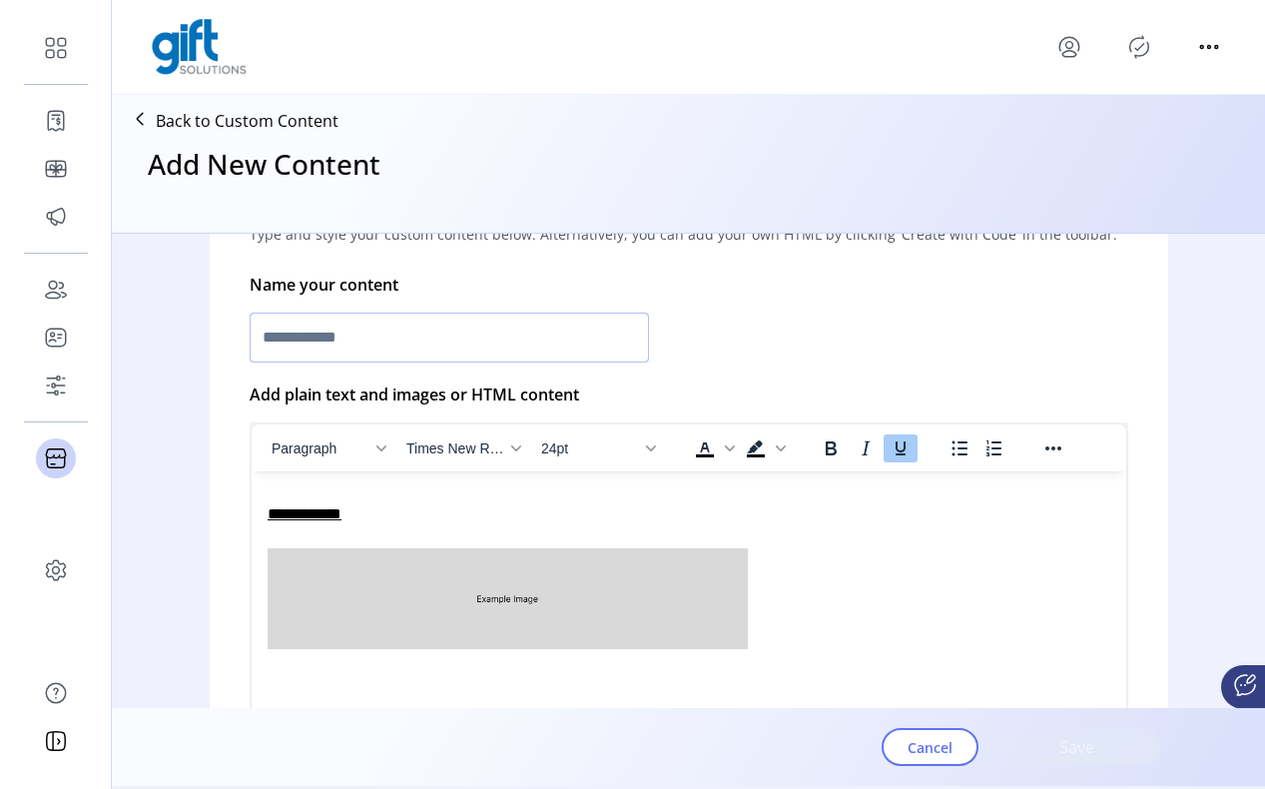
click at [561, 345] on input "text" at bounding box center [450, 338] width 400 height 50
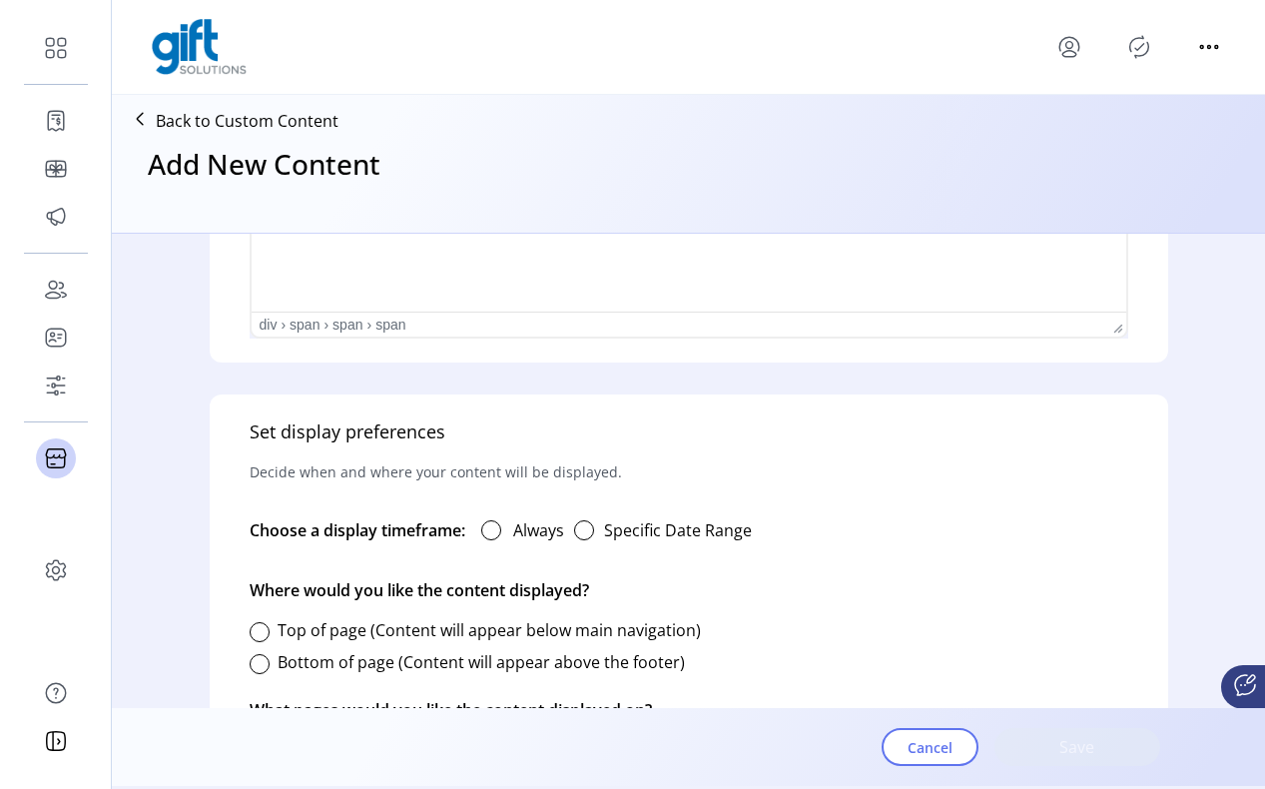
scroll to position [989, 0]
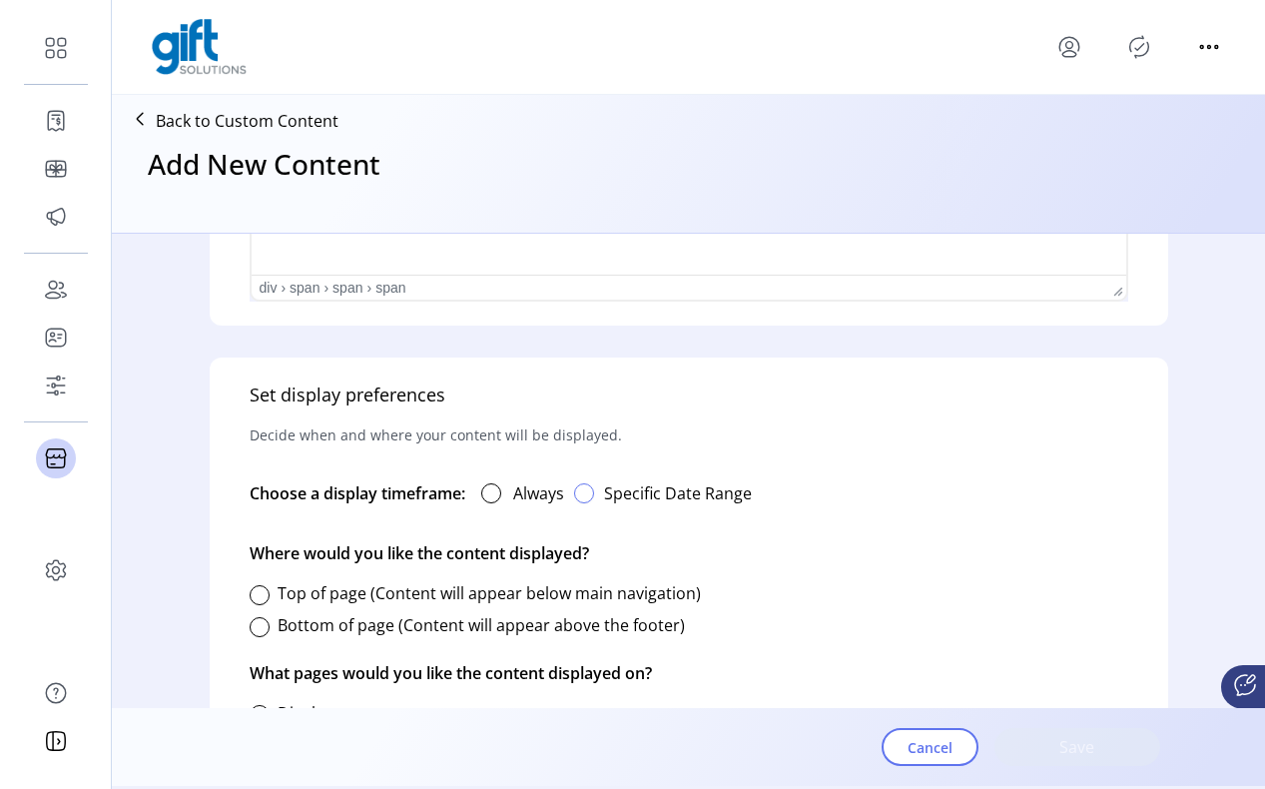
type input "**********"
click at [590, 490] on div "button" at bounding box center [584, 493] width 20 height 20
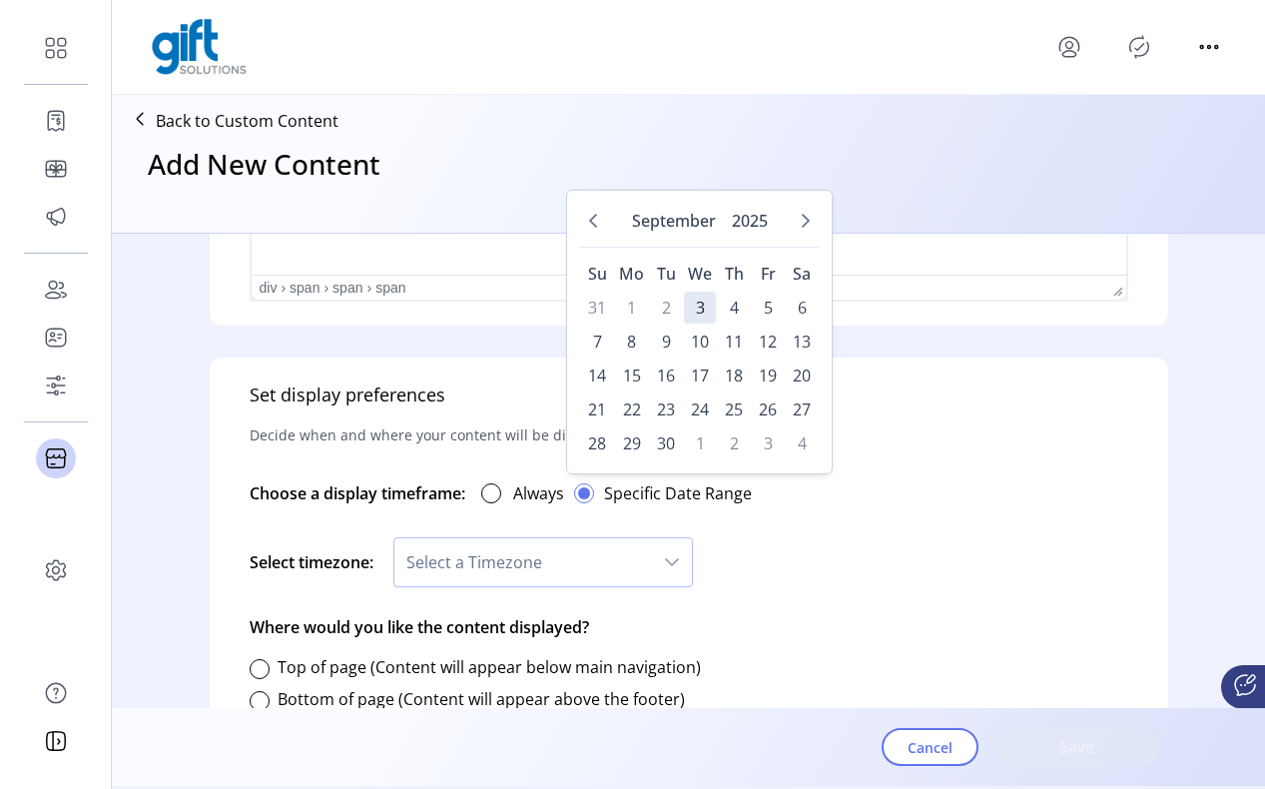
scroll to position [11, 6]
click at [707, 309] on span "3" at bounding box center [700, 308] width 32 height 32
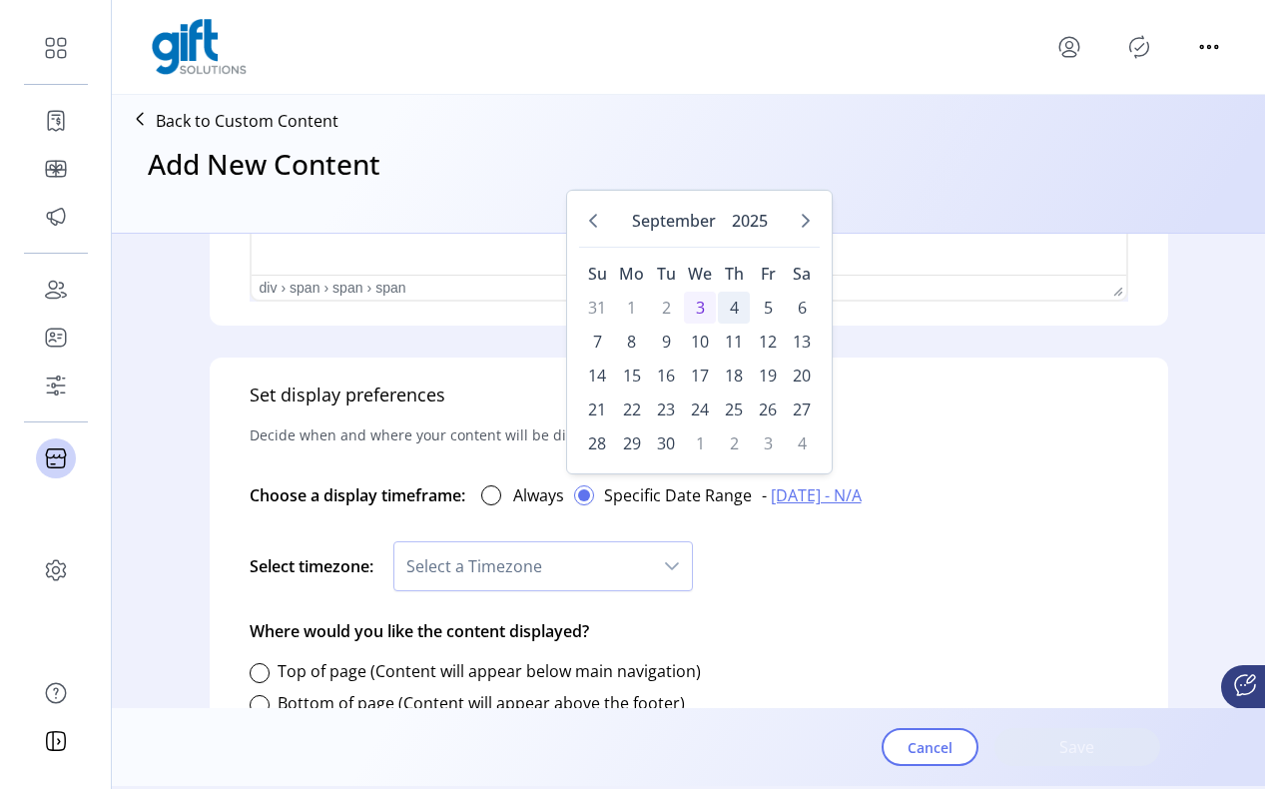
click at [723, 307] on span "4" at bounding box center [734, 308] width 32 height 32
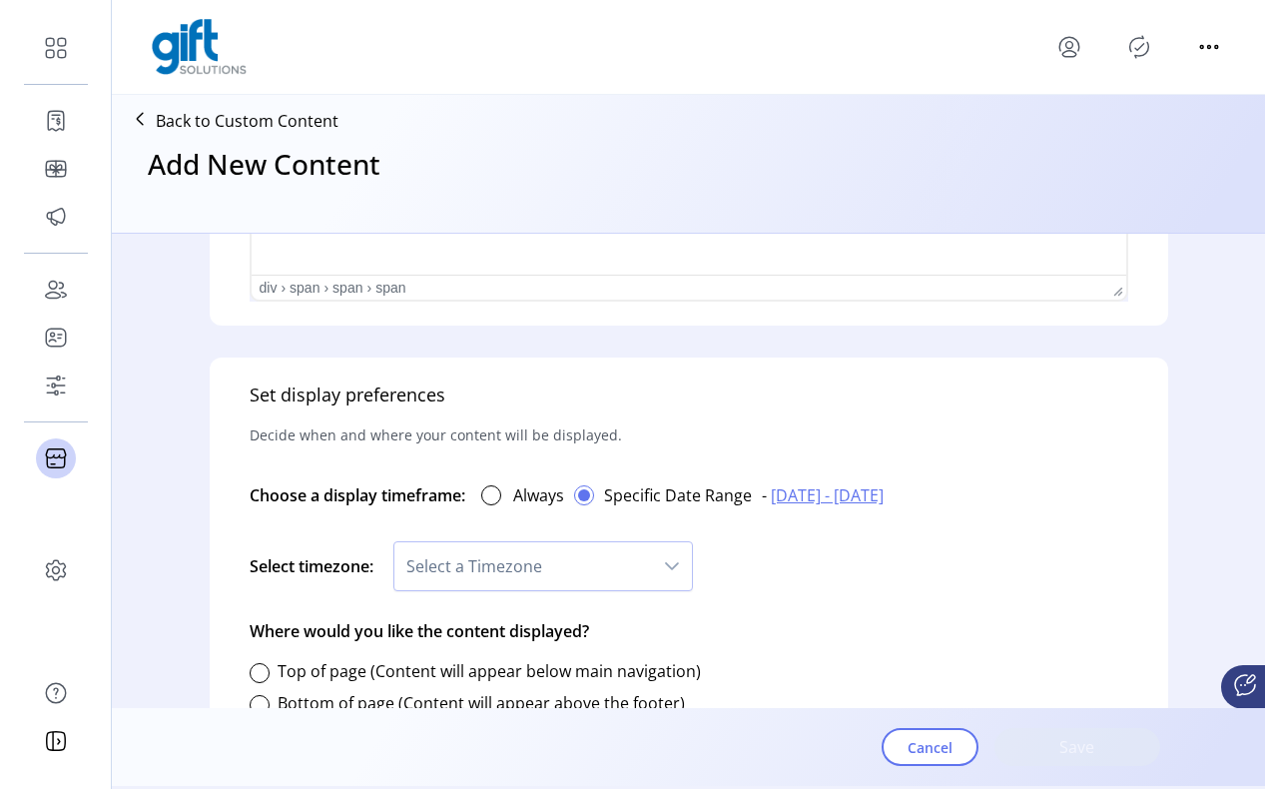
click at [657, 566] on div "dropdown trigger" at bounding box center [672, 566] width 40 height 48
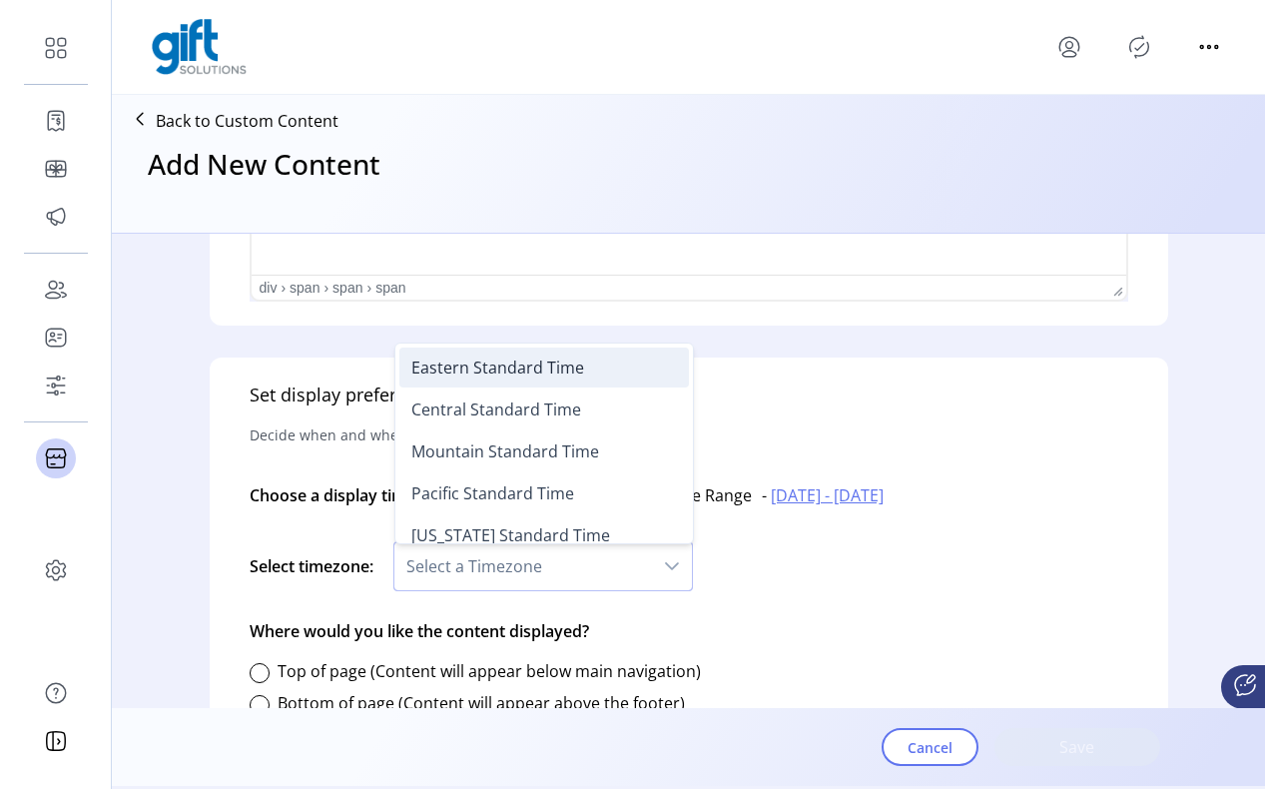
click at [601, 375] on li "Eastern Standard Time" at bounding box center [545, 368] width 290 height 40
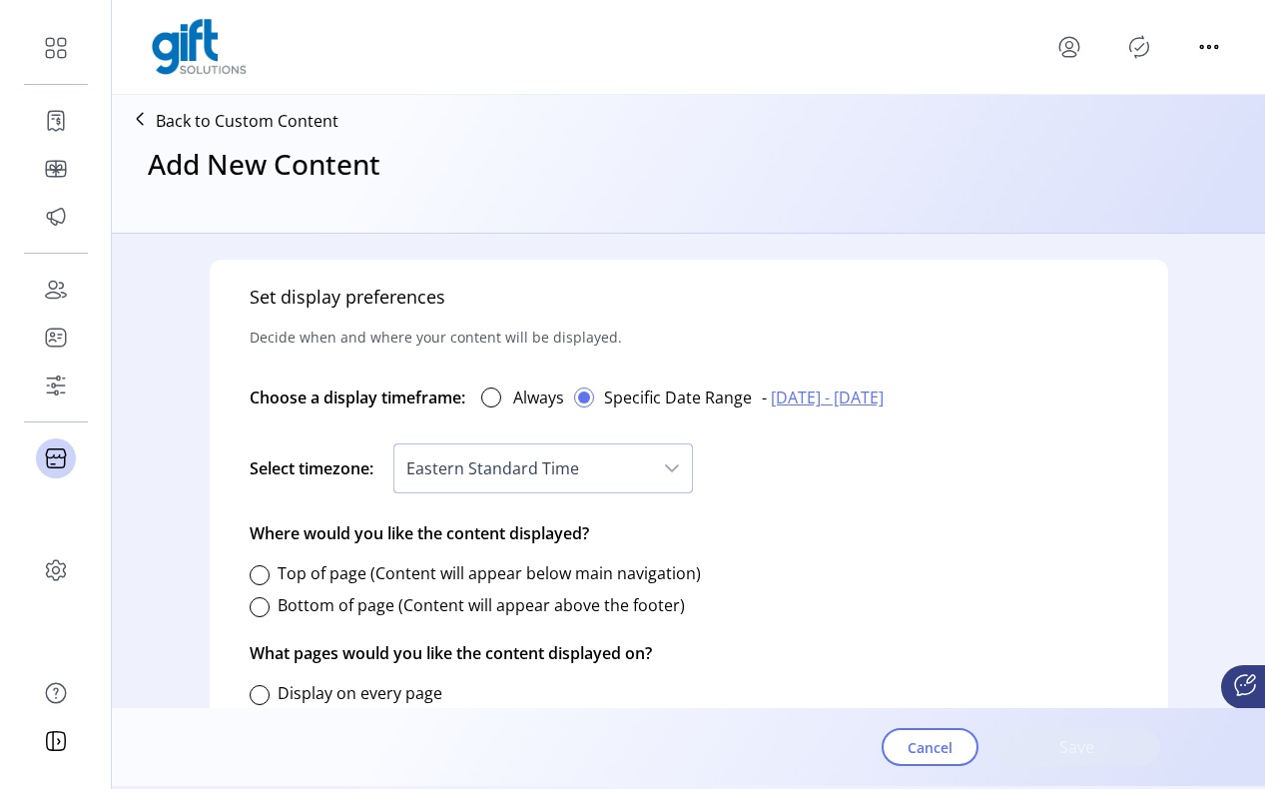
scroll to position [1077, 0]
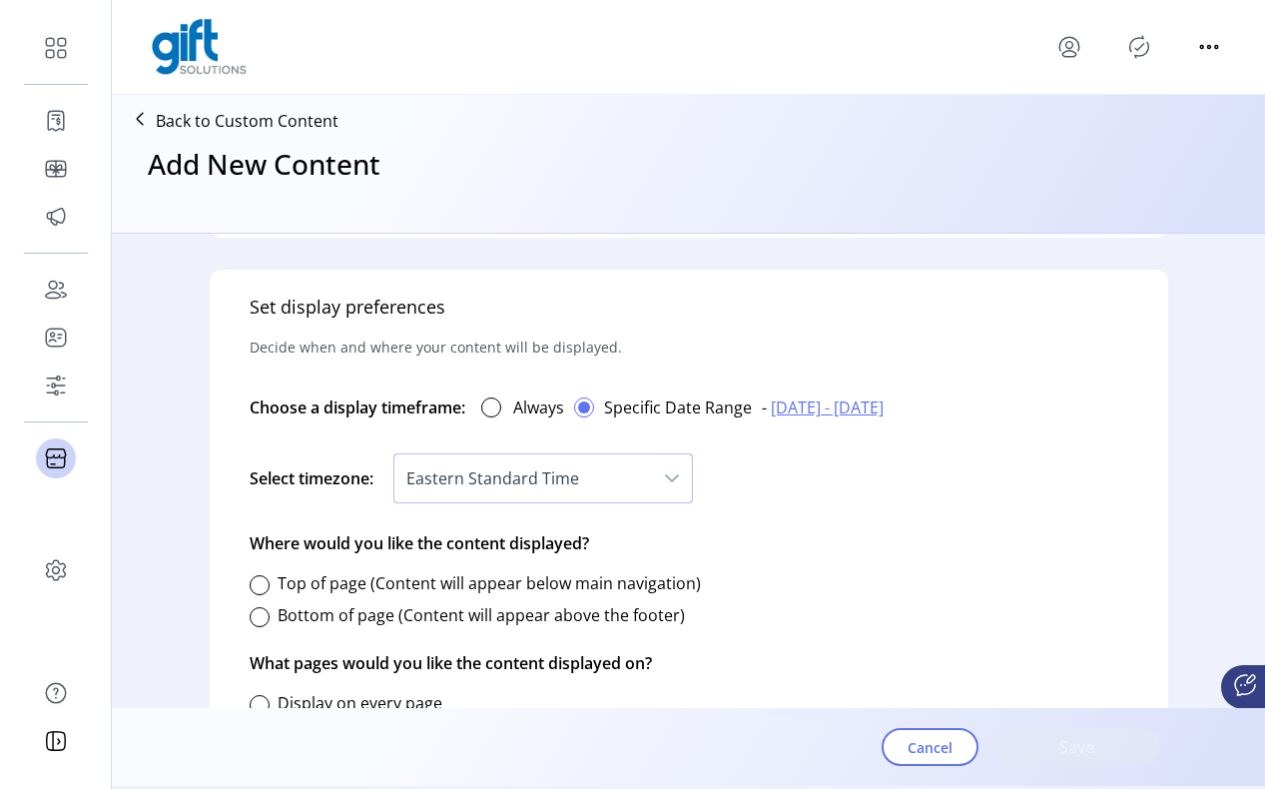
click at [642, 482] on span "Eastern Standard Time" at bounding box center [524, 478] width 258 height 48
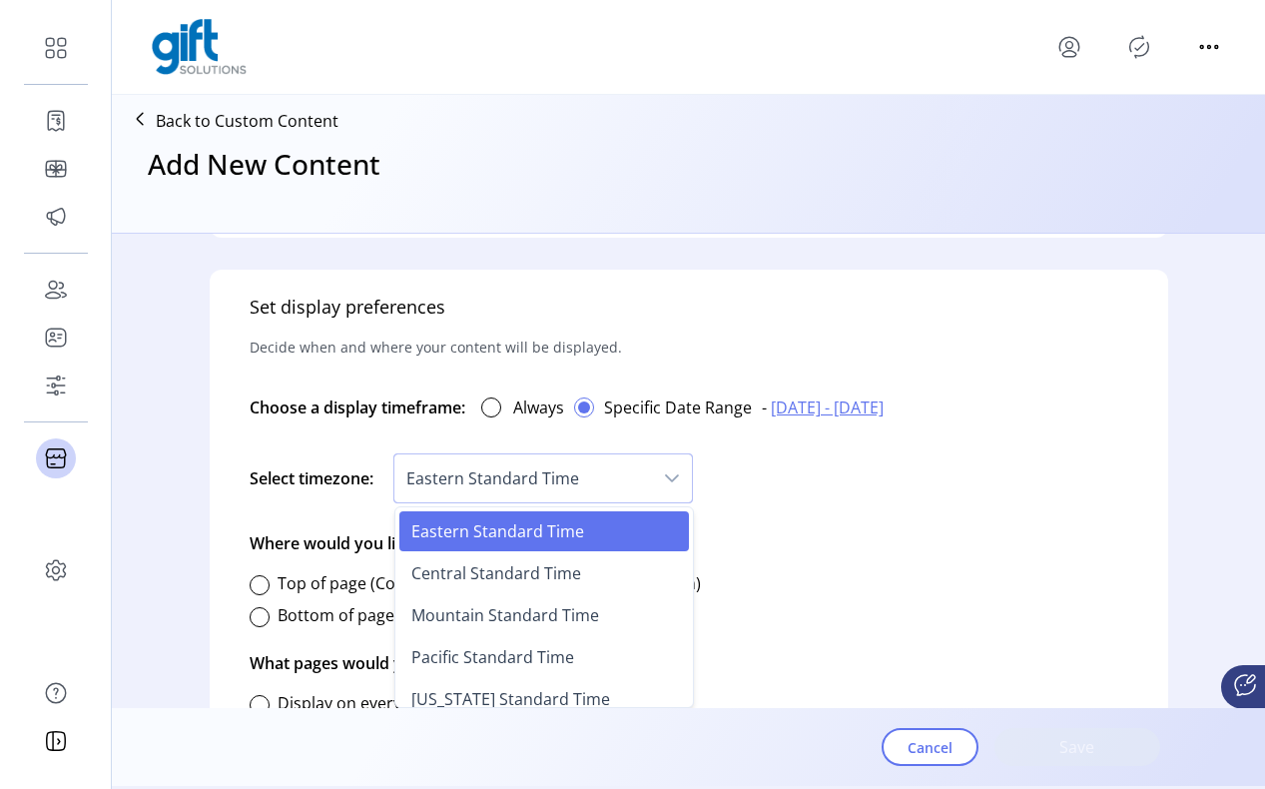
click at [812, 483] on div "Select timezone: Eastern Standard Time Eastern Standard Time Central Standard T…" at bounding box center [689, 478] width 879 height 74
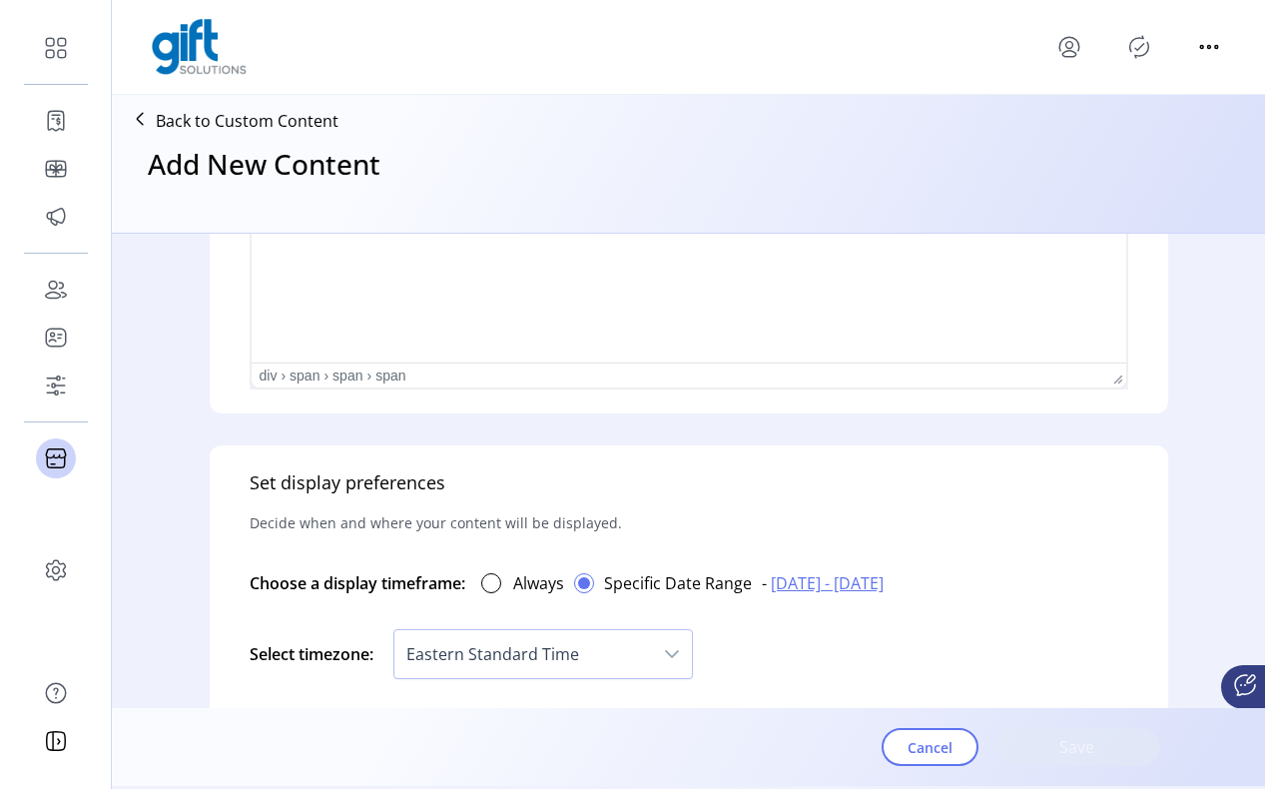
scroll to position [902, 0]
click at [179, 113] on p "Back to Custom Content" at bounding box center [247, 121] width 183 height 24
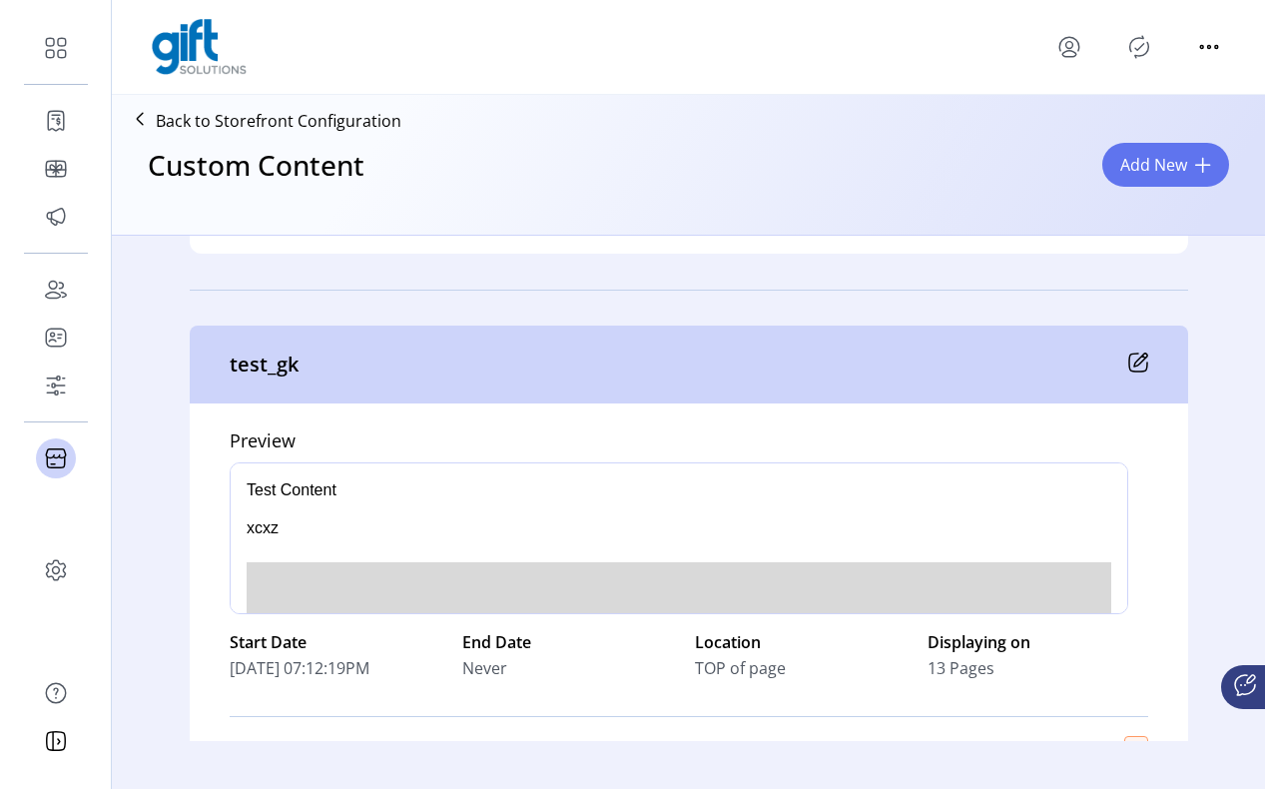
scroll to position [3289, 0]
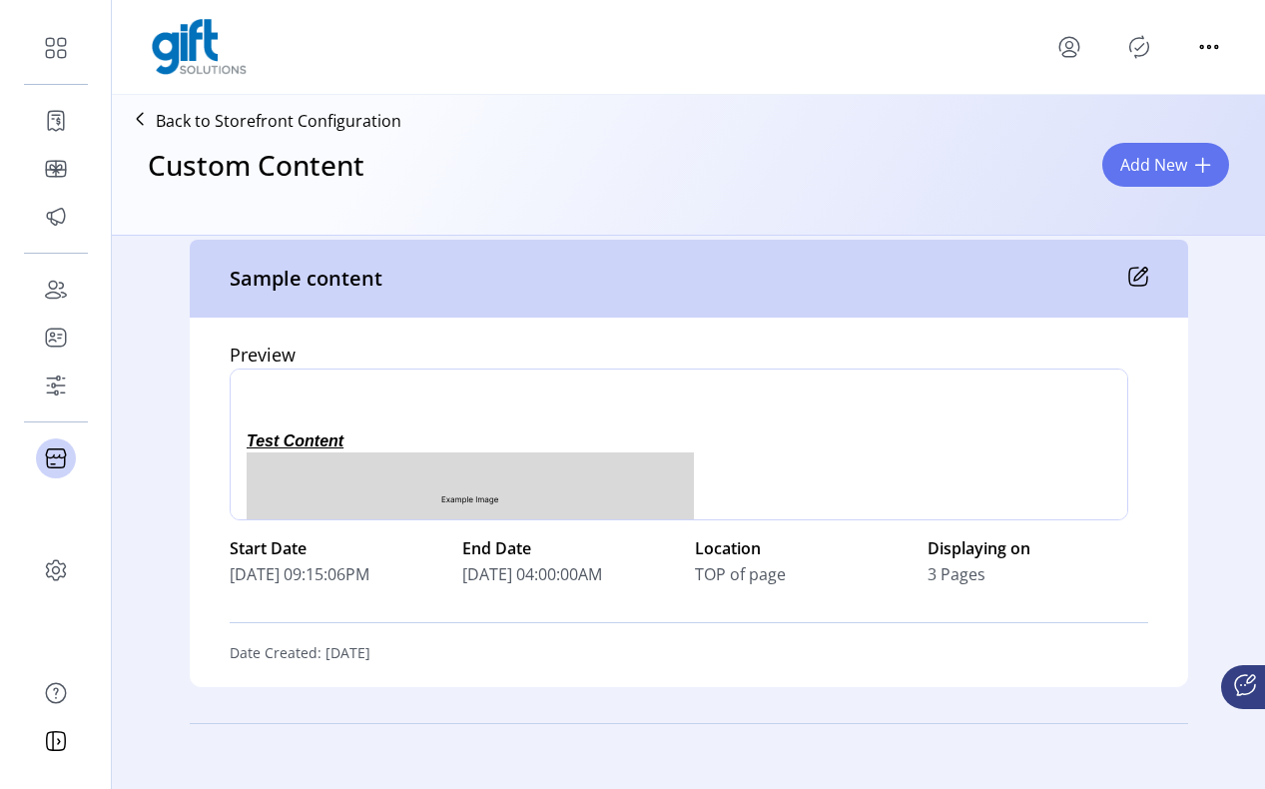
drag, startPoint x: 283, startPoint y: 578, endPoint x: 397, endPoint y: 589, distance: 114.4
click at [399, 589] on div "Start Date [DATE] 09:15:06PM End Date [DATE] 04:00:00AM Location TOP of page Di…" at bounding box center [689, 561] width 919 height 82
click at [325, 577] on span "[DATE] 09:15:06PM" at bounding box center [300, 574] width 140 height 24
drag, startPoint x: 318, startPoint y: 576, endPoint x: 383, endPoint y: 575, distance: 64.9
click at [370, 576] on span "[DATE] 09:15:06PM" at bounding box center [300, 574] width 140 height 24
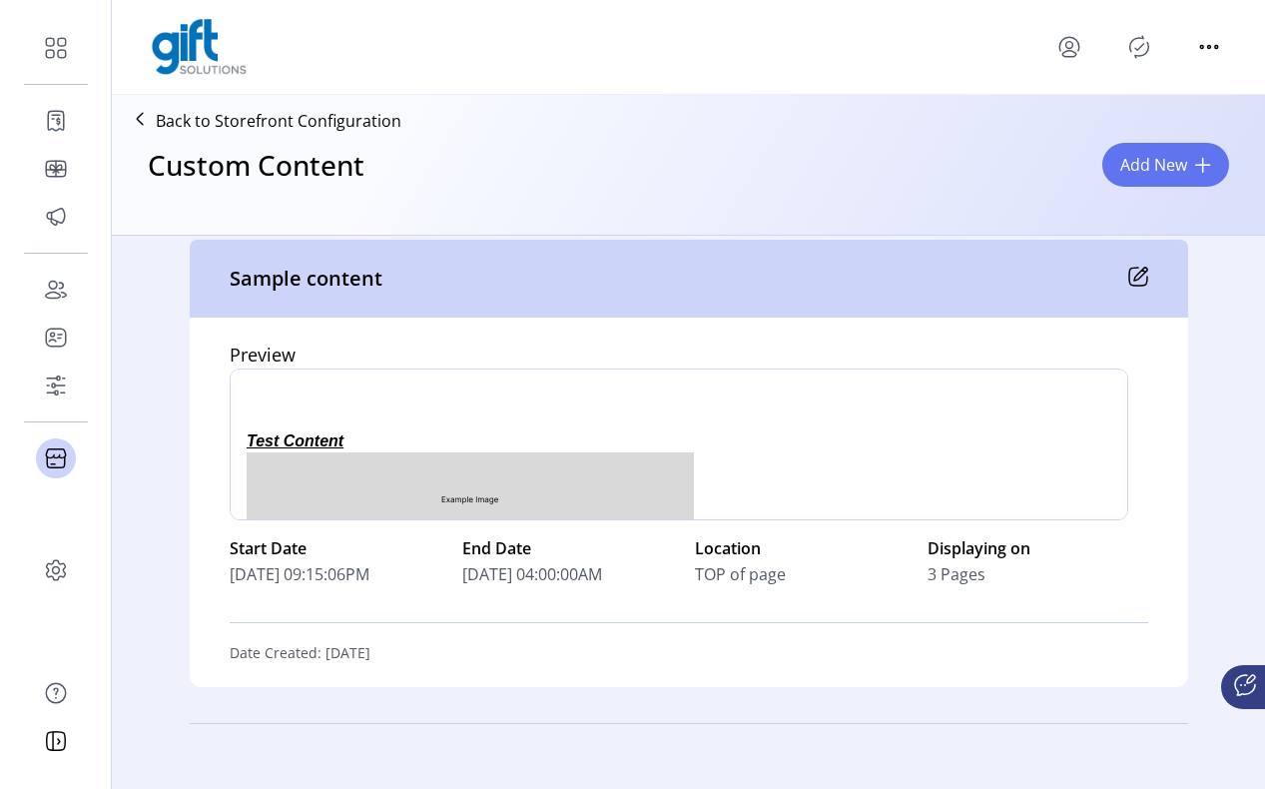
click at [352, 578] on span "[DATE] 09:15:06PM" at bounding box center [300, 574] width 140 height 24
click at [370, 569] on span "[DATE] 09:15:06PM" at bounding box center [300, 574] width 140 height 24
click at [322, 570] on span "[DATE] 09:15:06PM" at bounding box center [300, 574] width 140 height 24
drag, startPoint x: 309, startPoint y: 571, endPoint x: 411, endPoint y: 568, distance: 101.9
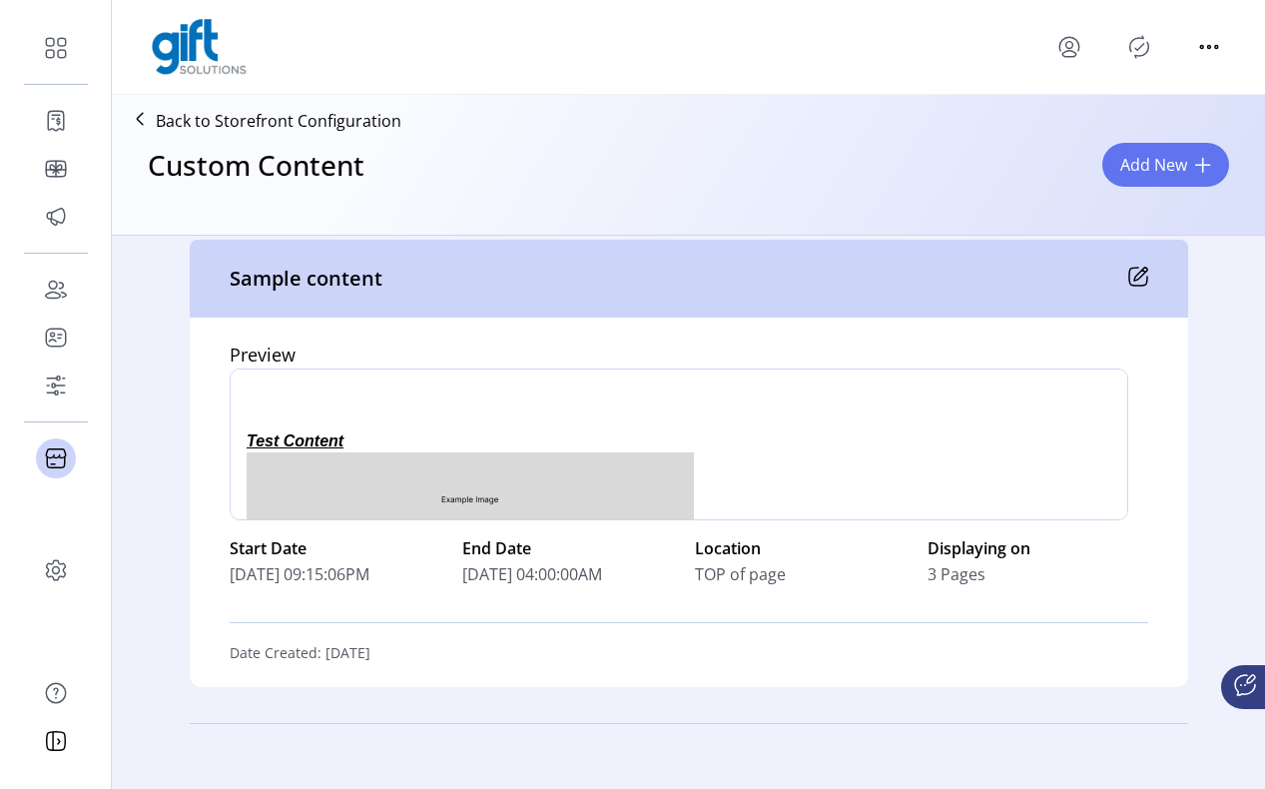
click at [411, 568] on div "[DATE] 09:15:06PM" at bounding box center [340, 574] width 221 height 24
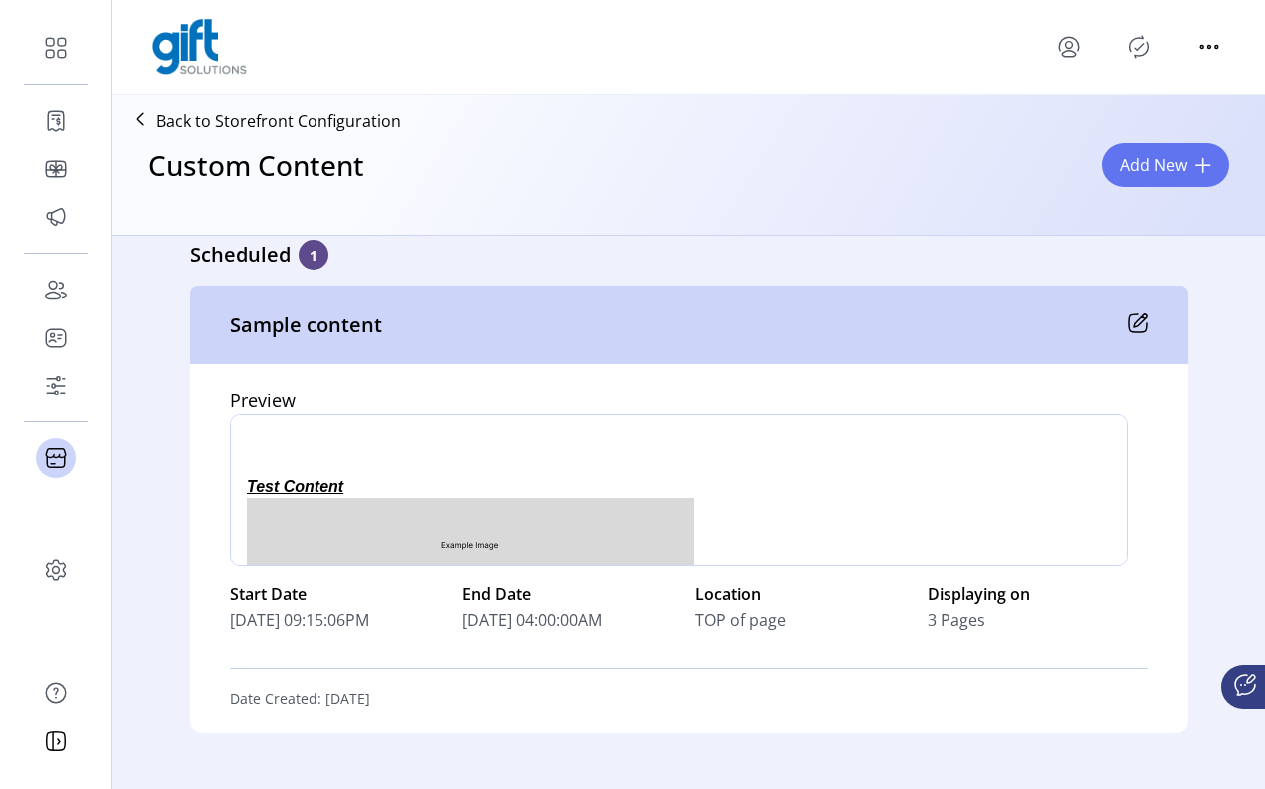
scroll to position [7493, 0]
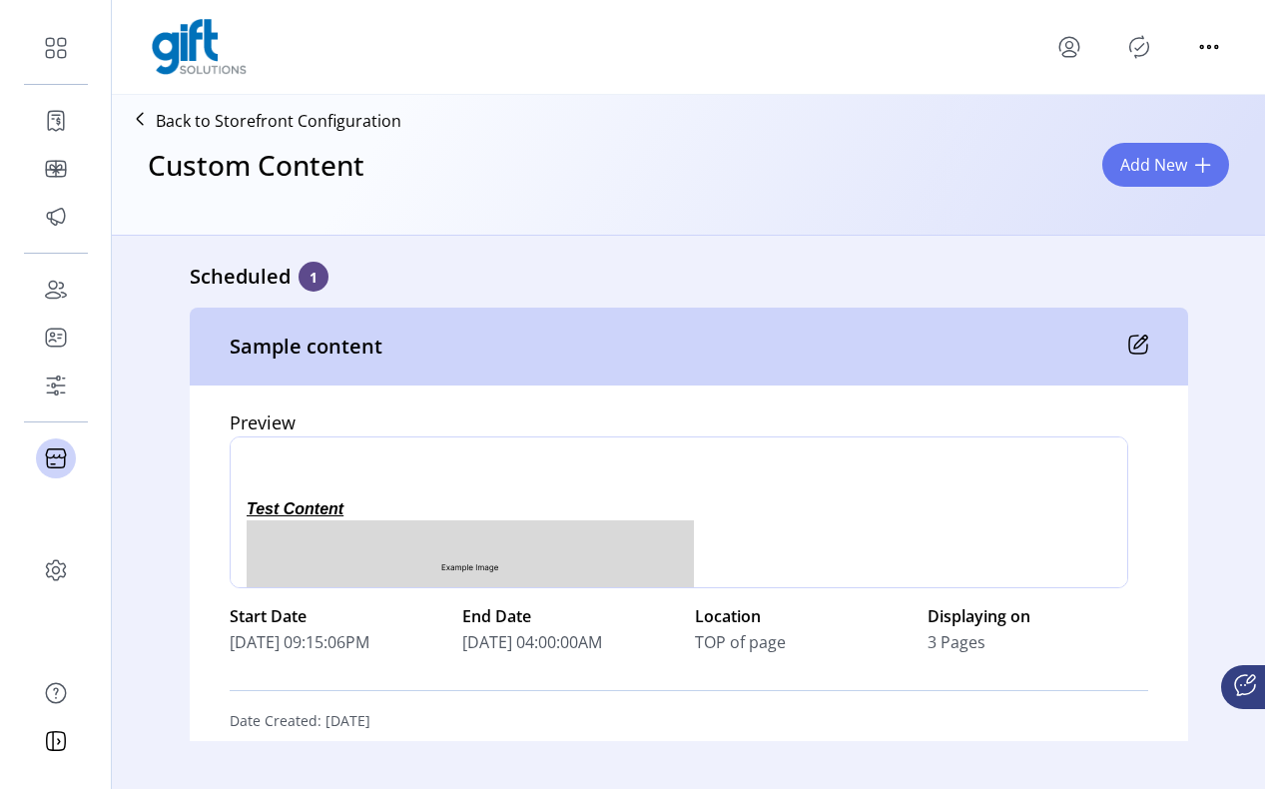
click at [1136, 345] on icon at bounding box center [1139, 345] width 20 height 20
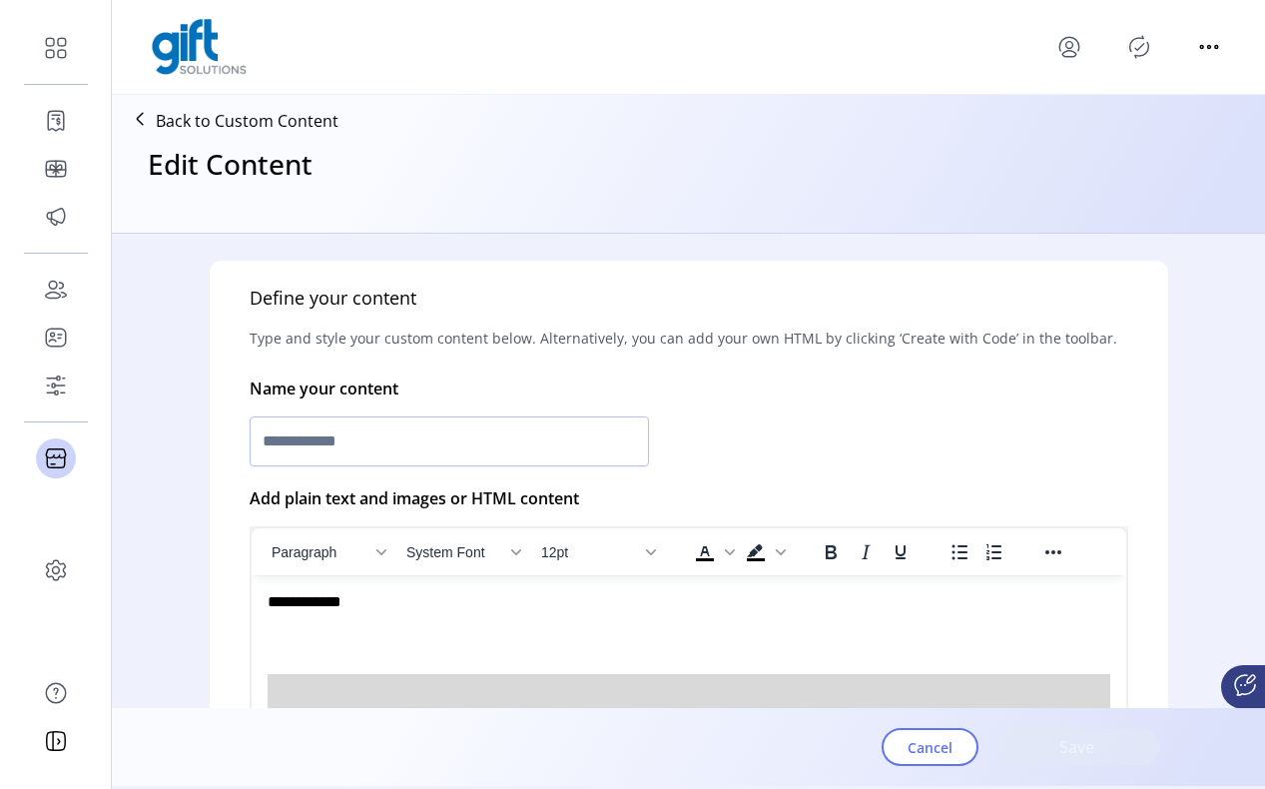
type input "**********"
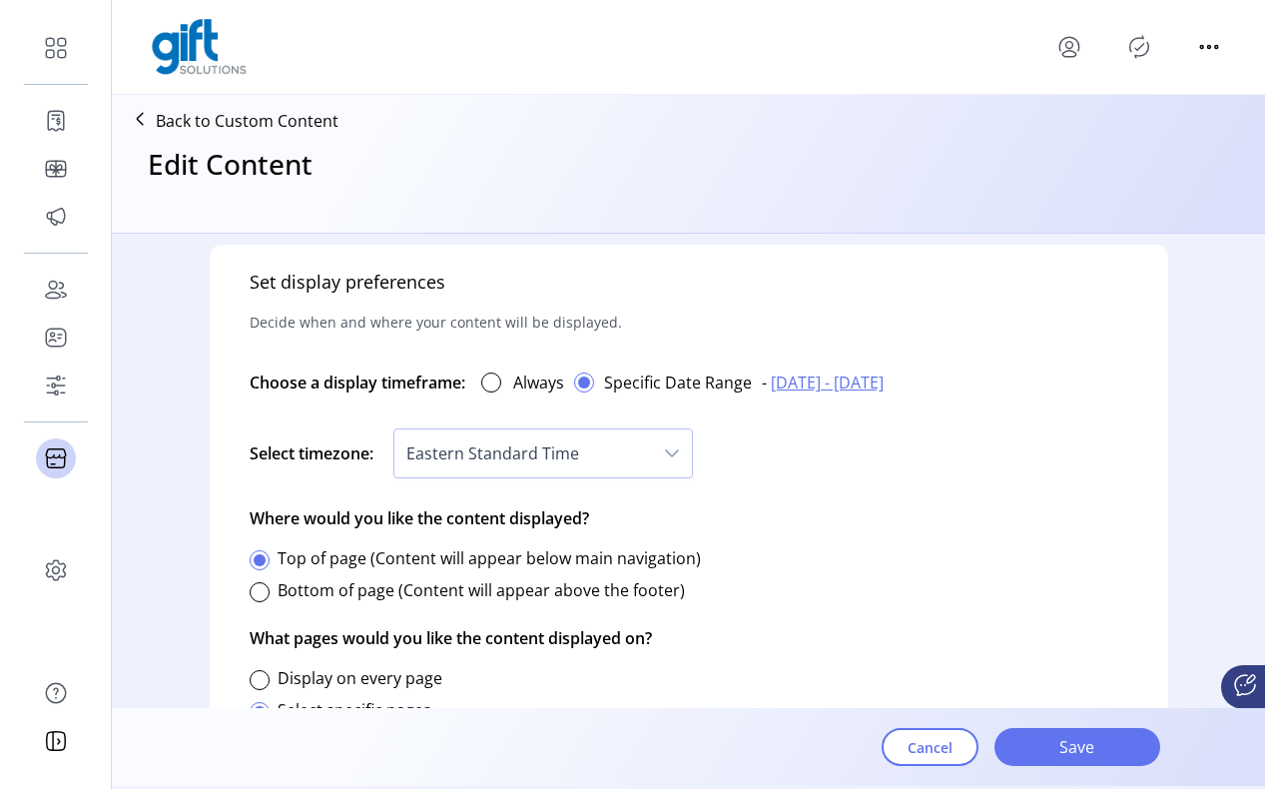
scroll to position [1104, 0]
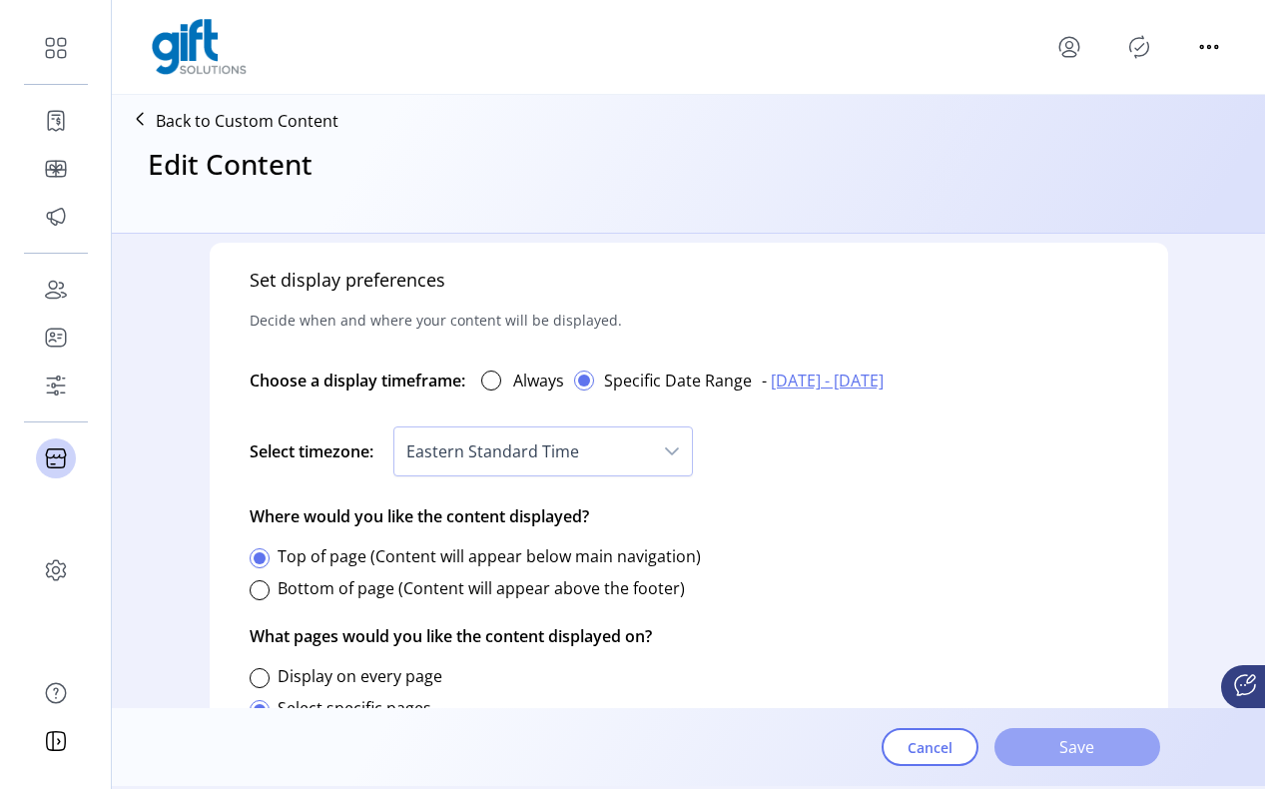
click at [1036, 730] on button "Save" at bounding box center [1078, 747] width 166 height 38
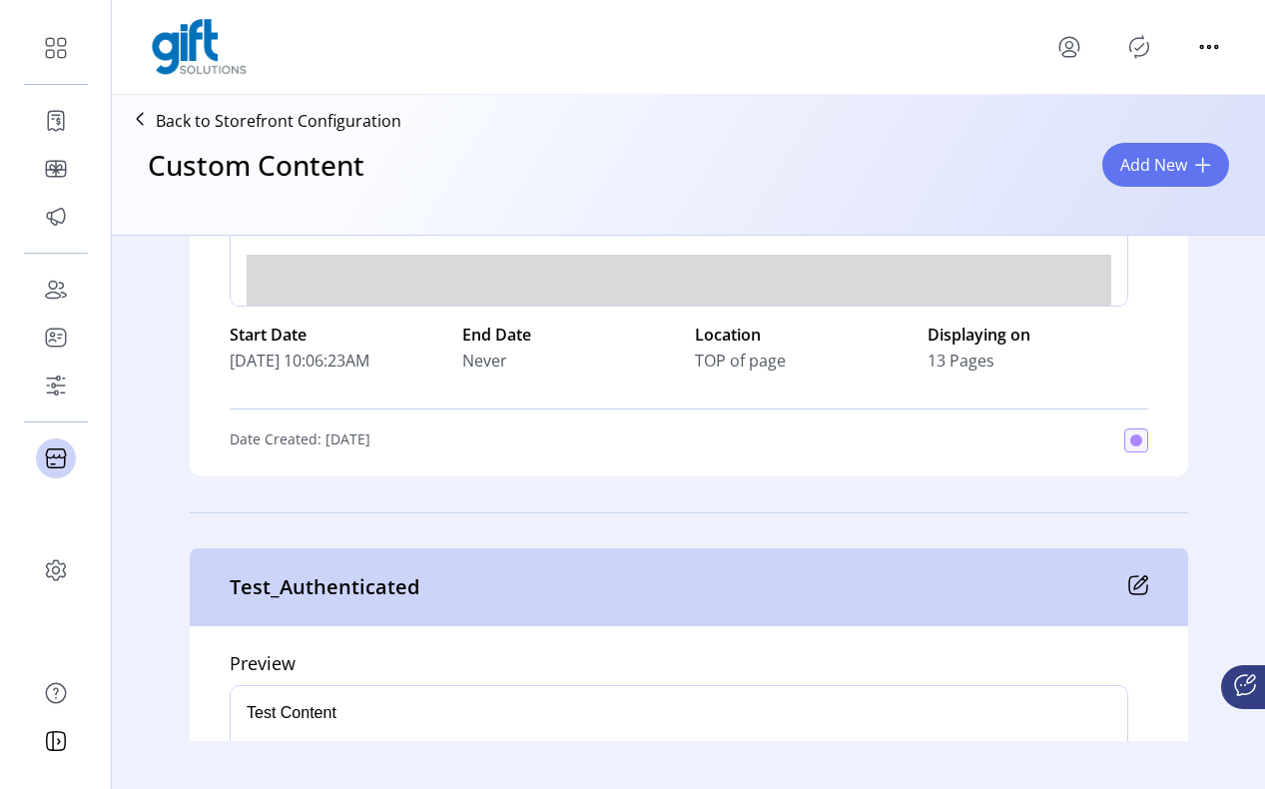
scroll to position [4012, 0]
